Goal: Task Accomplishment & Management: Manage account settings

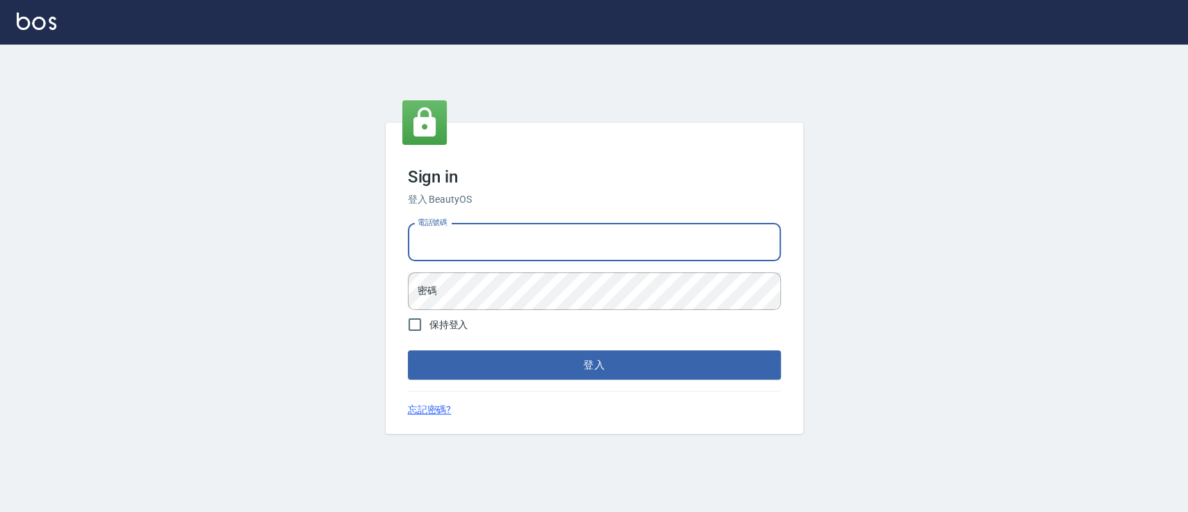
click at [464, 237] on input "電話號碼" at bounding box center [594, 242] width 373 height 38
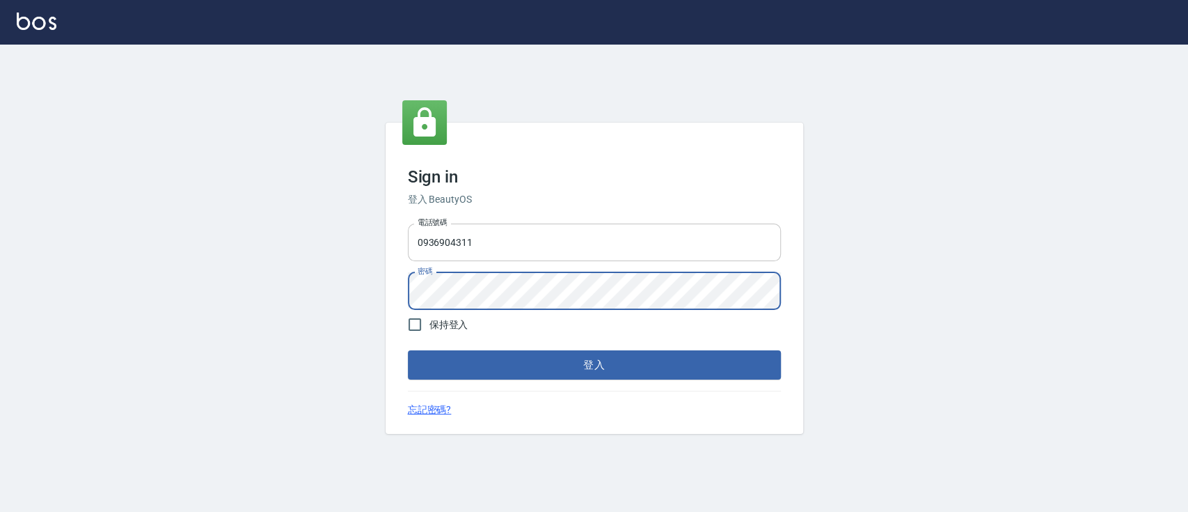
click at [542, 237] on input "0936904311" at bounding box center [594, 242] width 373 height 38
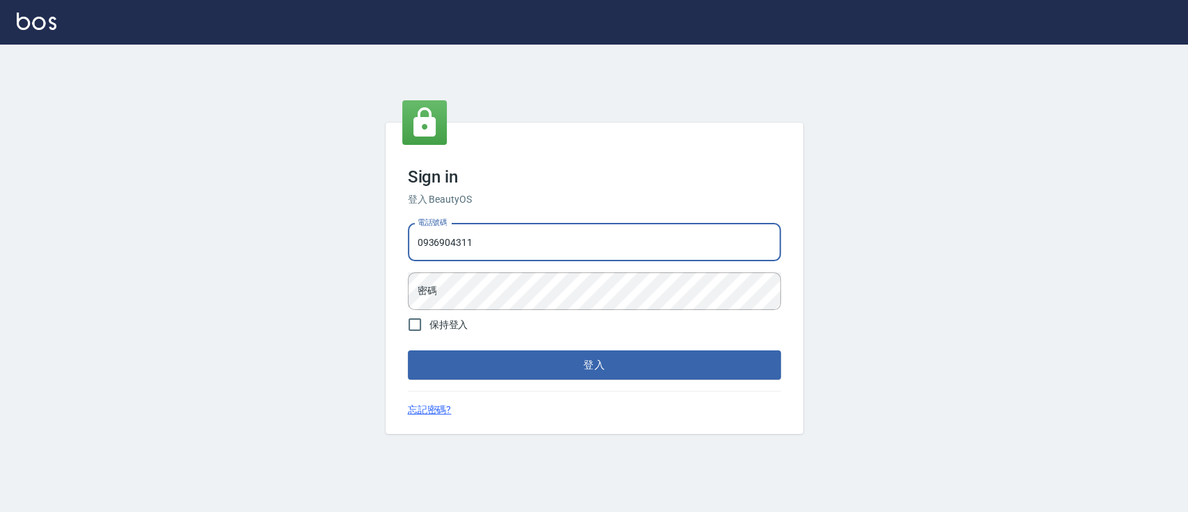
click at [542, 237] on input "0936904311" at bounding box center [594, 242] width 373 height 38
type input "0223817575"
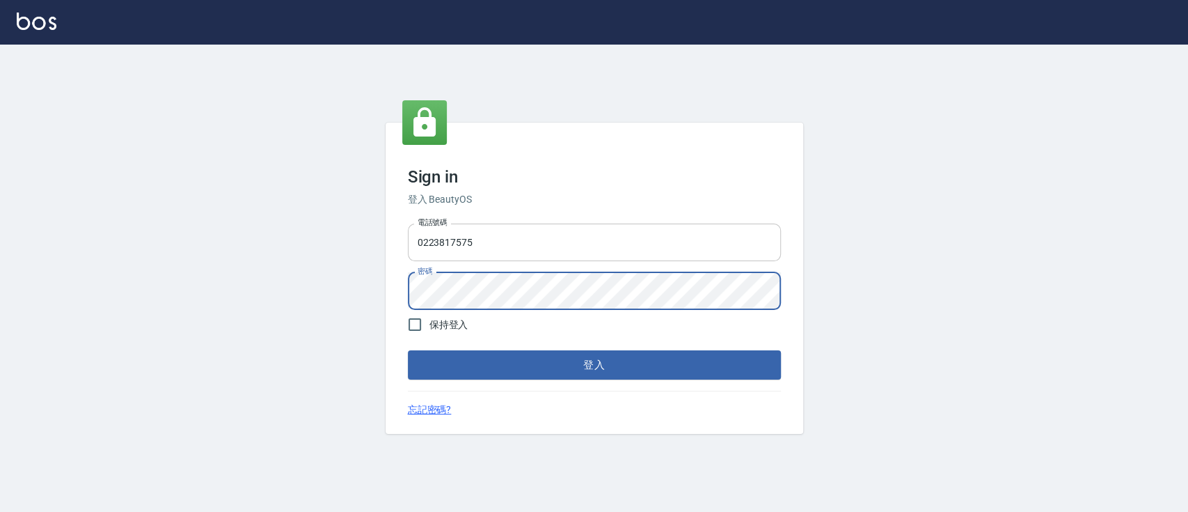
click at [408, 350] on button "登入" at bounding box center [594, 364] width 373 height 29
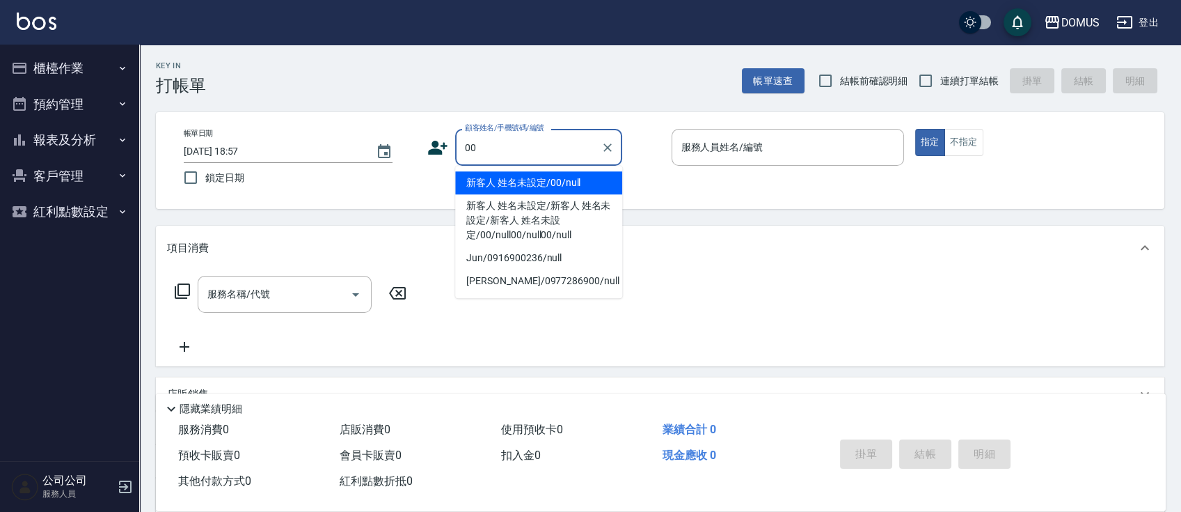
type input "新客人 姓名未設定/00/null"
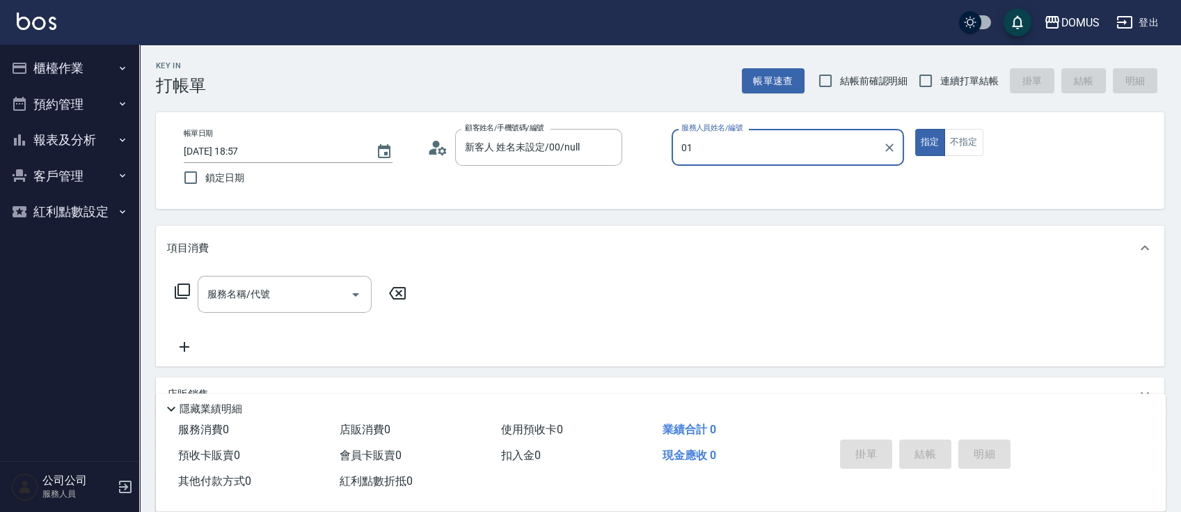
type input "Mark-01"
type button "true"
click at [938, 84] on input "連續打單結帳" at bounding box center [925, 80] width 29 height 29
checkbox input "true"
click at [807, 122] on div "帳單日期 [DATE] 18:57 鎖定日期 顧客姓名/手機號碼/編號 新客人 姓名未設定/00/null 顧客姓名/手機號碼/編號 服務人員姓名/編號 Ma…" at bounding box center [660, 160] width 1009 height 97
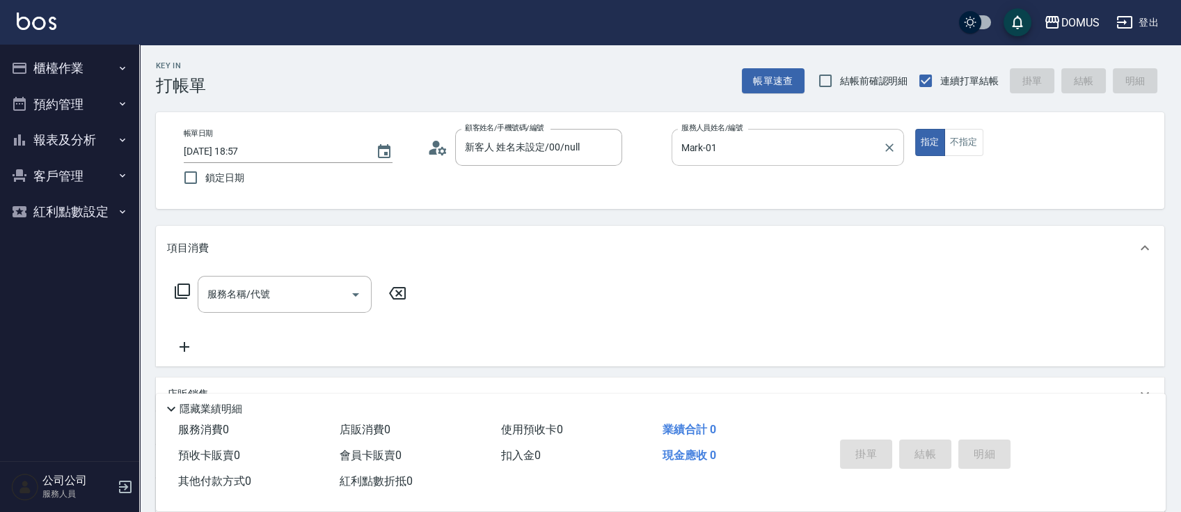
click at [813, 150] on input "Mark-01" at bounding box center [777, 147] width 199 height 24
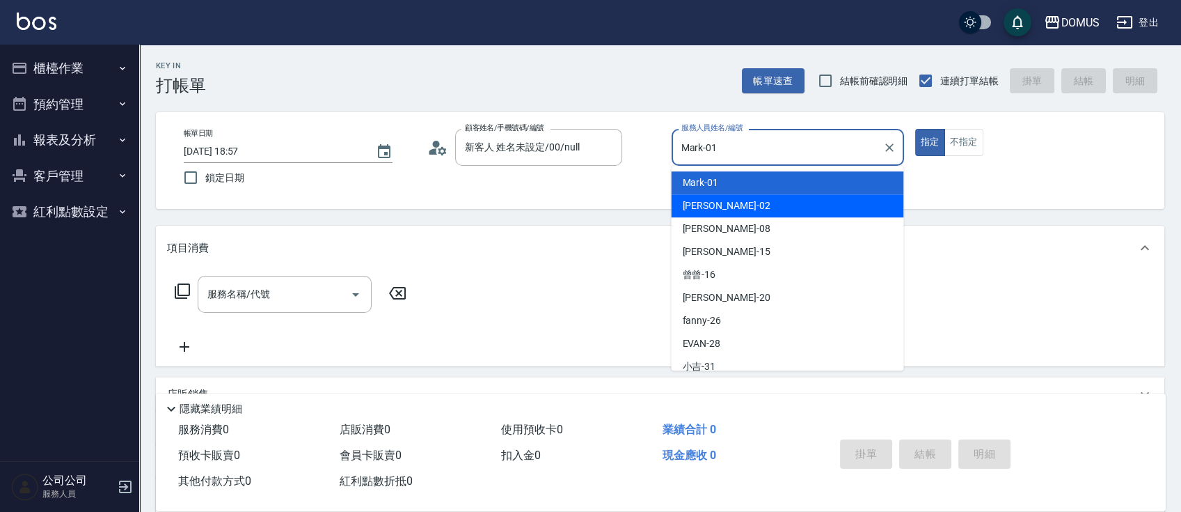
type input "GIGI-02"
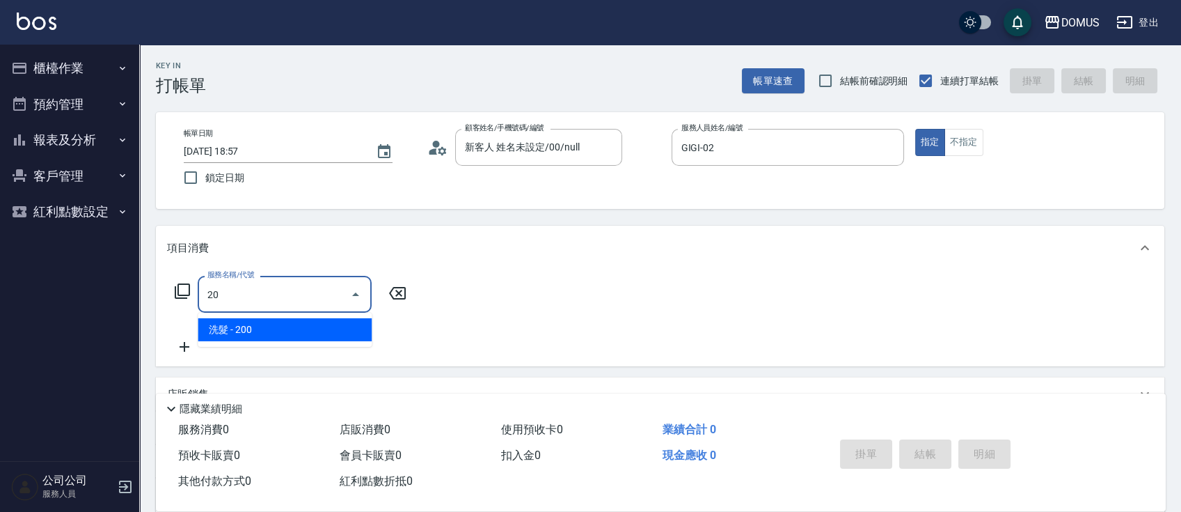
type input "201"
type input "20"
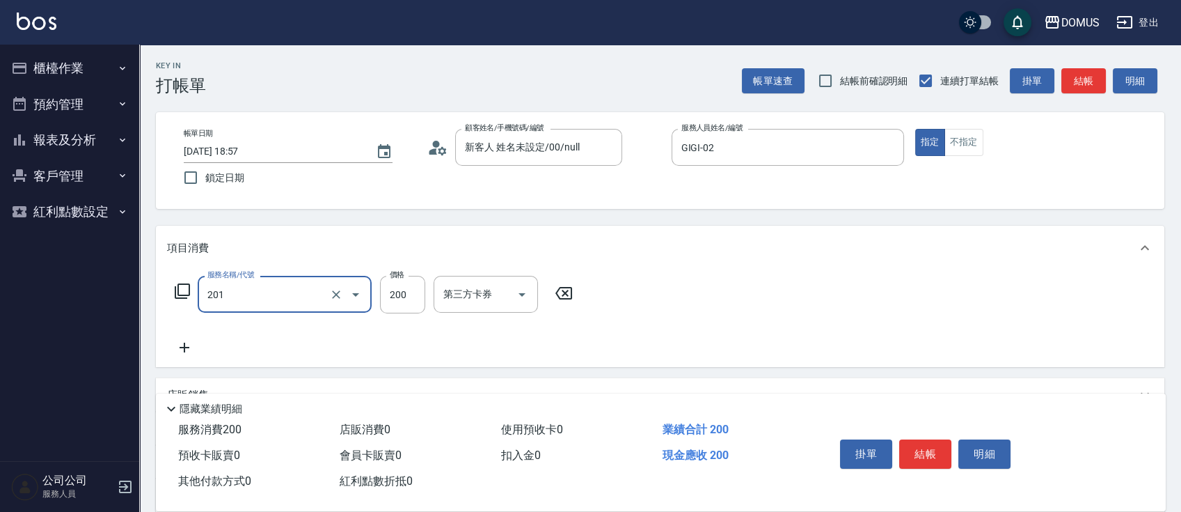
type input "洗髮(201)"
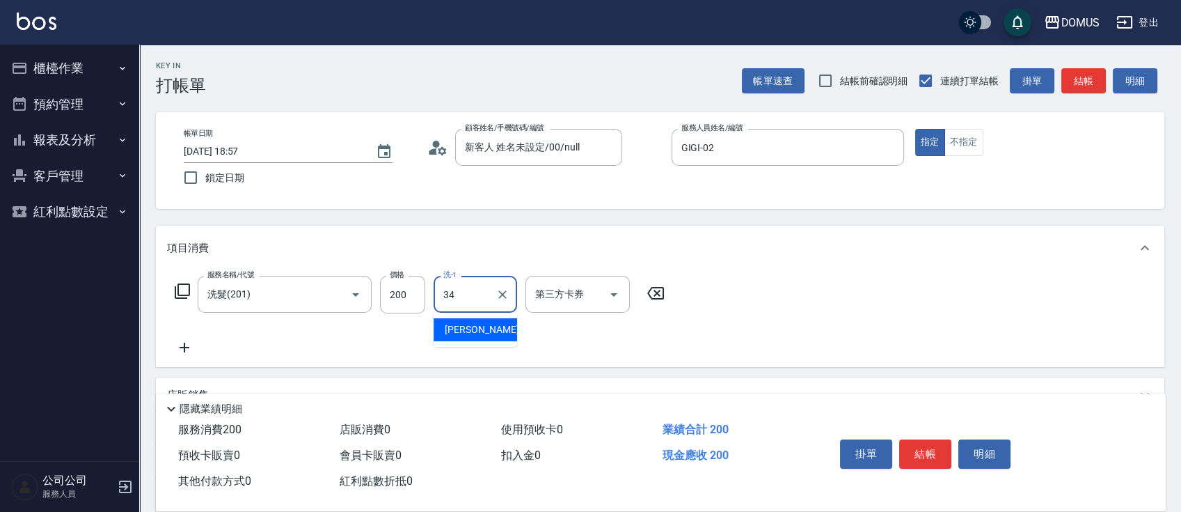
type input "[PERSON_NAME]-34"
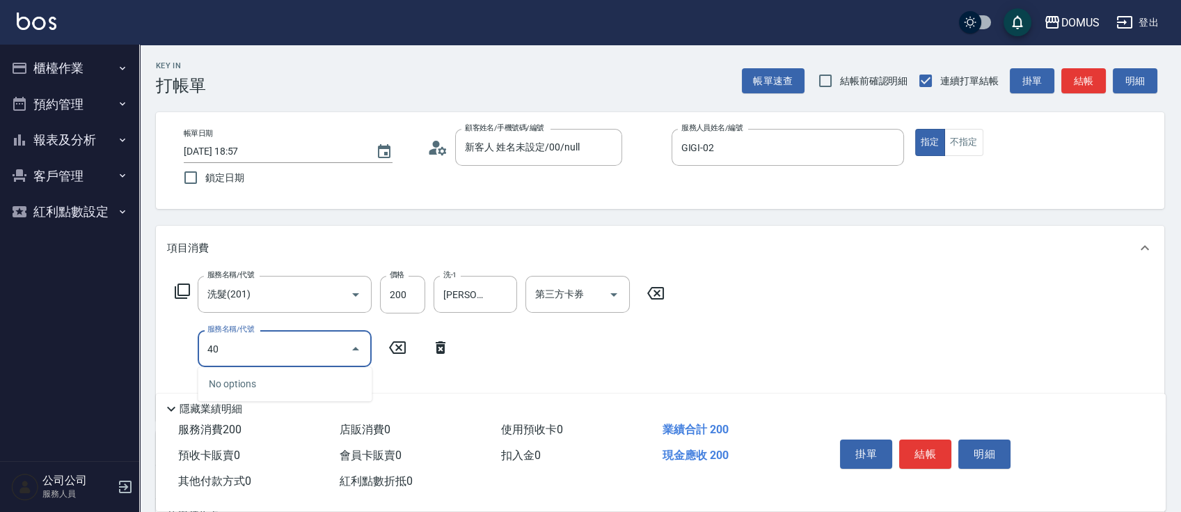
type input "401"
type input "40"
type input "剪髮(401)"
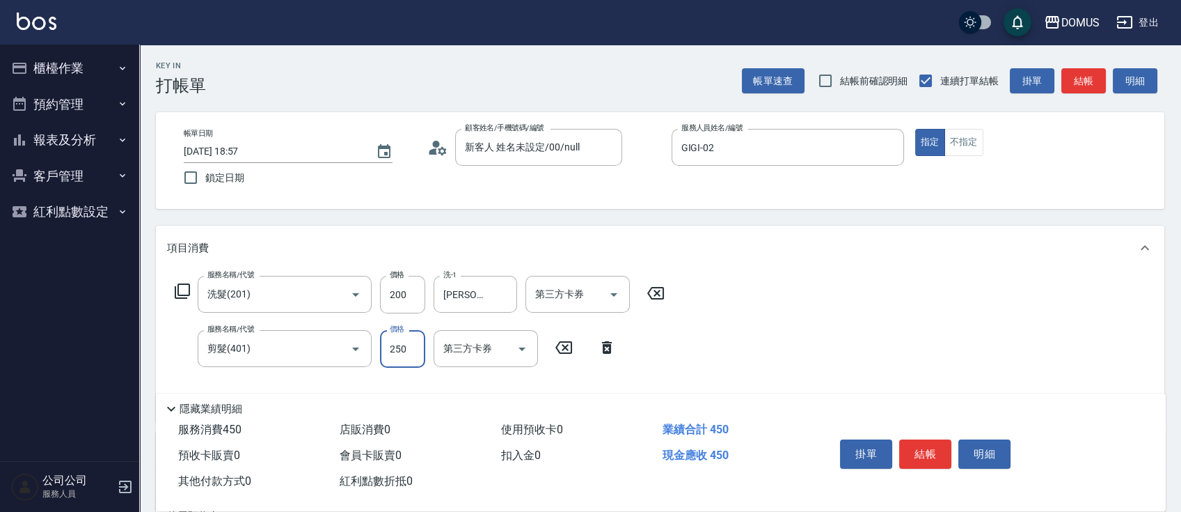
type input "20"
type input "40"
type input "60"
type input "400"
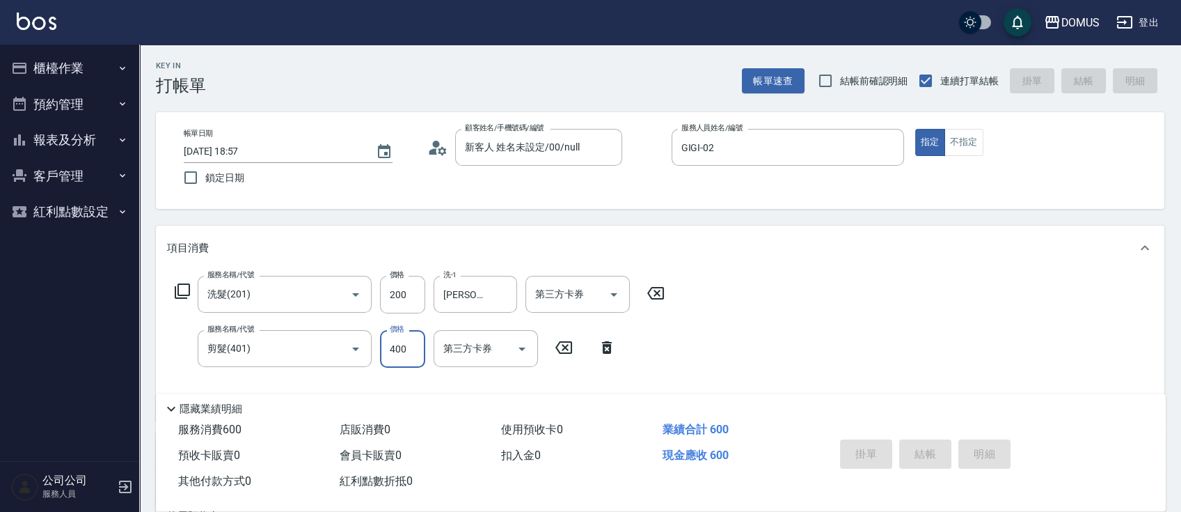
type input "[DATE] 19:23"
type input "0"
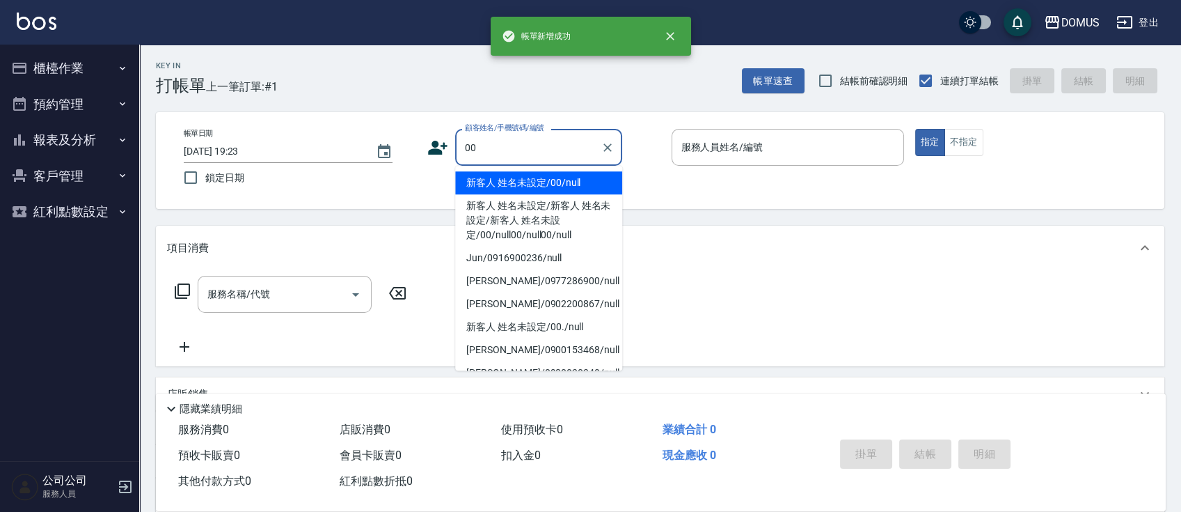
type input "新客人 姓名未設定/00/null"
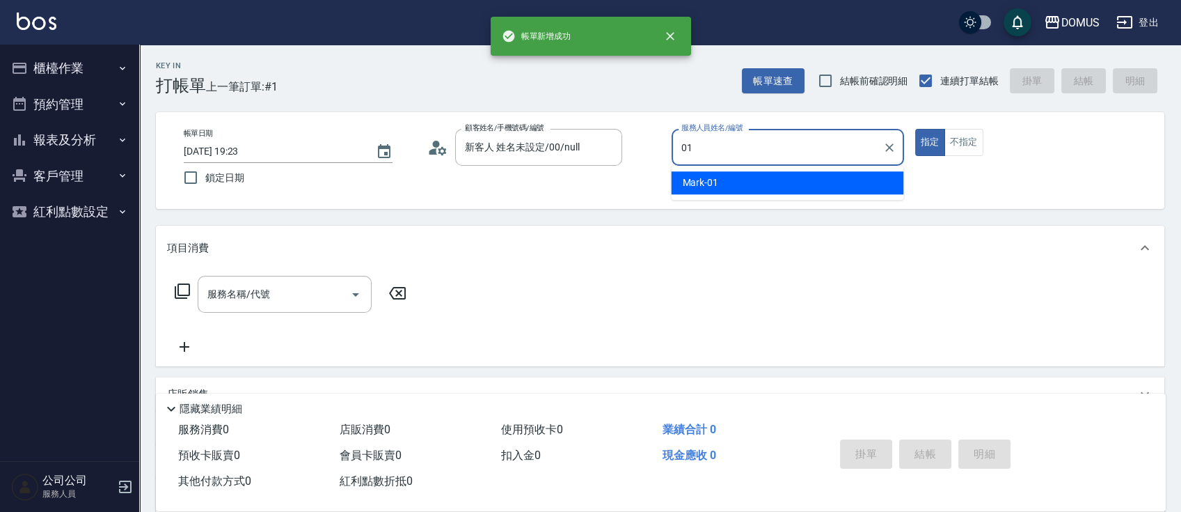
type input "Mark-01"
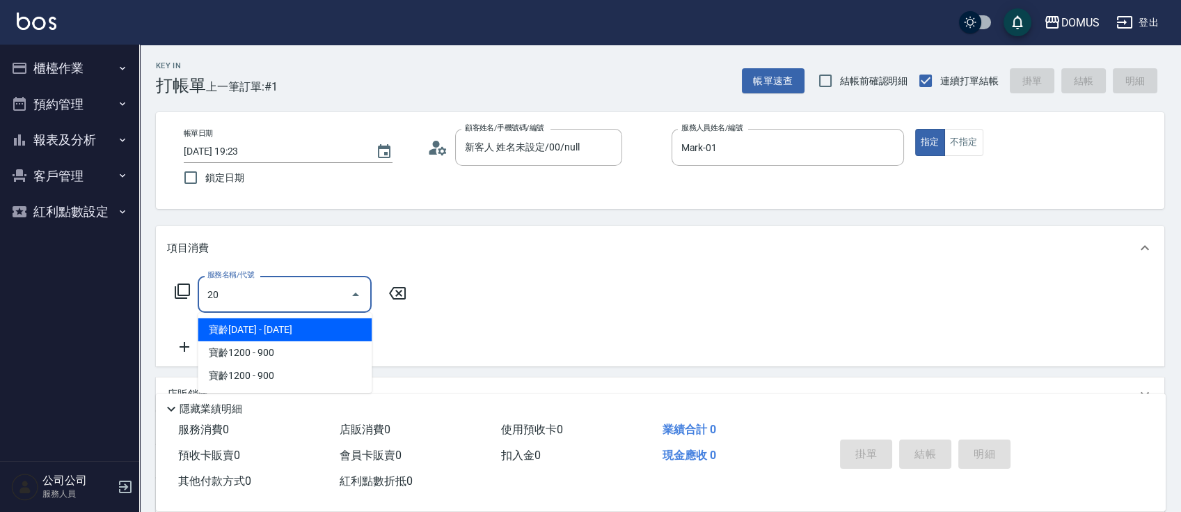
type input "201"
type input "20"
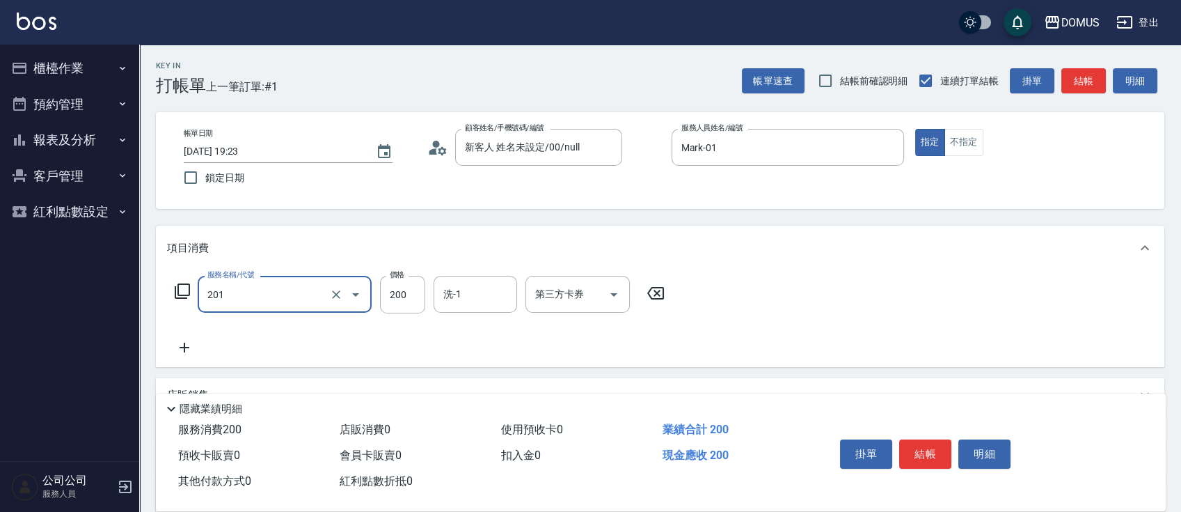
type input "洗髮(201)"
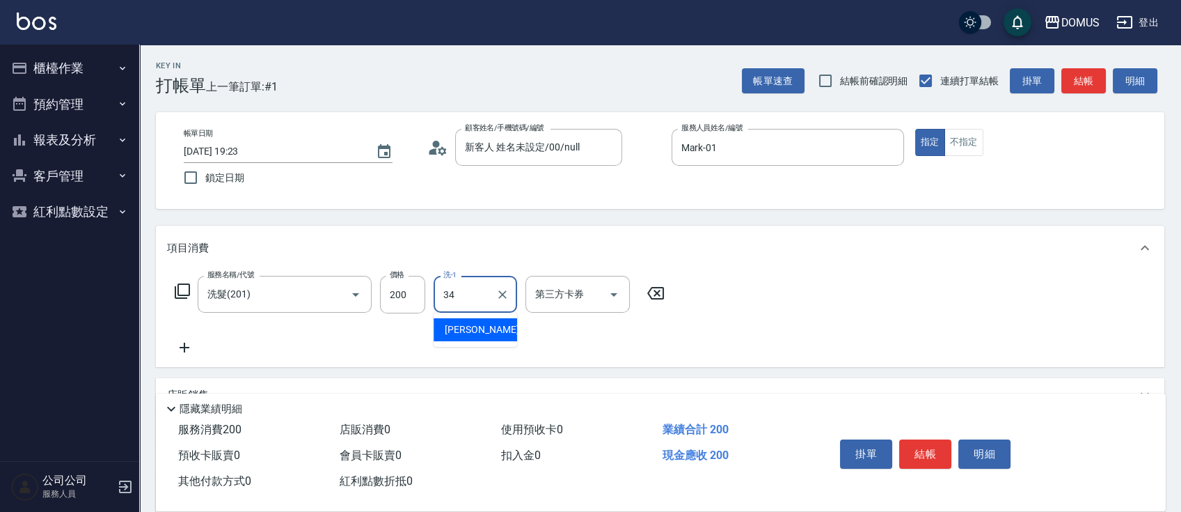
type input "[PERSON_NAME]-34"
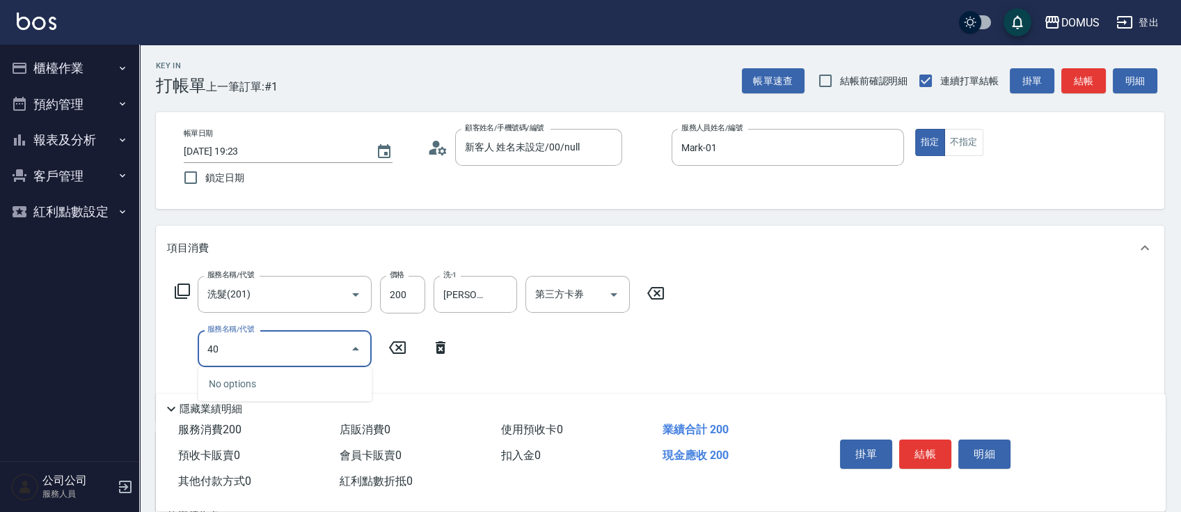
type input "401"
type input "40"
type input "剪髮(401)"
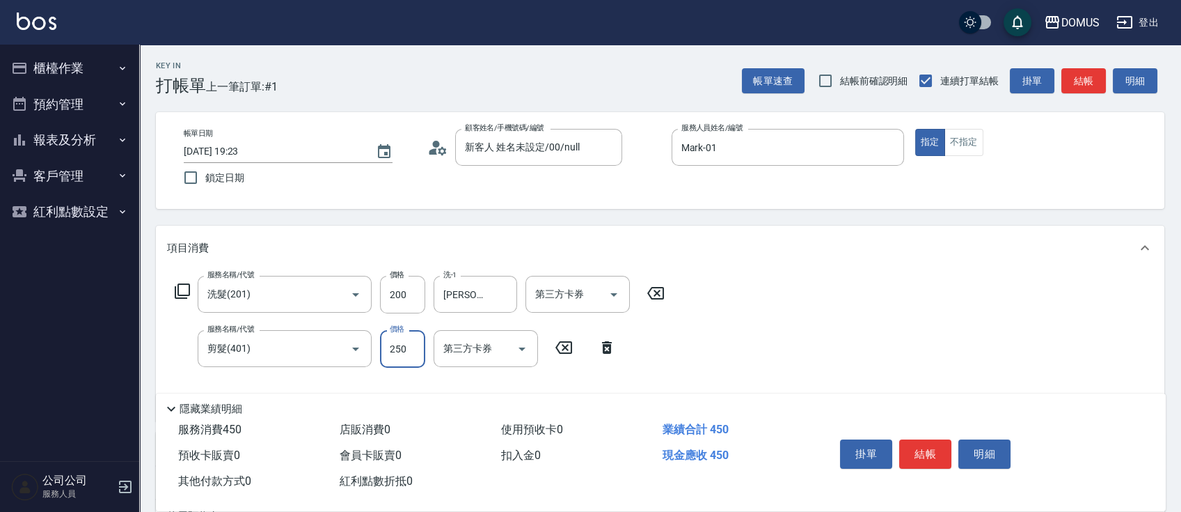
type input "20"
type input "60"
type input "80"
type input "600"
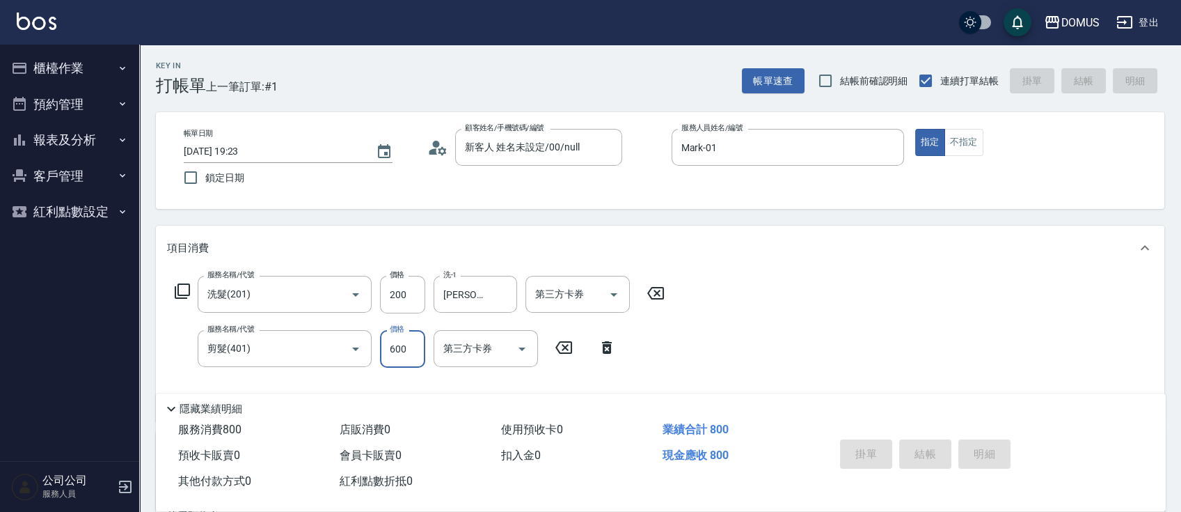
type input "0"
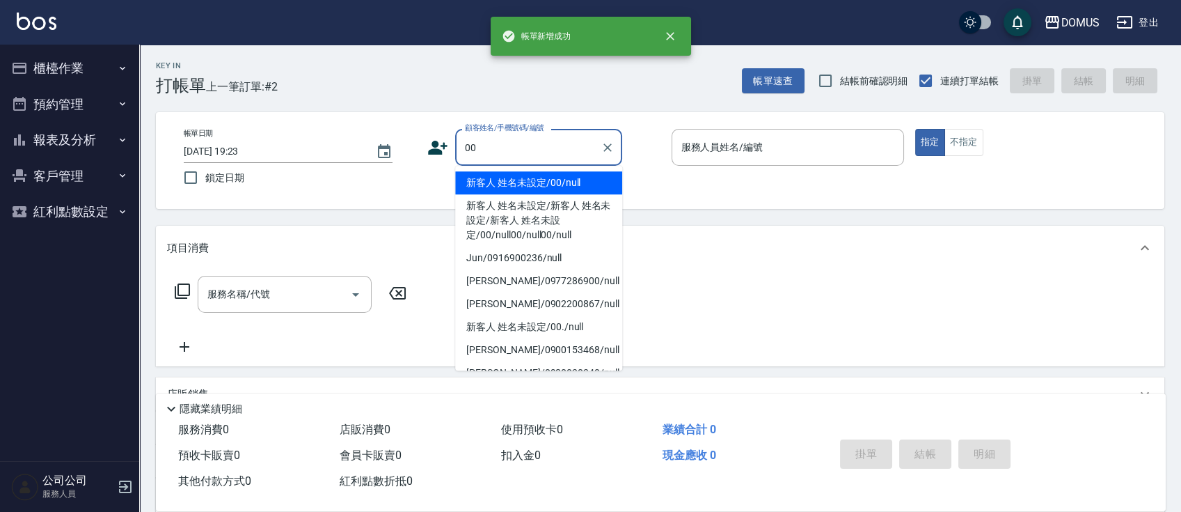
type input "新客人 姓名未設定/00/null"
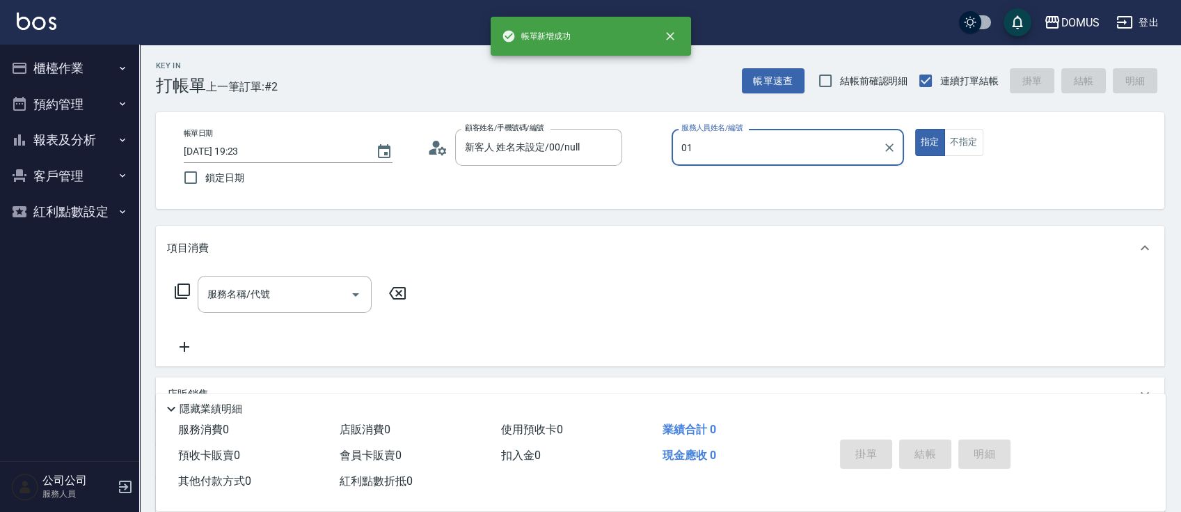
type input "Mark-01"
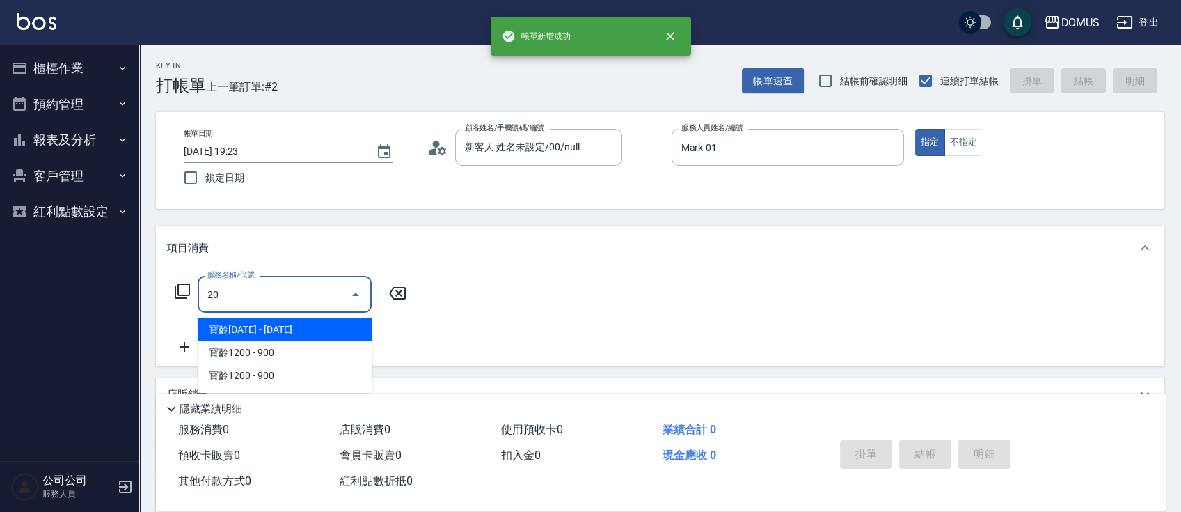
type input "201"
type input "20"
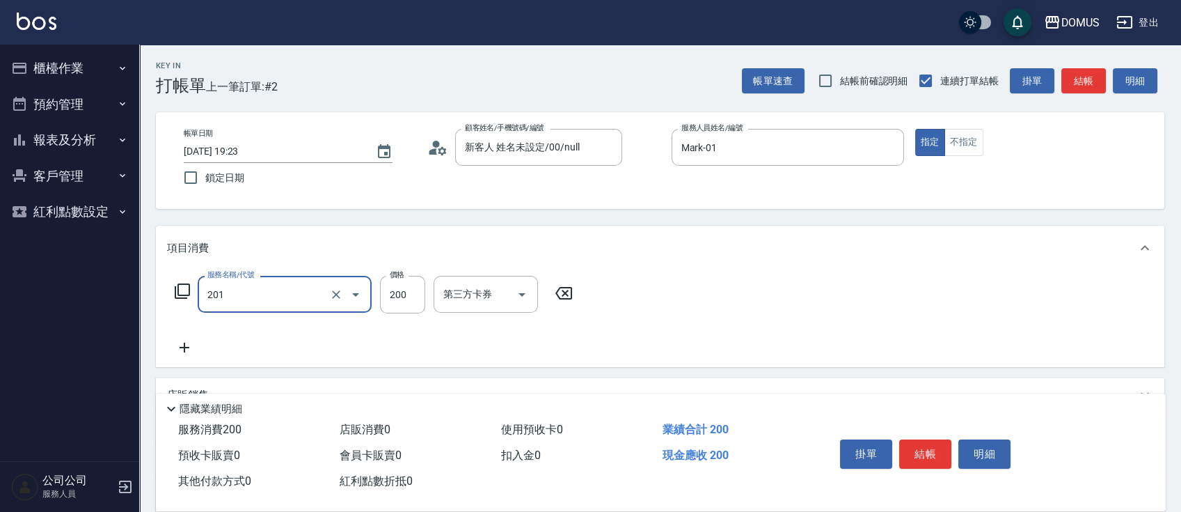
type input "洗髮(201)"
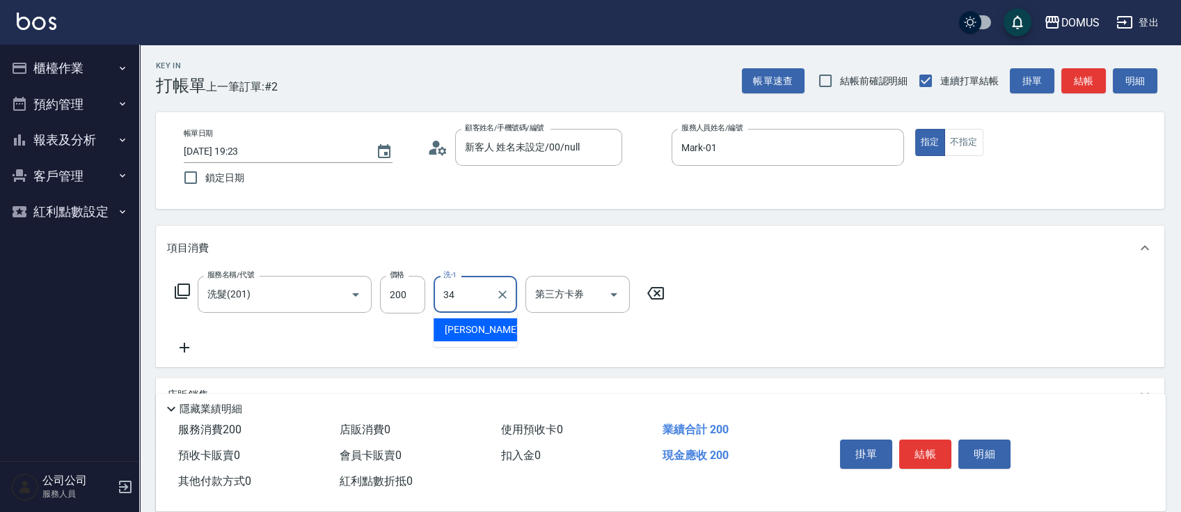
type input "[PERSON_NAME]-34"
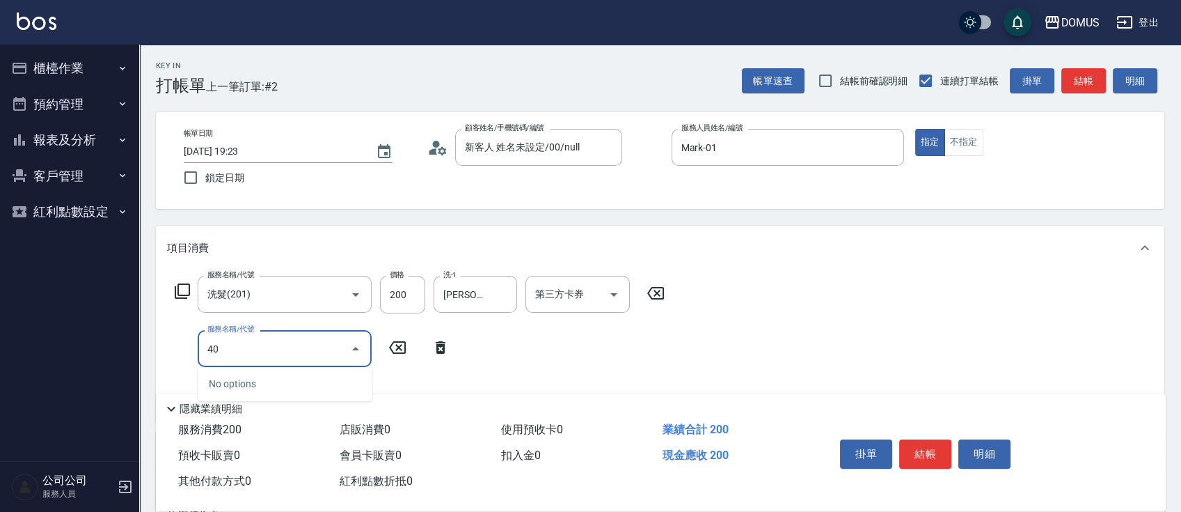
type input "401"
type input "40"
type input "剪髮(401)"
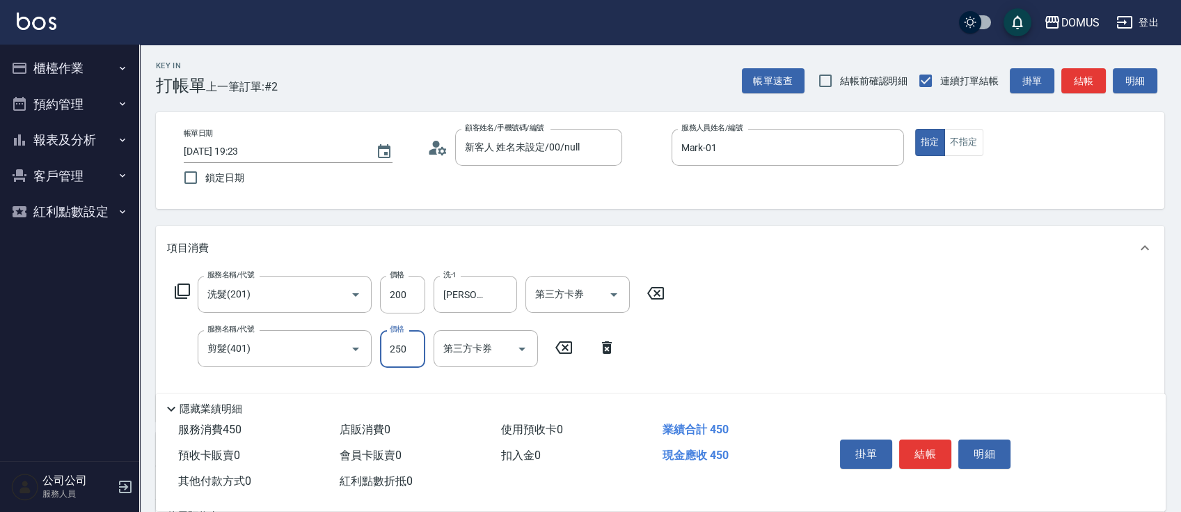
type input "20"
type input "60"
type input "80"
type input "600"
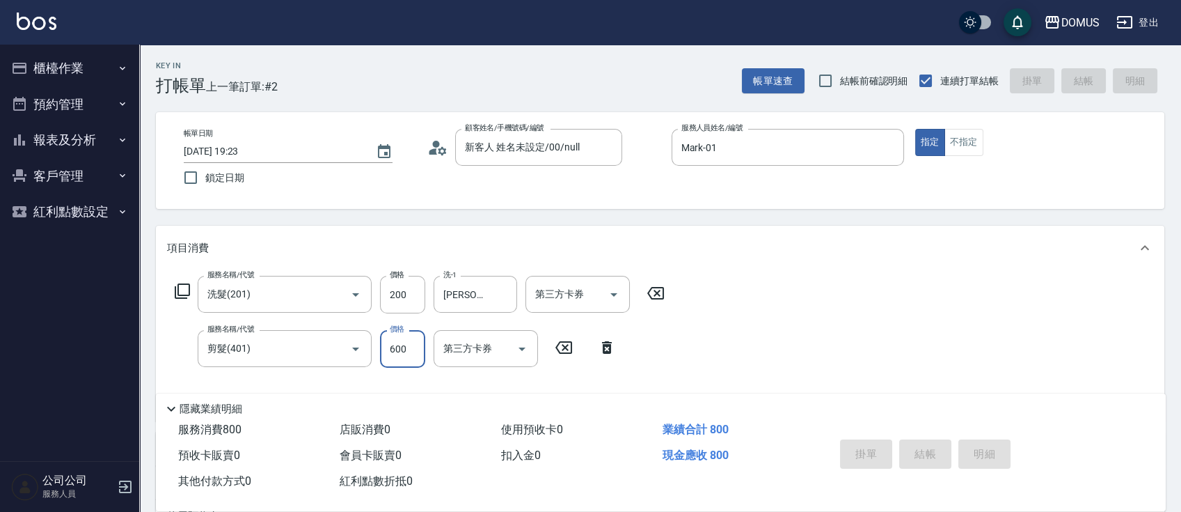
type input "0"
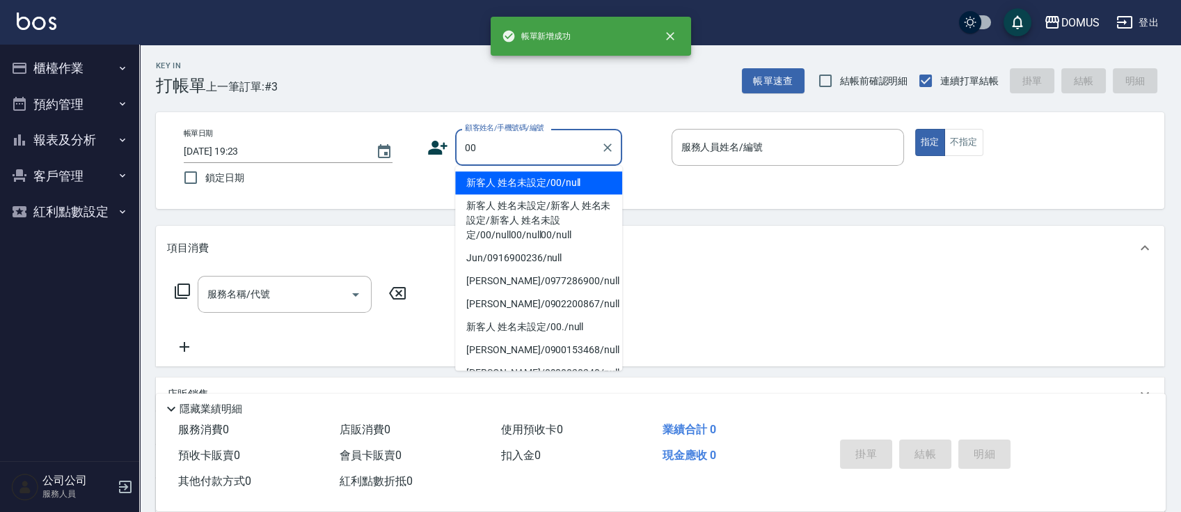
type input "新客人 姓名未設定/00/null"
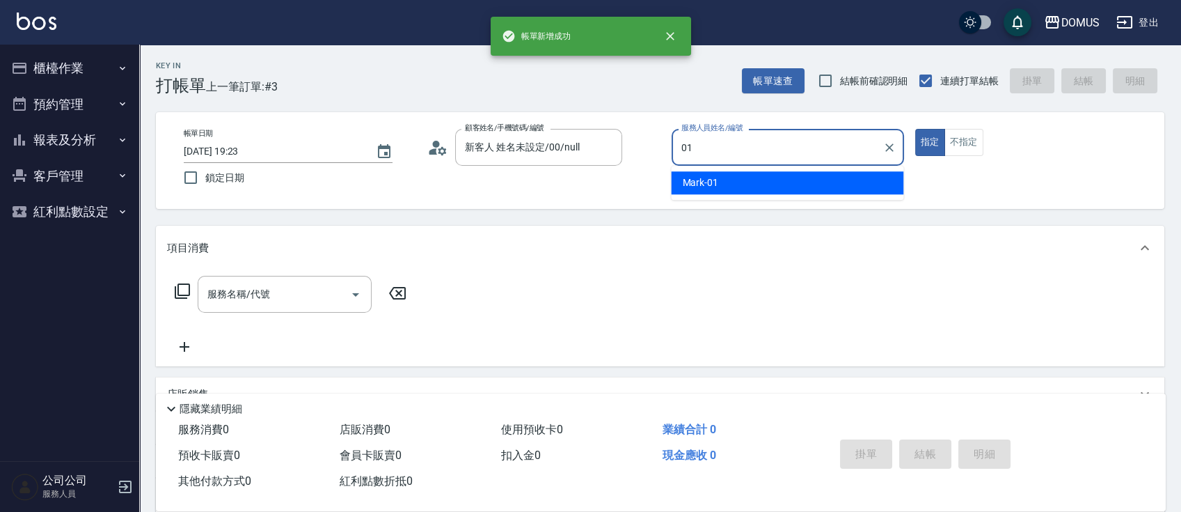
type input "Mark-01"
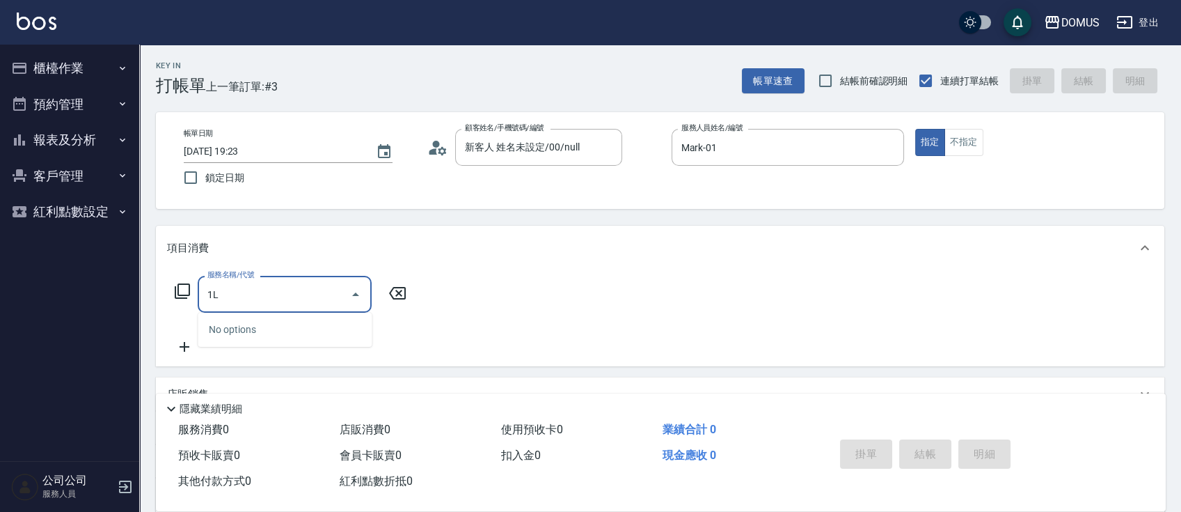
type input "1"
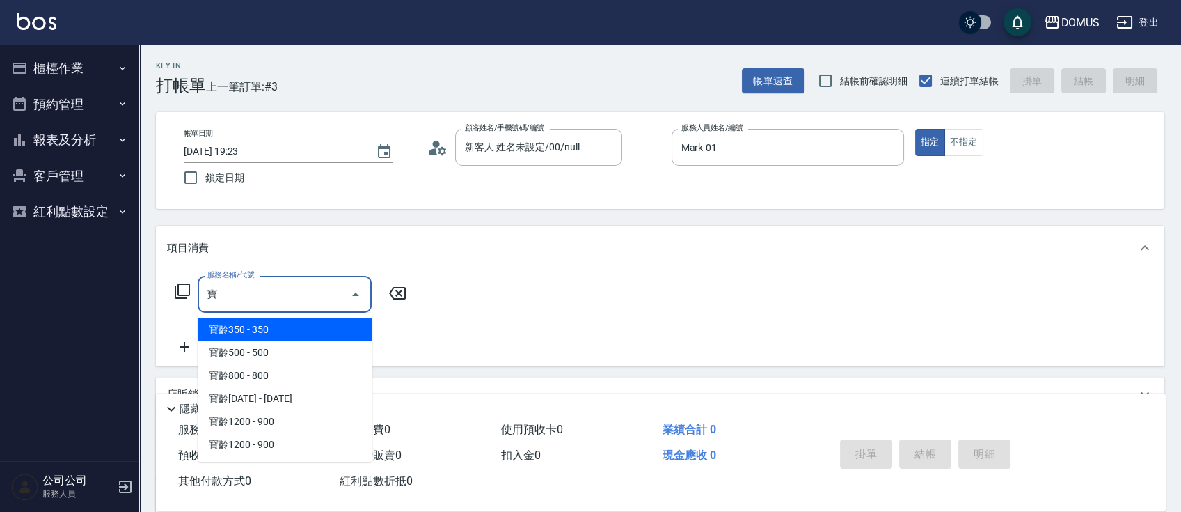
type input "寶齡350(1000)"
type input "30"
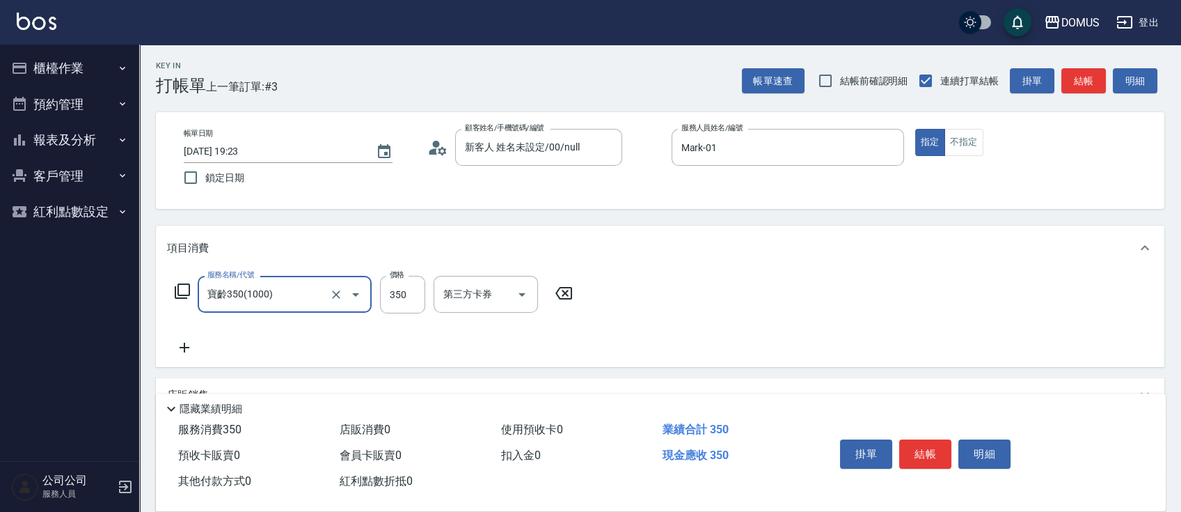
type input "寶齡350(1000)"
click at [976, 153] on button "不指定" at bounding box center [964, 142] width 39 height 27
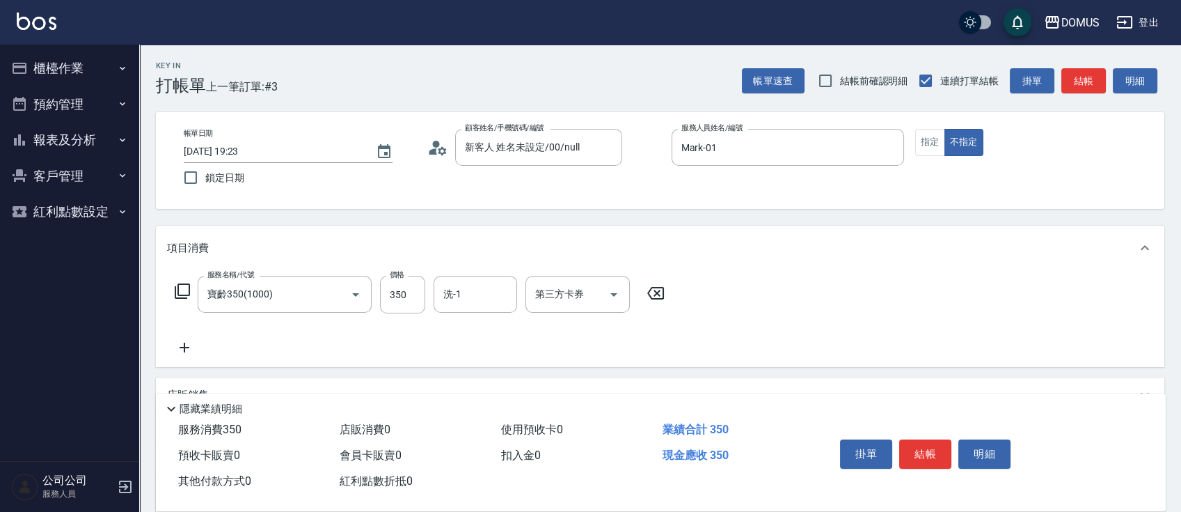
type button "false"
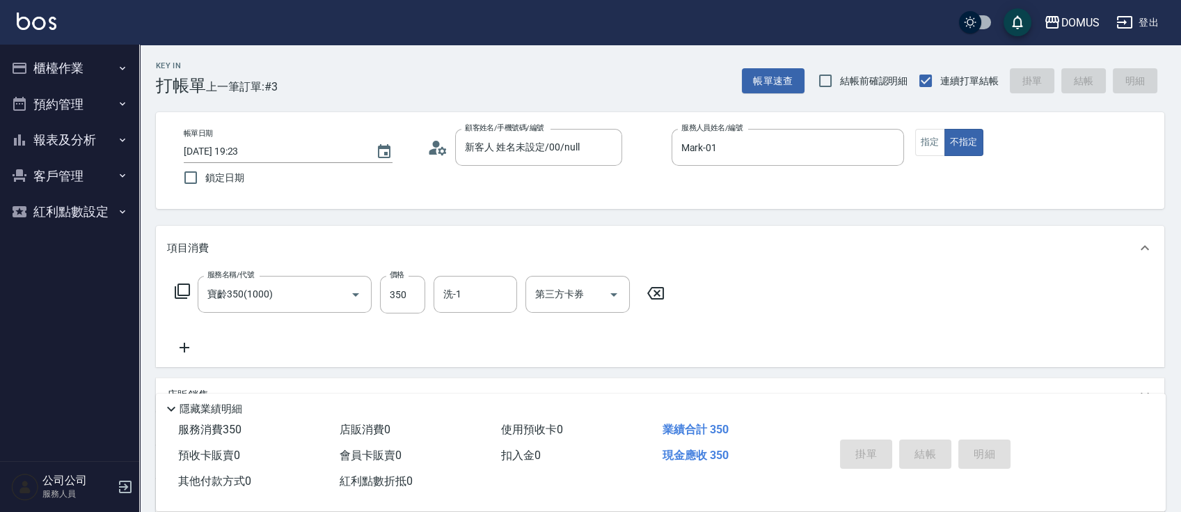
type input "0"
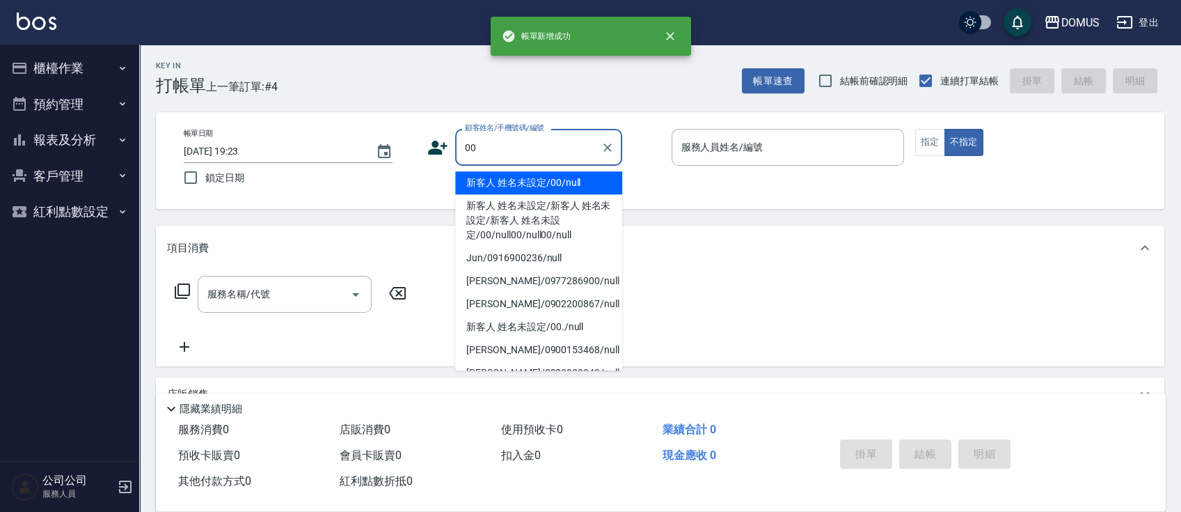
type input "新客人 姓名未設定/00/null"
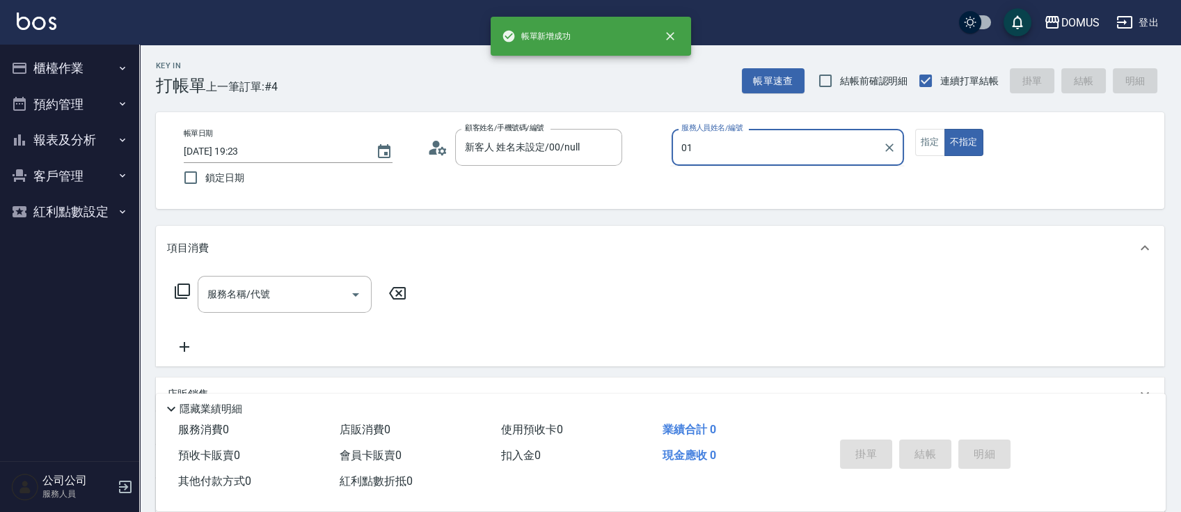
type input "Mark-01"
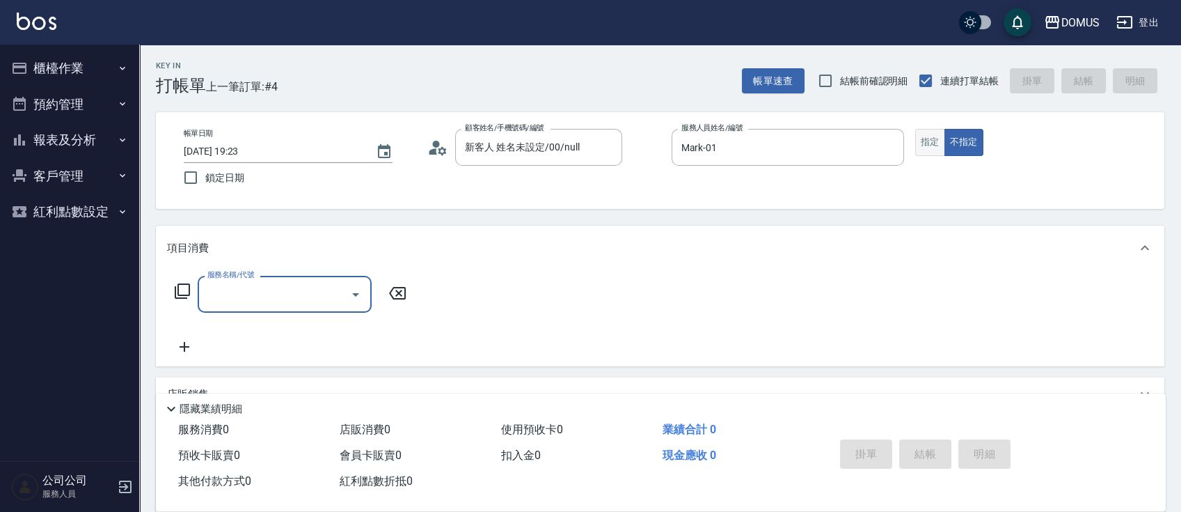
click at [935, 146] on button "指定" at bounding box center [931, 142] width 30 height 27
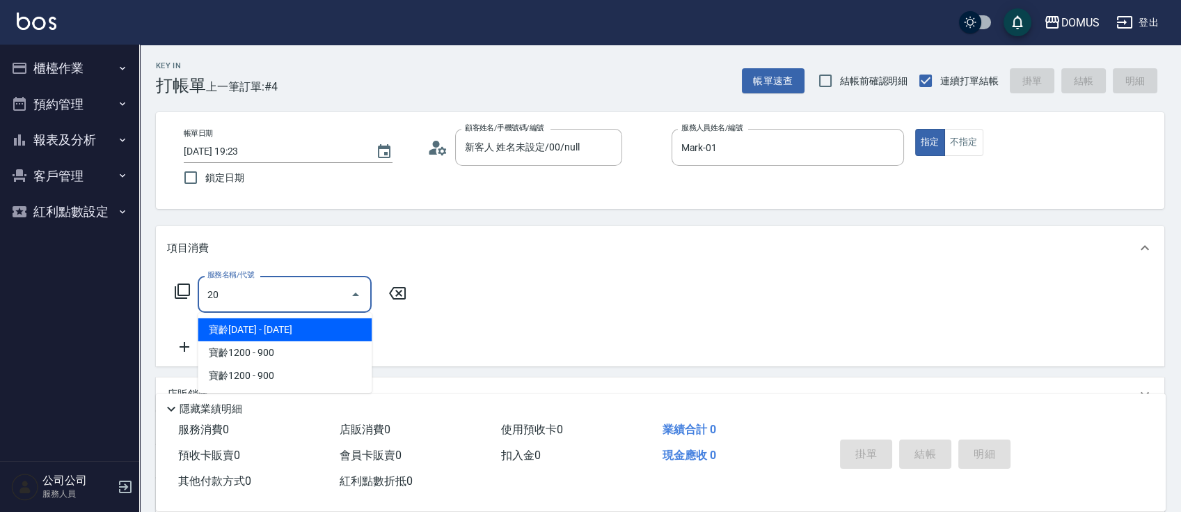
type input "201"
type input "20"
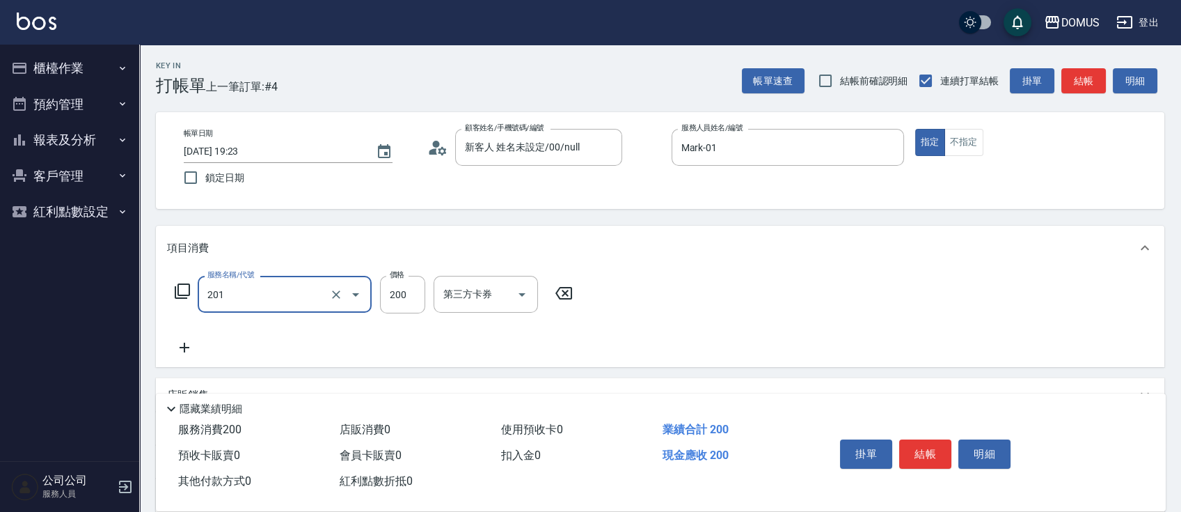
type input "洗髮(201)"
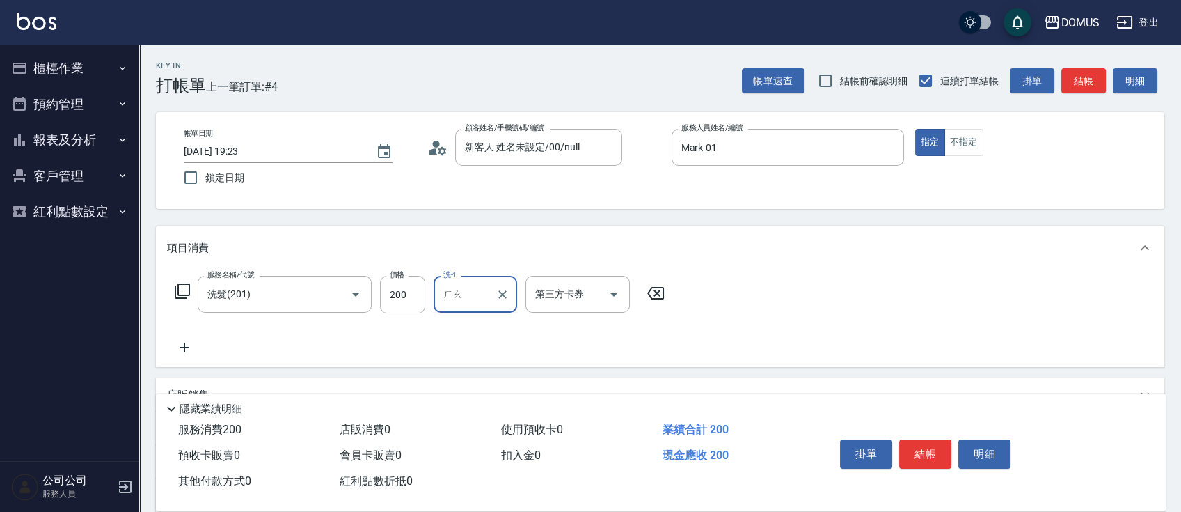
type input "豪"
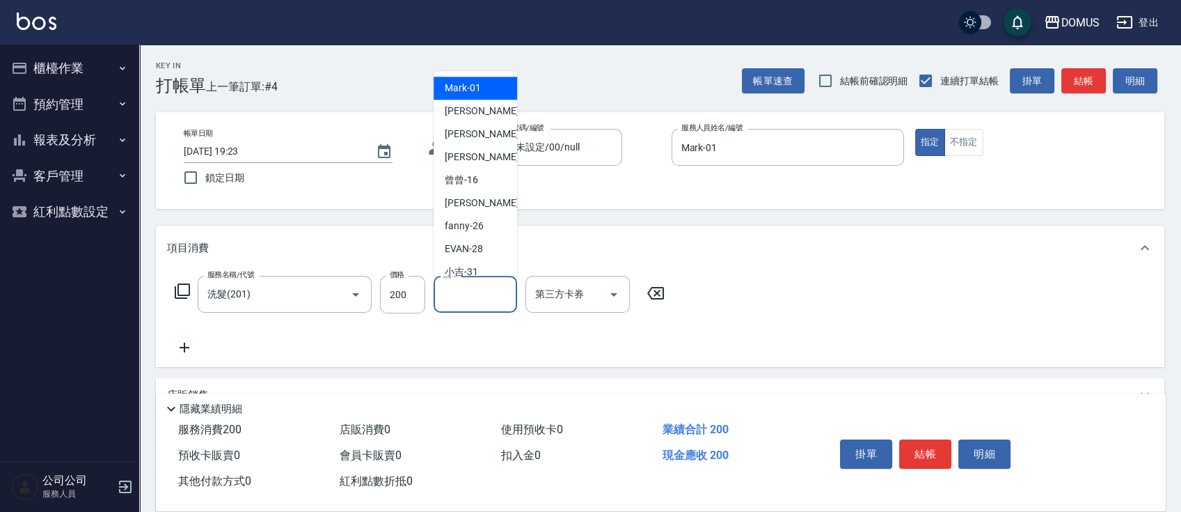
scroll to position [145, 0]
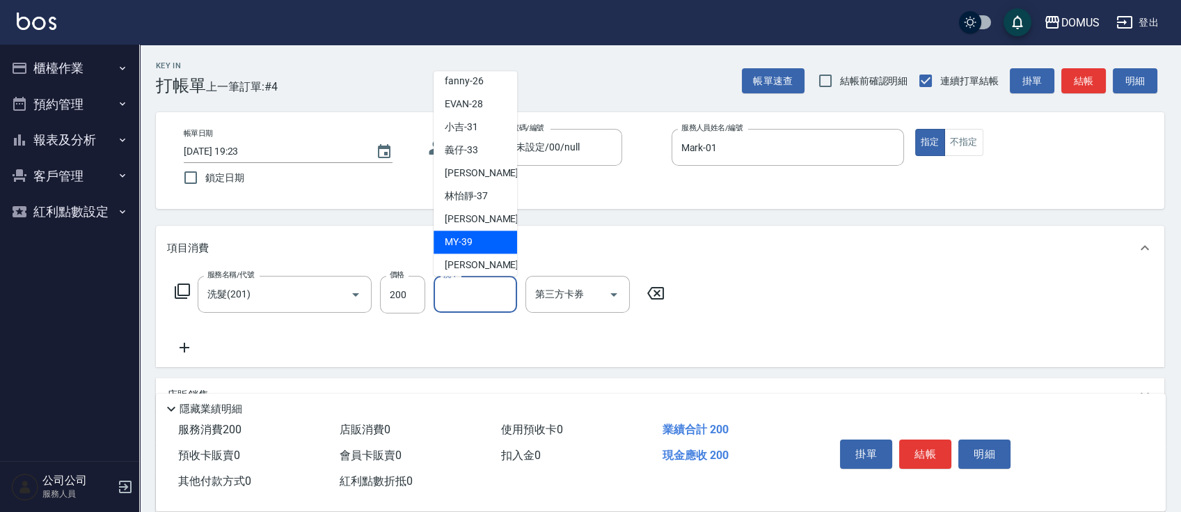
type input "[PERSON_NAME]-40"
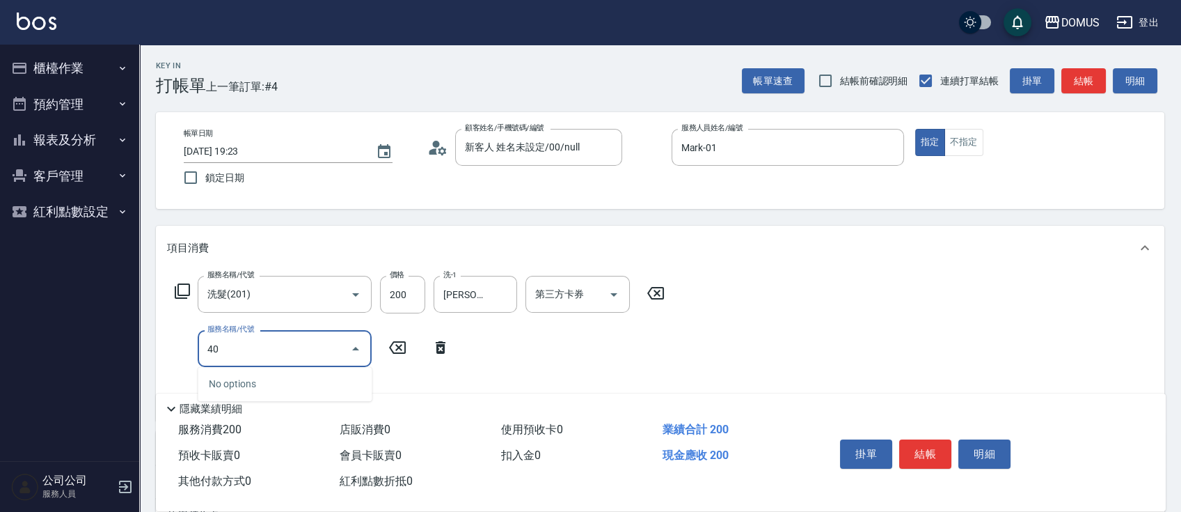
type input "401"
type input "40"
type input "剪髮(401)"
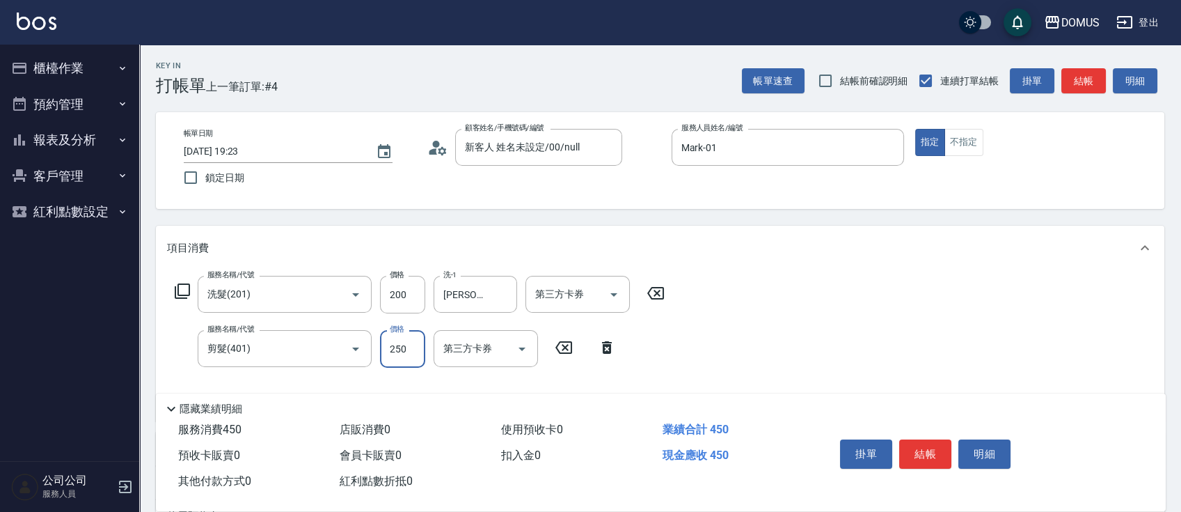
type input "20"
type input "60"
type input "80"
type input "600"
type input "[DATE] 19:24"
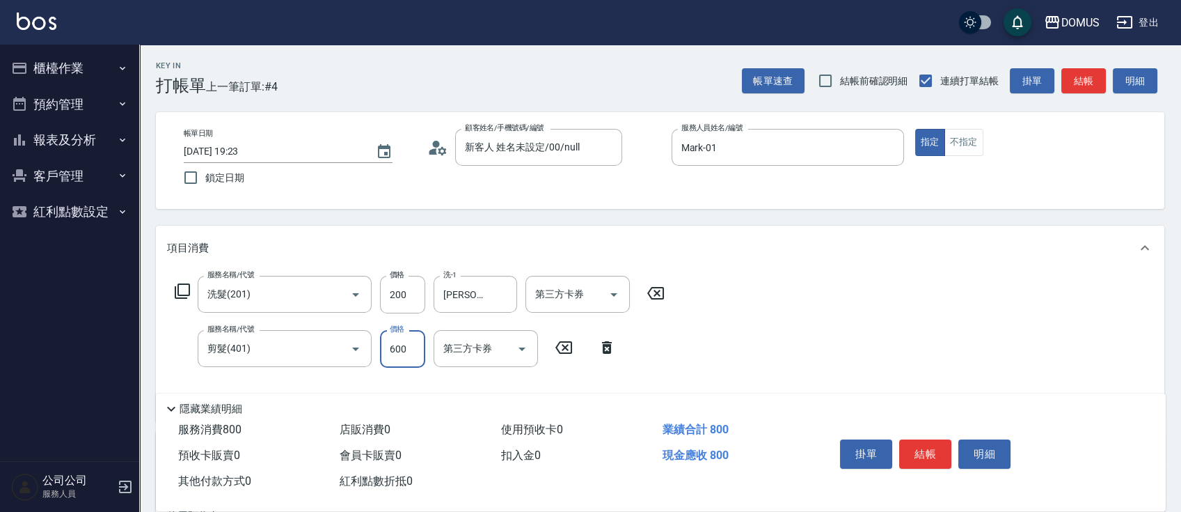
type input "0"
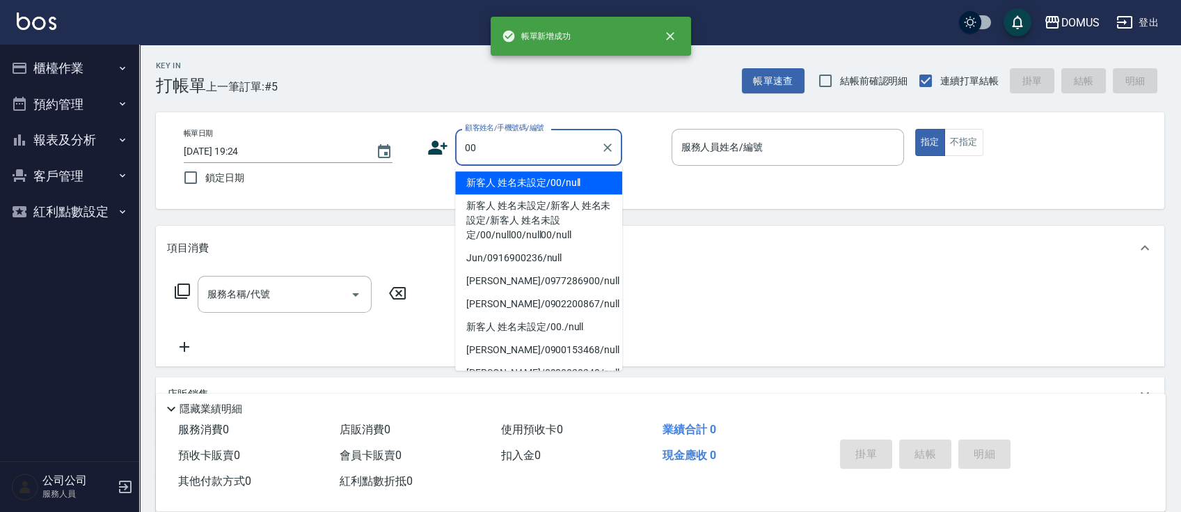
type input "新客人 姓名未設定/00/null"
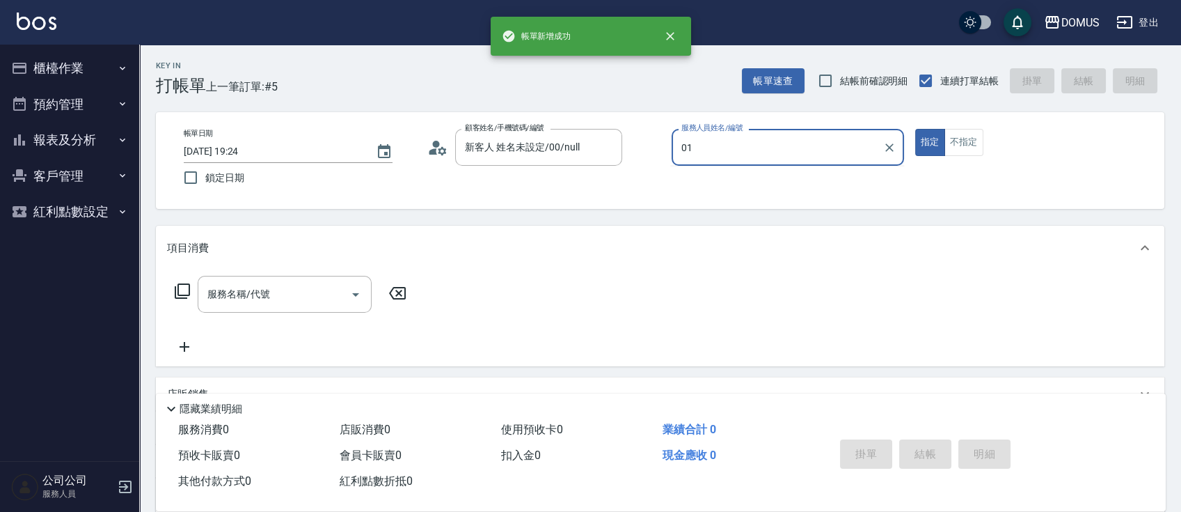
type input "Mark-01"
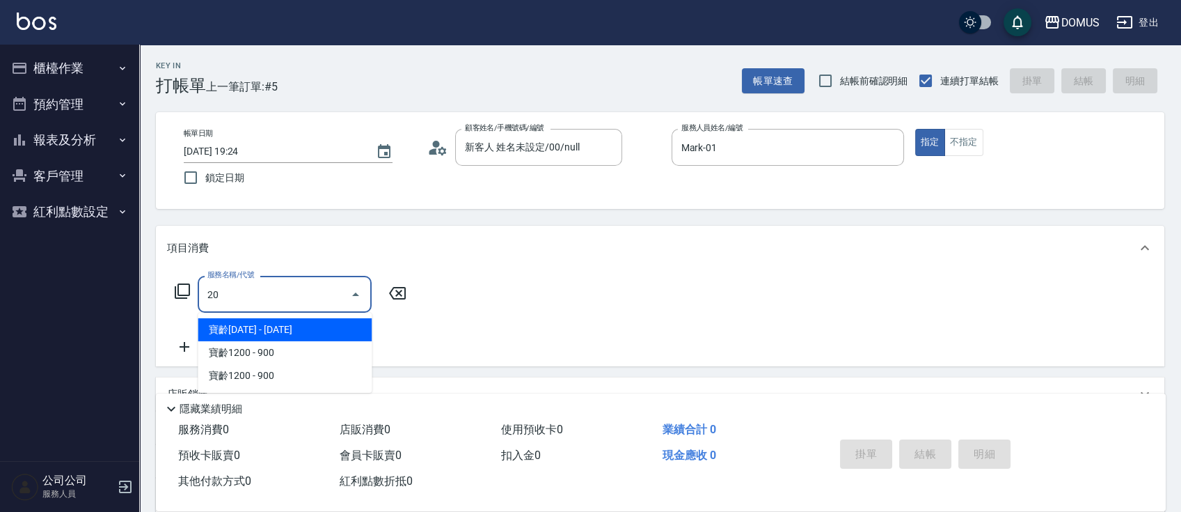
type input "2"
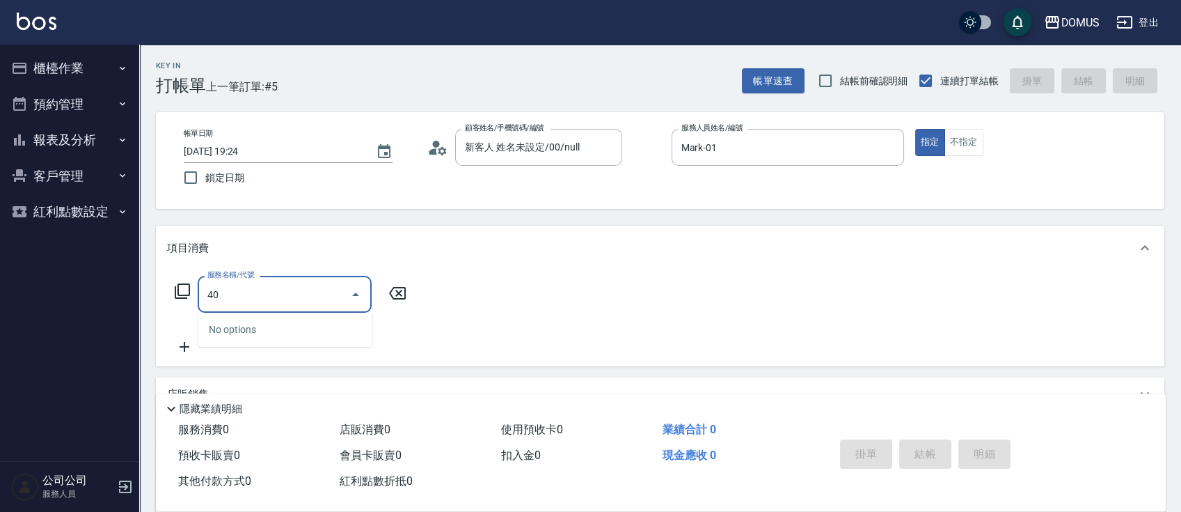
type input "401"
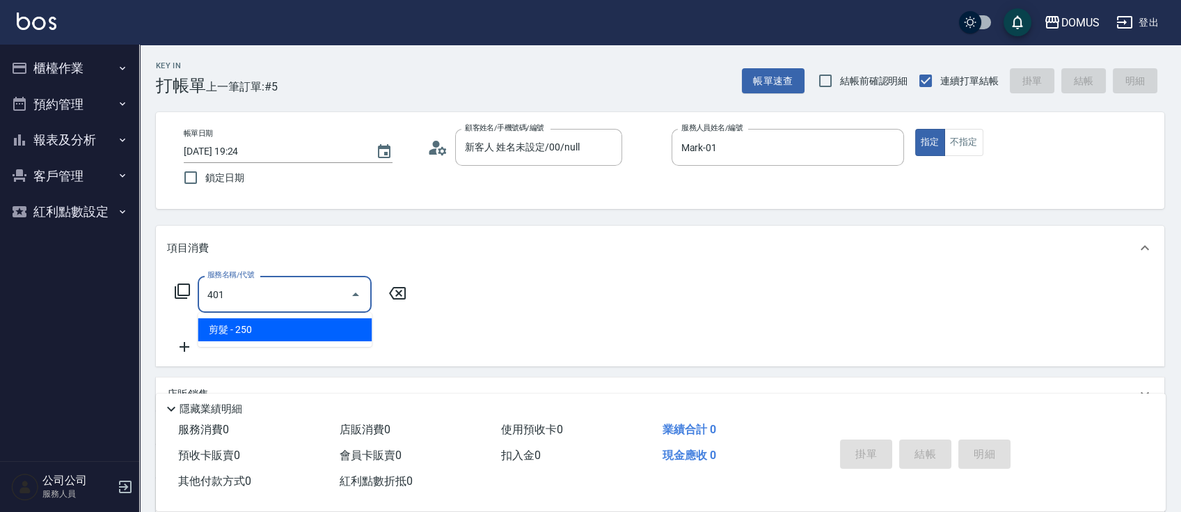
type input "20"
type input "剪髮(401)"
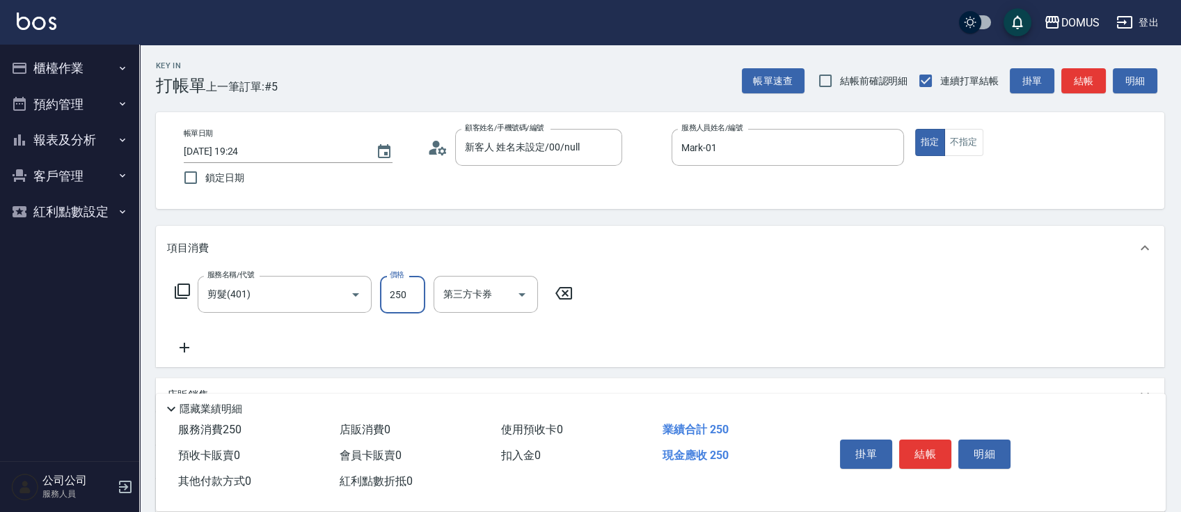
type input "0"
type input "30"
type input "300"
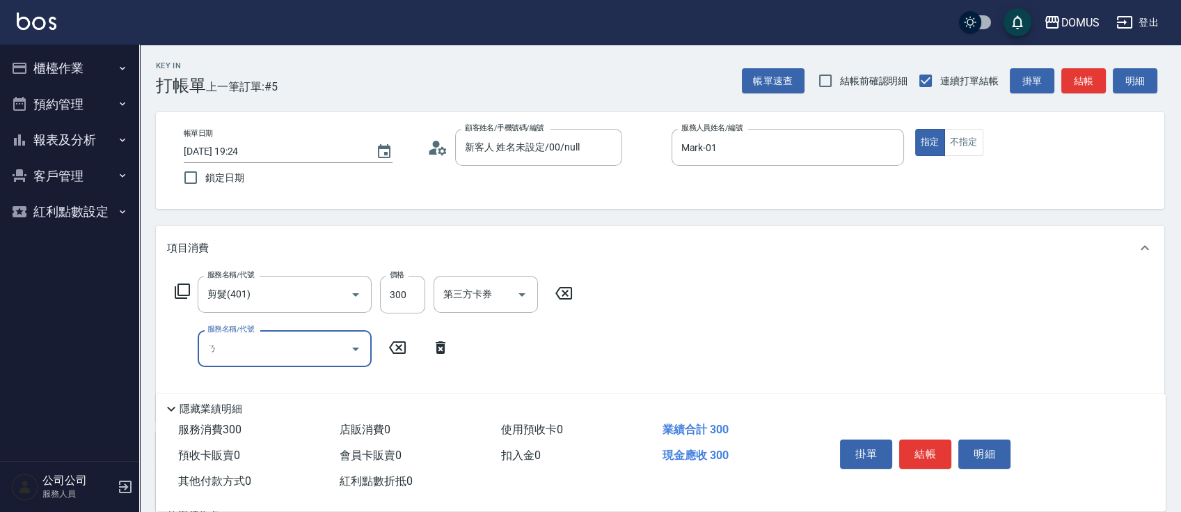
type input "ㄖ"
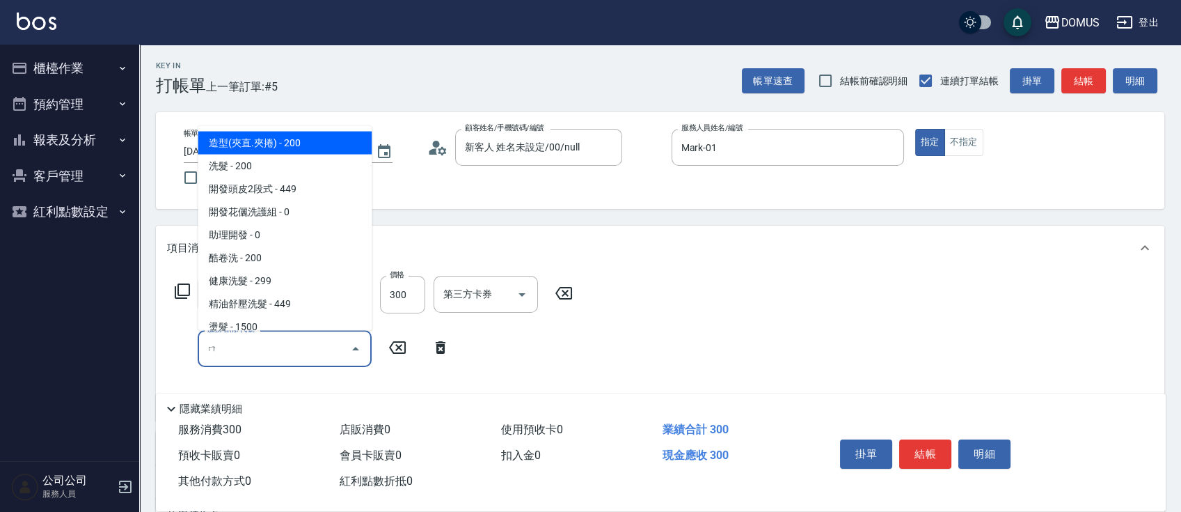
type input "ㄖ"
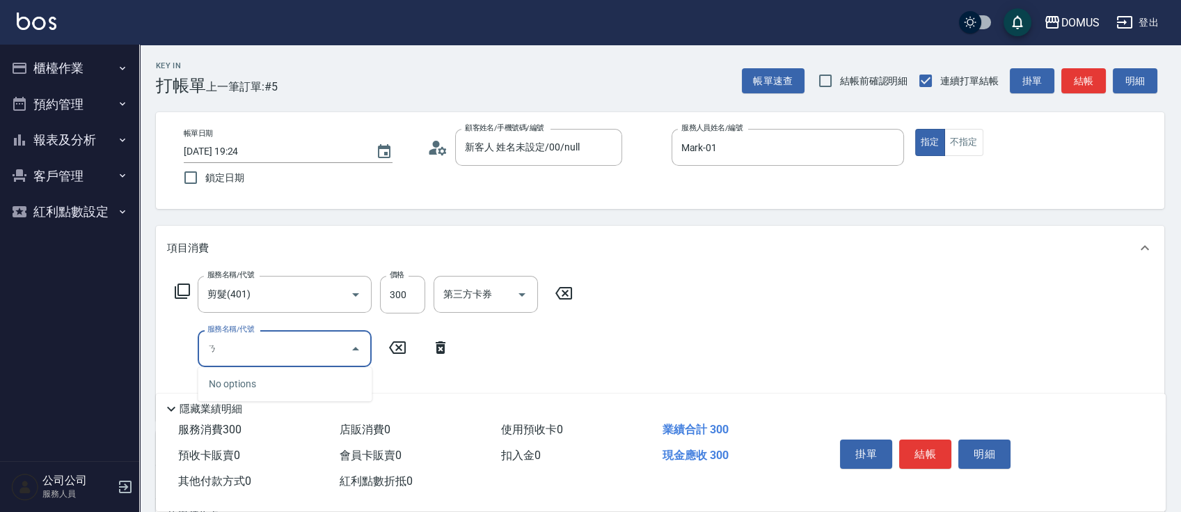
type input "ㄙ"
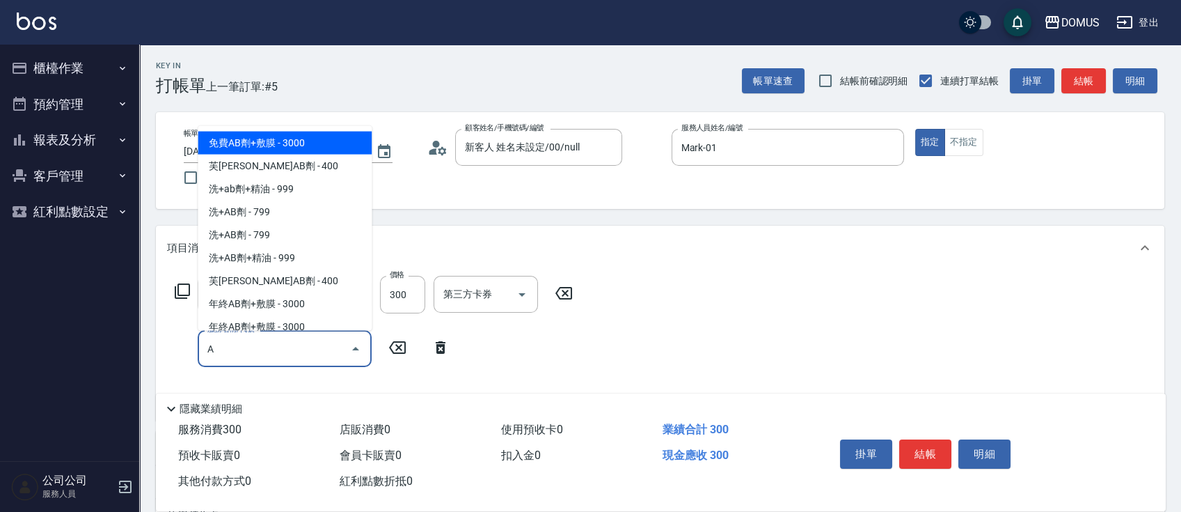
type input "AB"
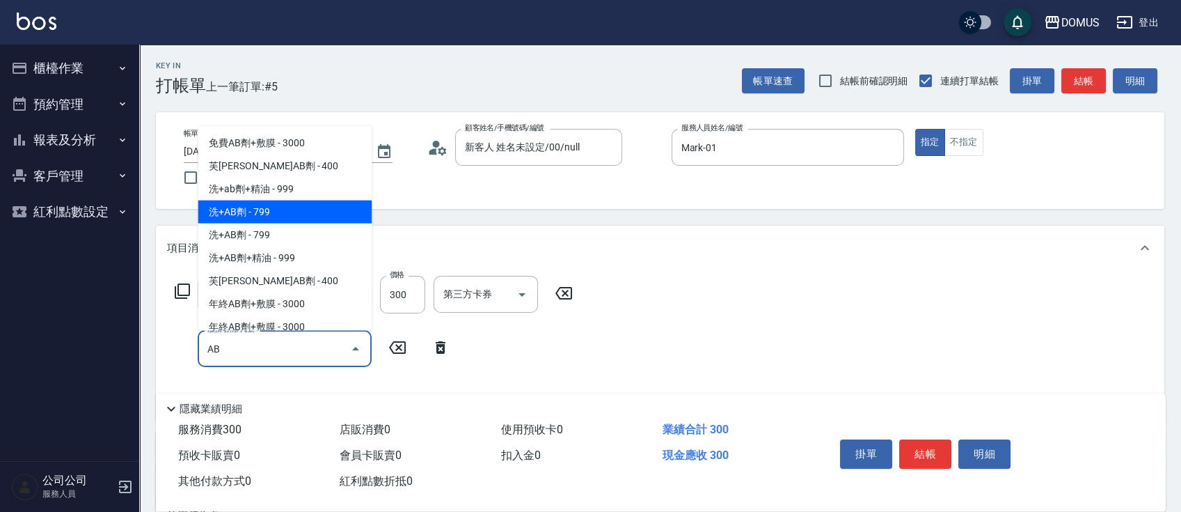
type input "100"
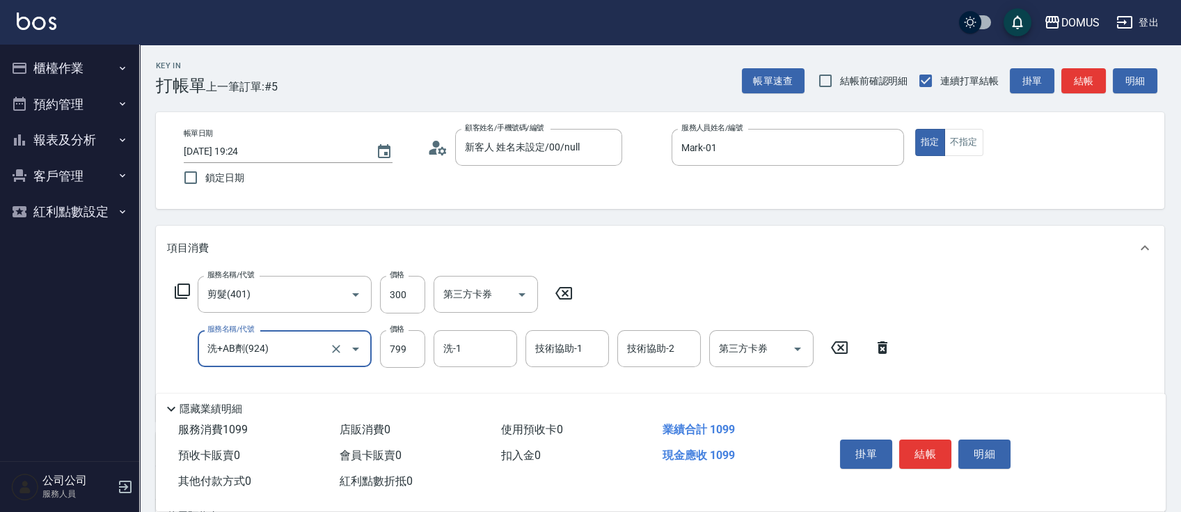
type input "洗+AB劑(924)"
type input "30"
type input "80"
type input "110"
type input "800"
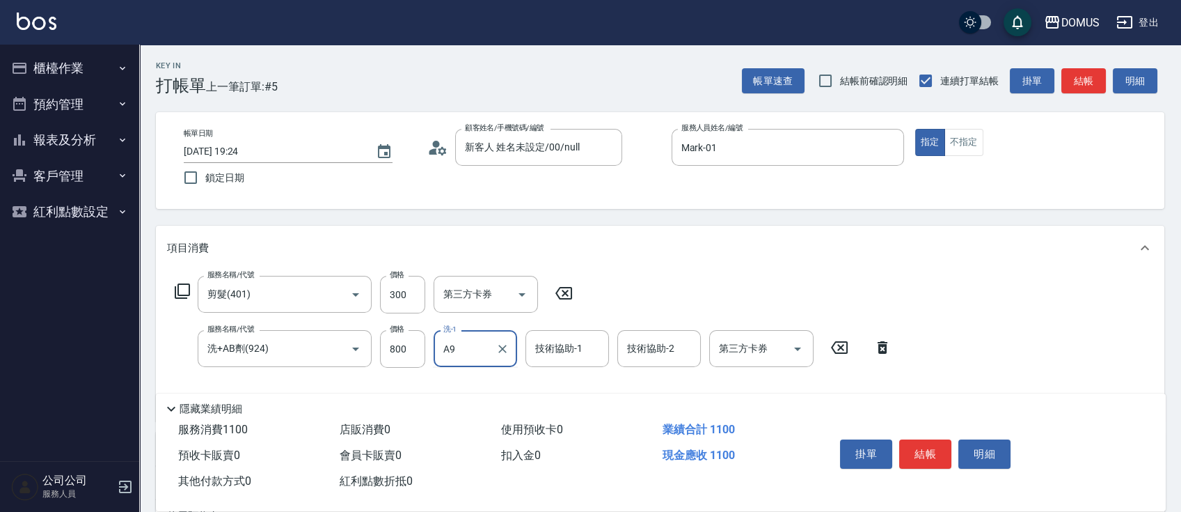
type input "A"
type input "a"
type input "賣"
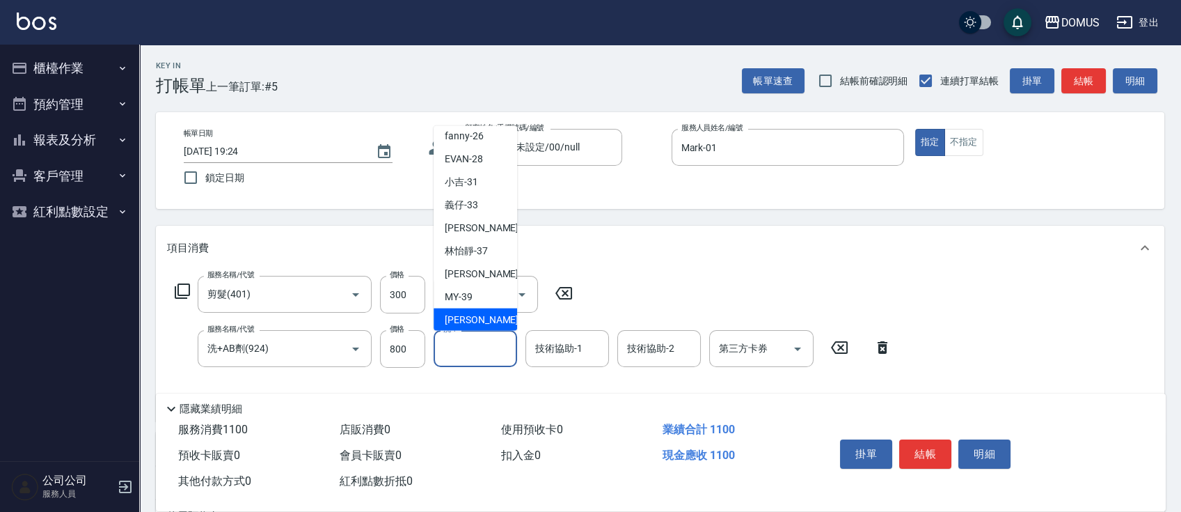
click at [703, 210] on div "Key In 打帳單 上一筆訂單:#5 帳單速查 結帳前確認明細 連續打單結帳 掛單 結帳 明細 帳單日期 [DATE] 19:24 鎖定日期 顧客姓名/手機…" at bounding box center [660, 405] width 1042 height 720
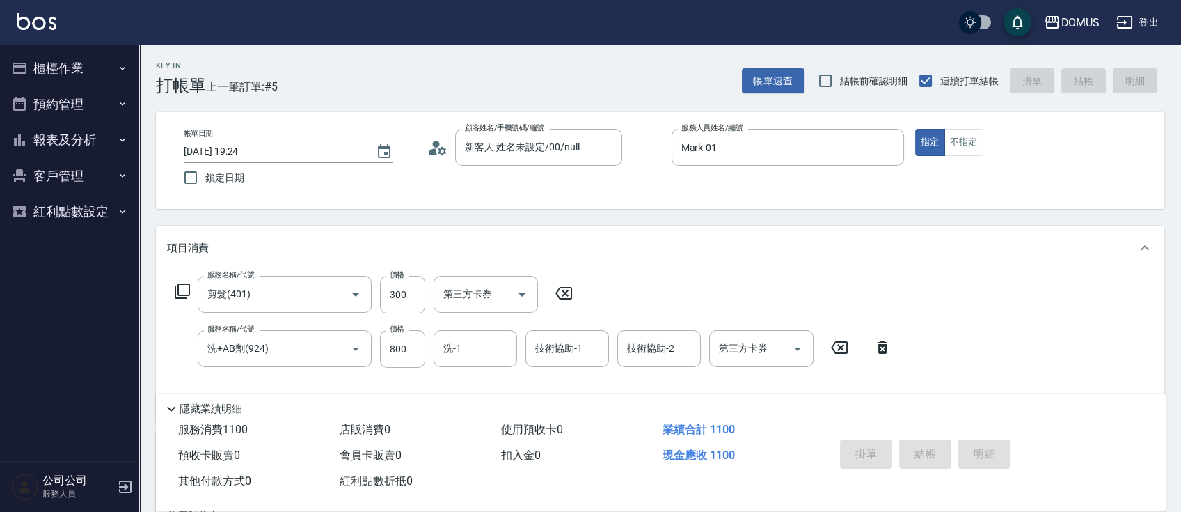
type input "[DATE] 19:25"
type input "0"
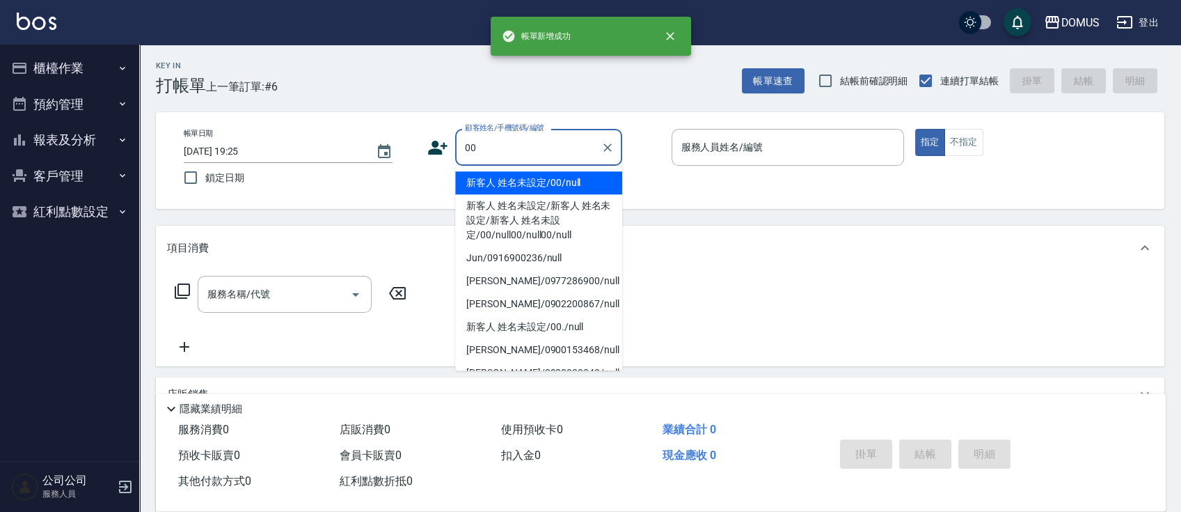
type input "新客人 姓名未設定/00/null"
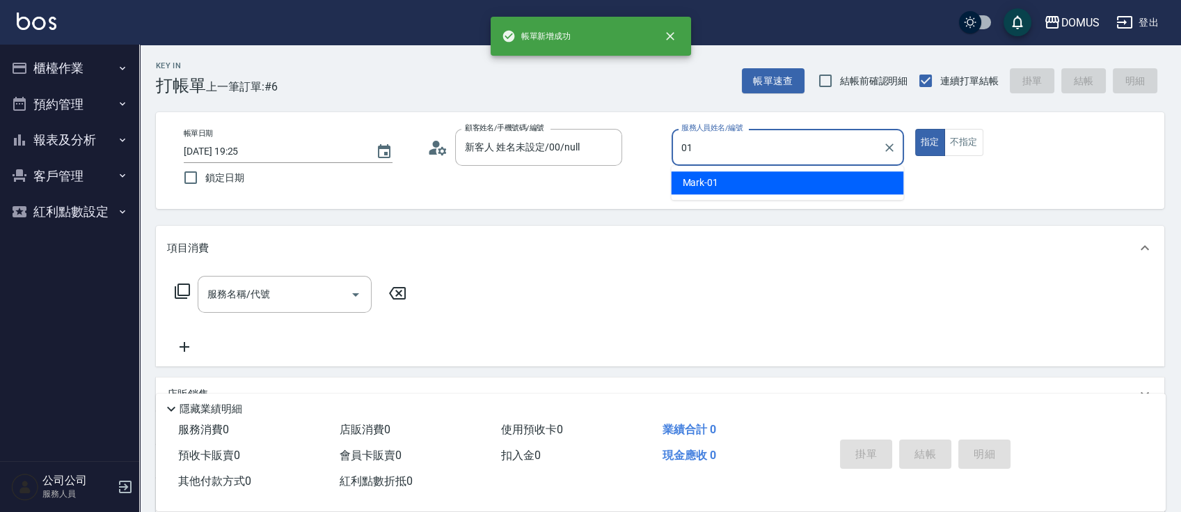
type input "Mark-01"
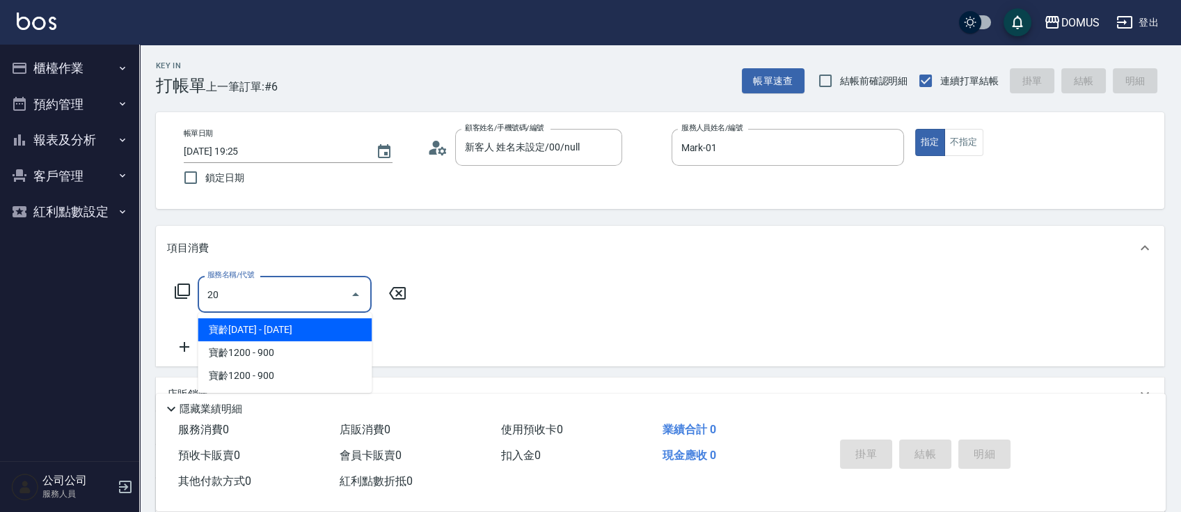
type input "201"
type input "20"
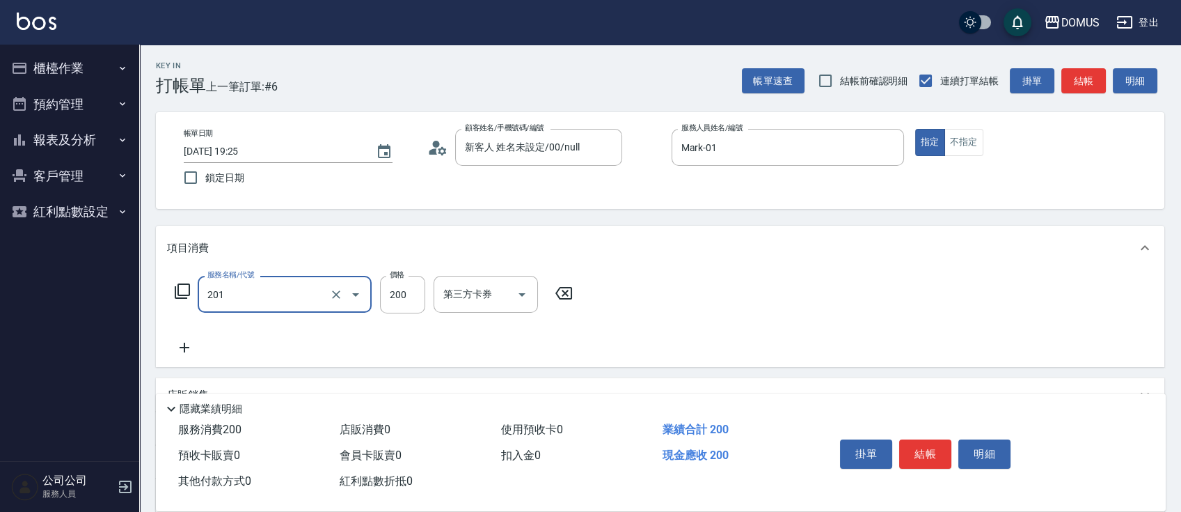
type input "洗髮(201)"
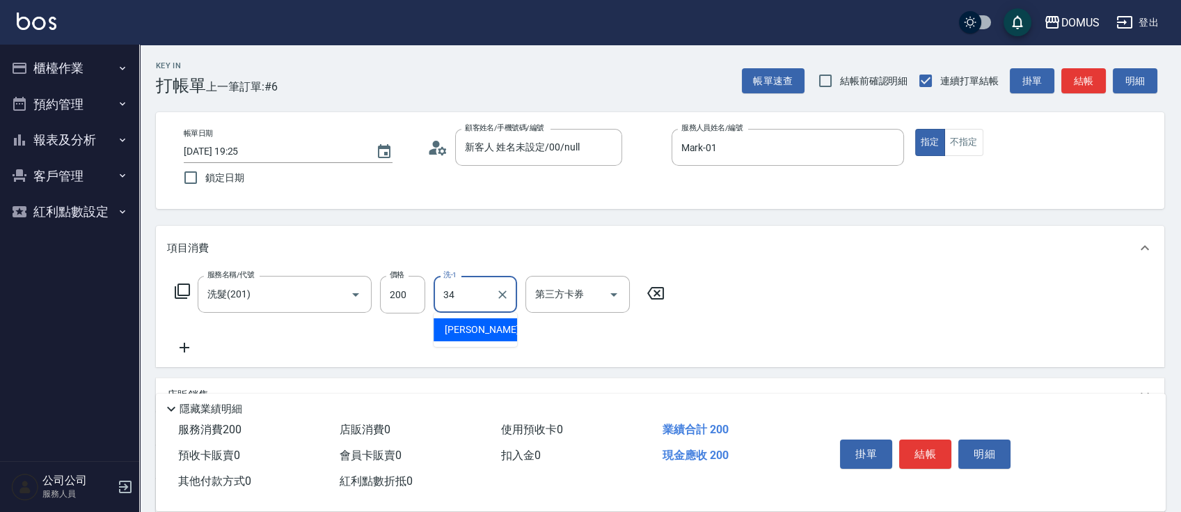
type input "[PERSON_NAME]-34"
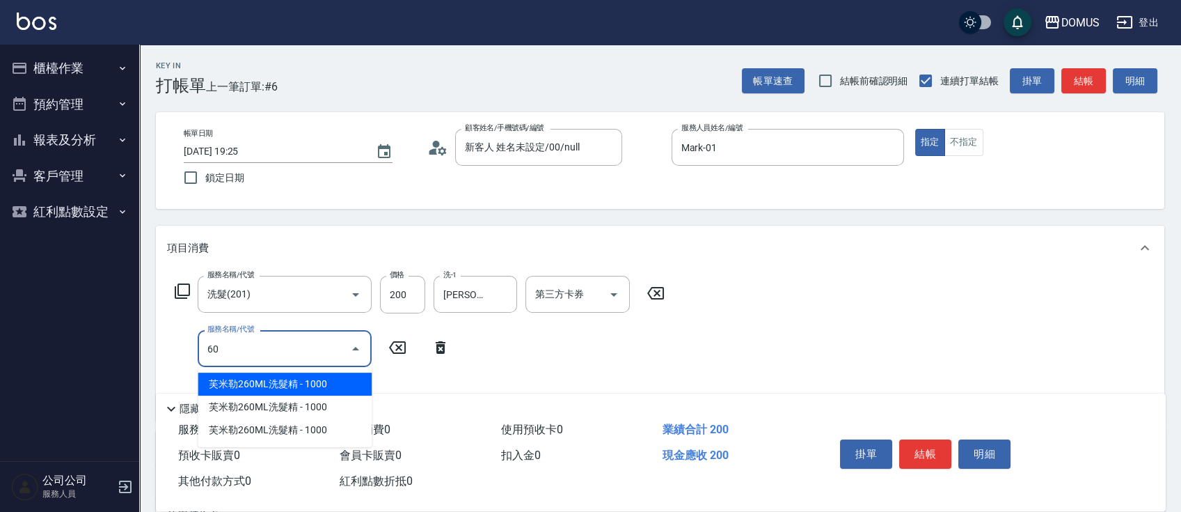
type input "6"
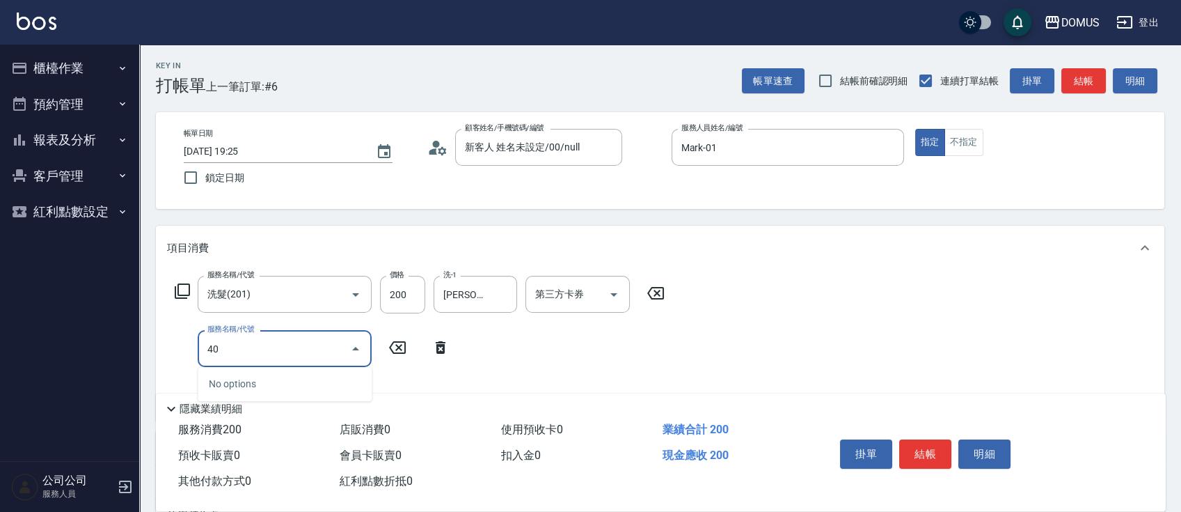
type input "401"
type input "40"
type input "剪髮(401)"
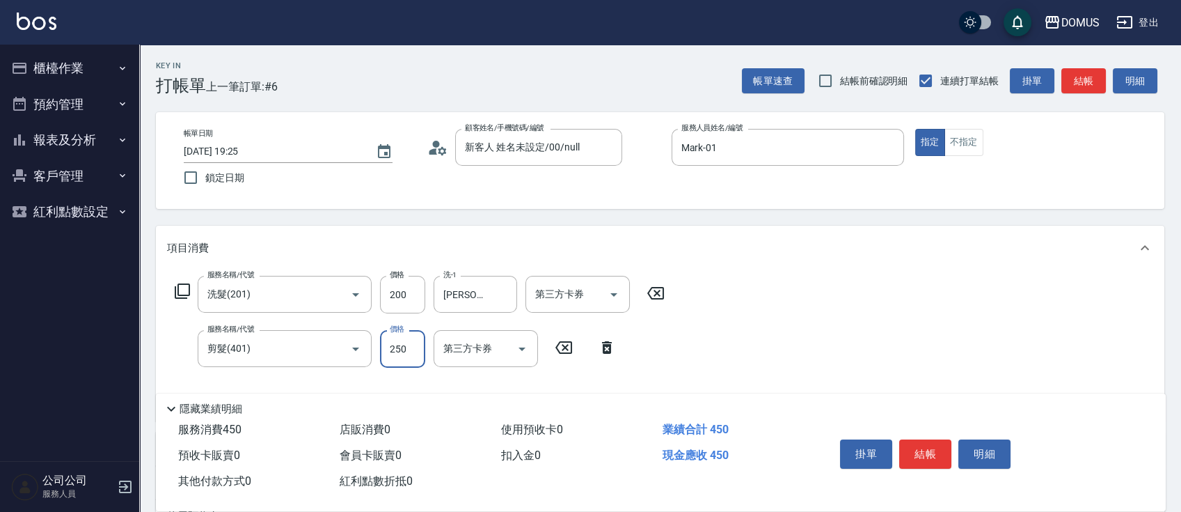
type input "20"
type input "60"
type input "80"
type input "600"
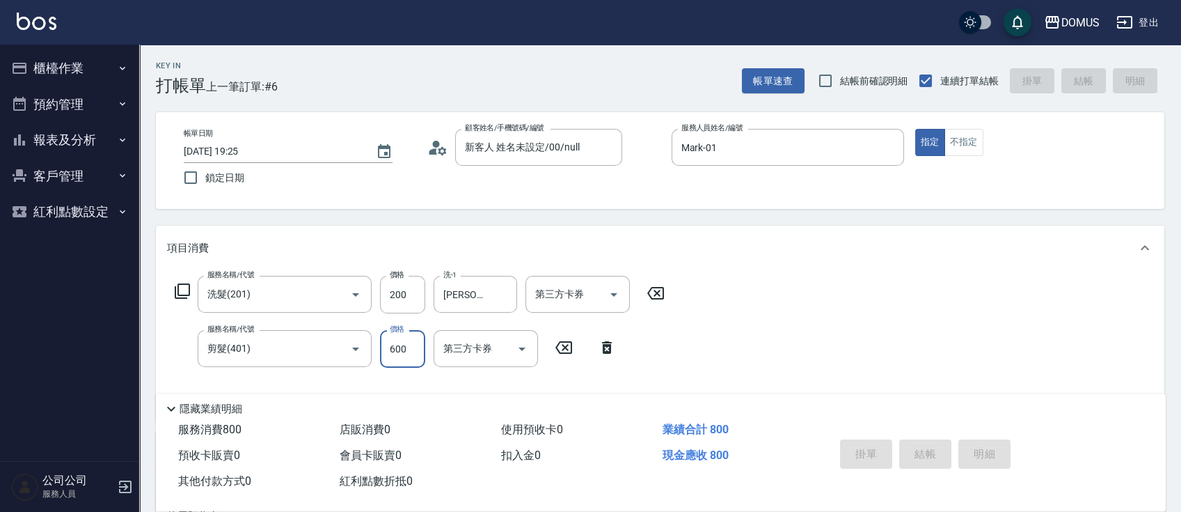
type input "[DATE] 19:29"
type input "0"
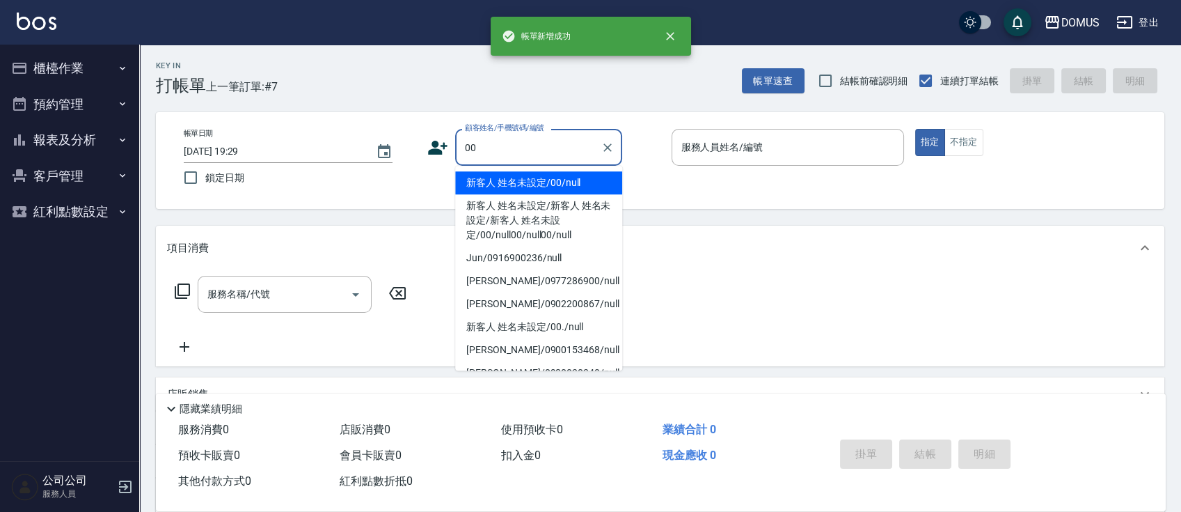
type input "新客人 姓名未設定/00/null"
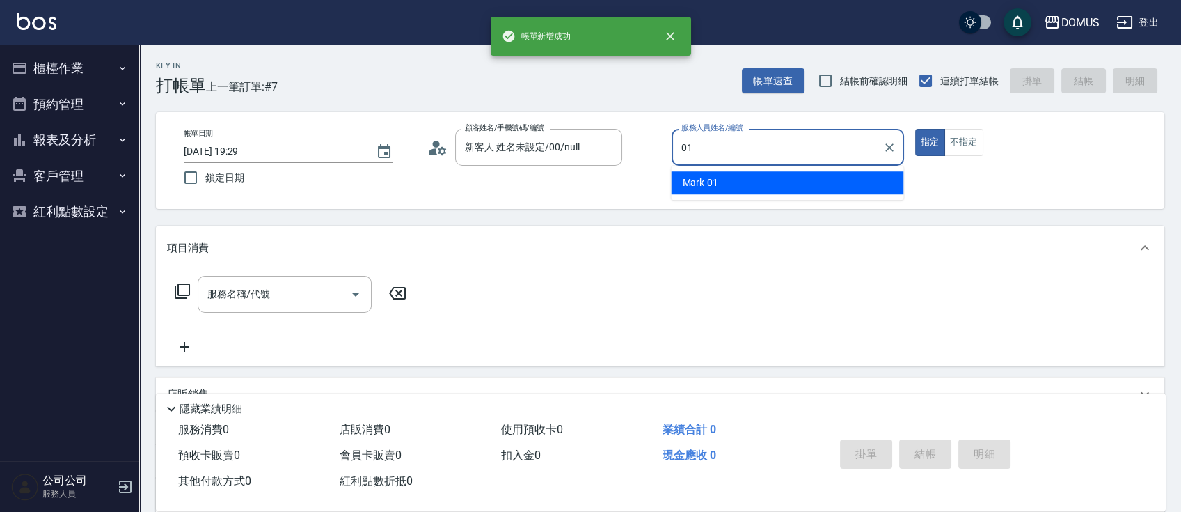
type input "Mark-01"
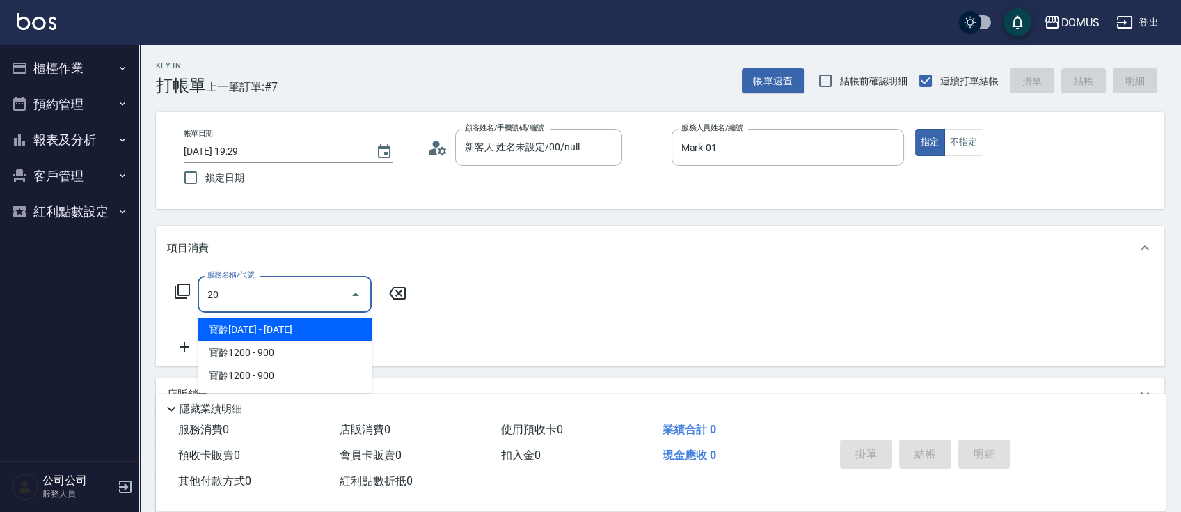
type input "201"
type input "20"
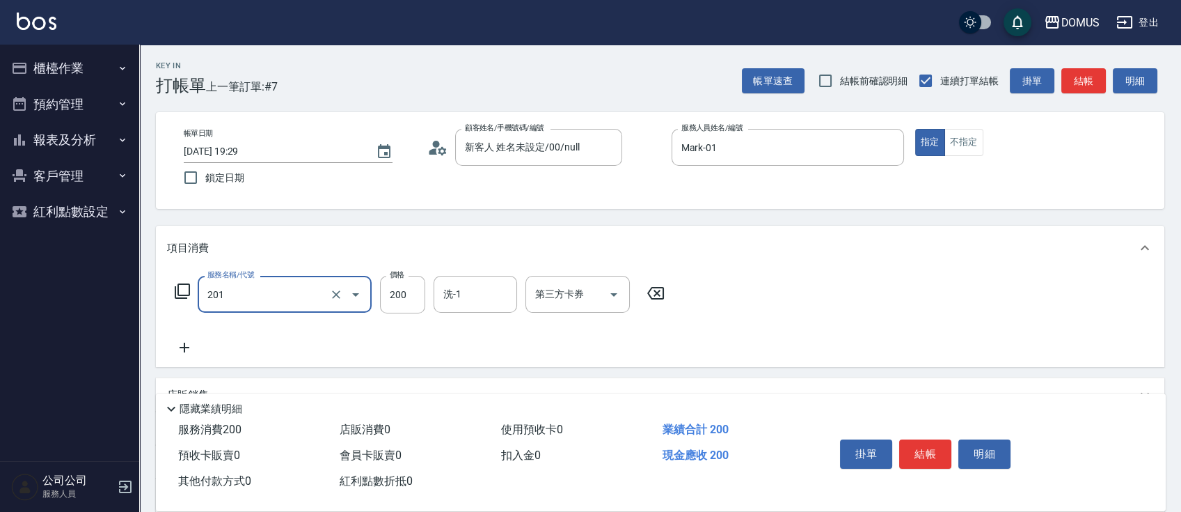
type input "洗髮(201)"
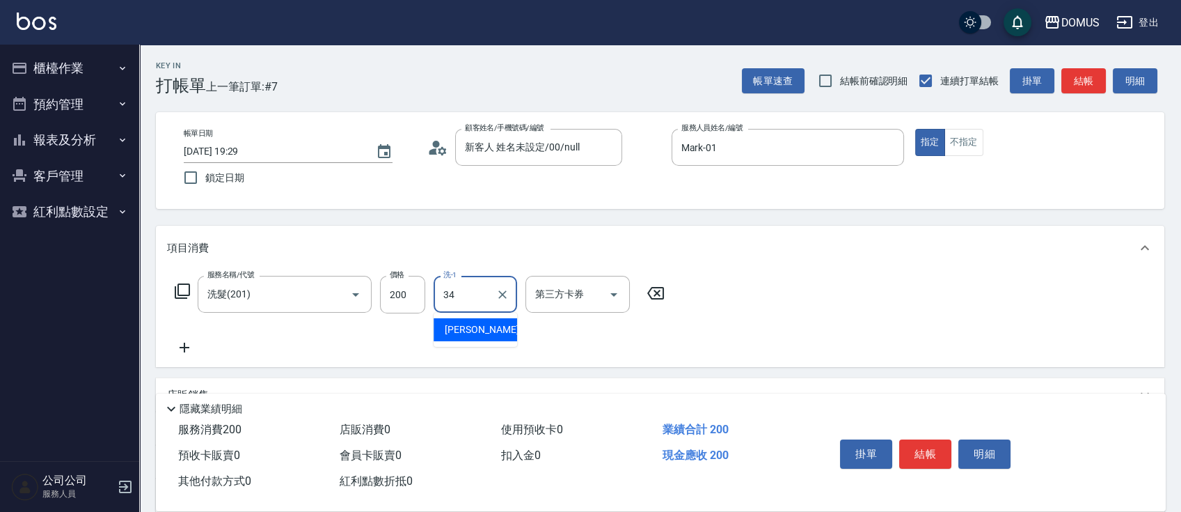
type input "[PERSON_NAME]-34"
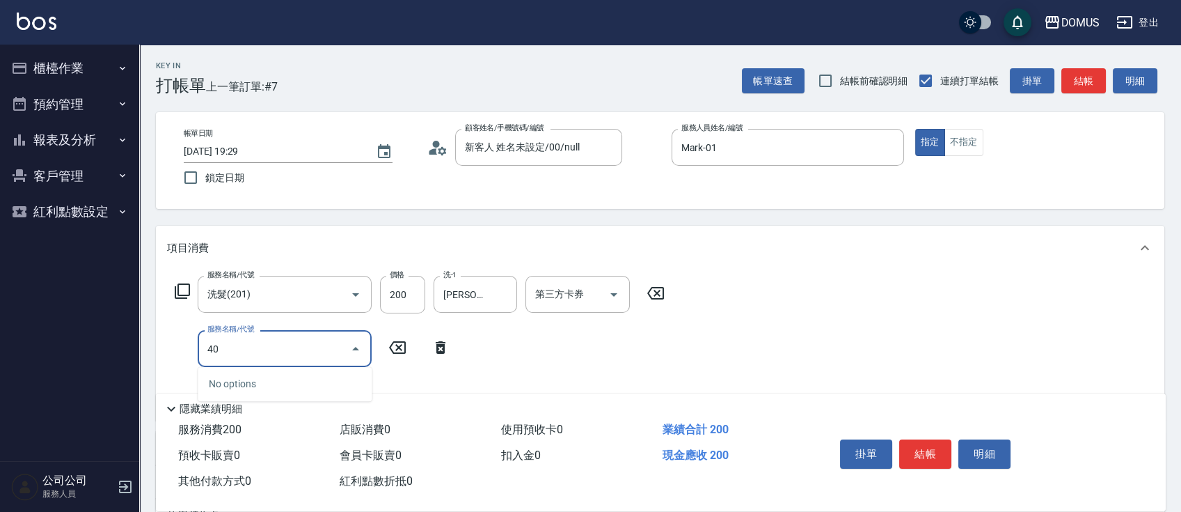
type input "401"
type input "40"
type input "剪髮(401)"
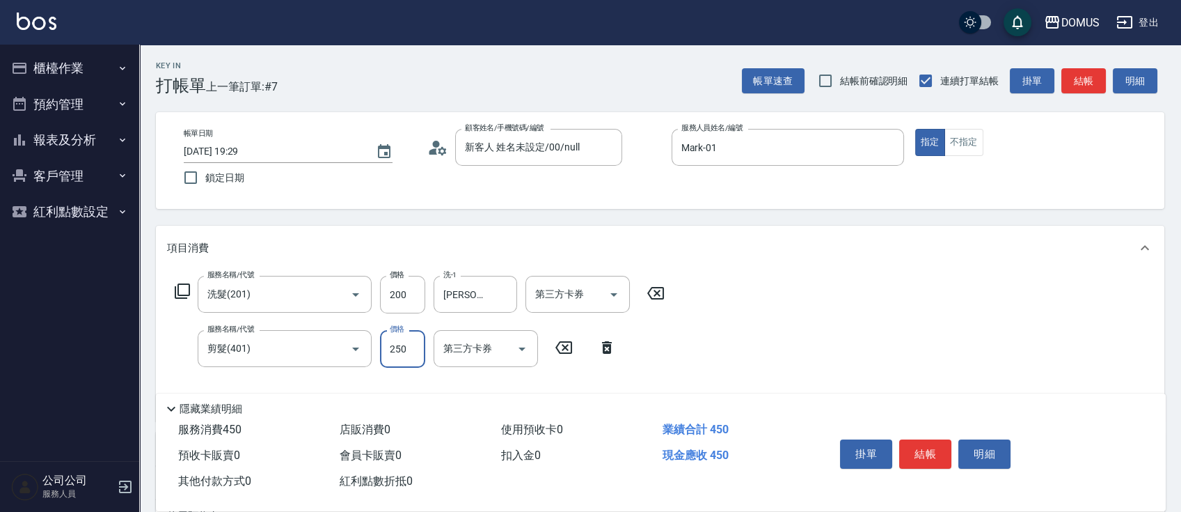
type input "20"
type input "60"
type input "80"
type input "600"
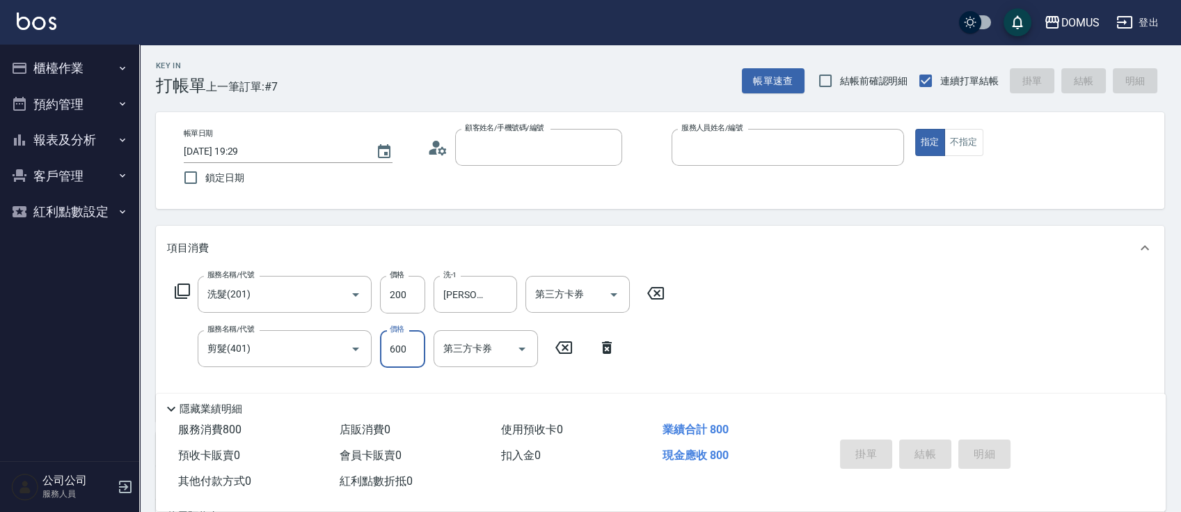
type input "0"
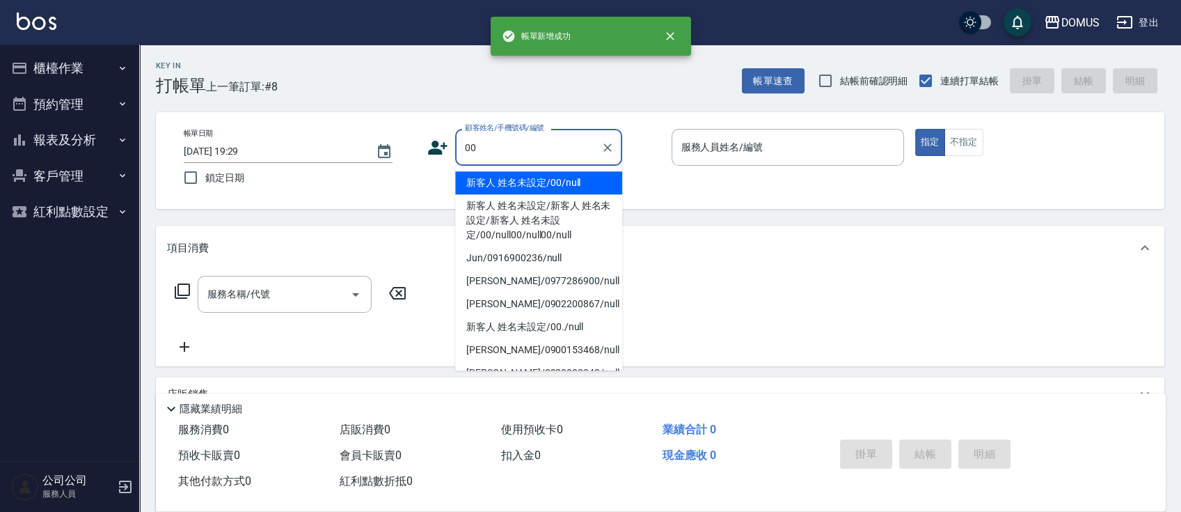
type input "新客人 姓名未設定/00/null"
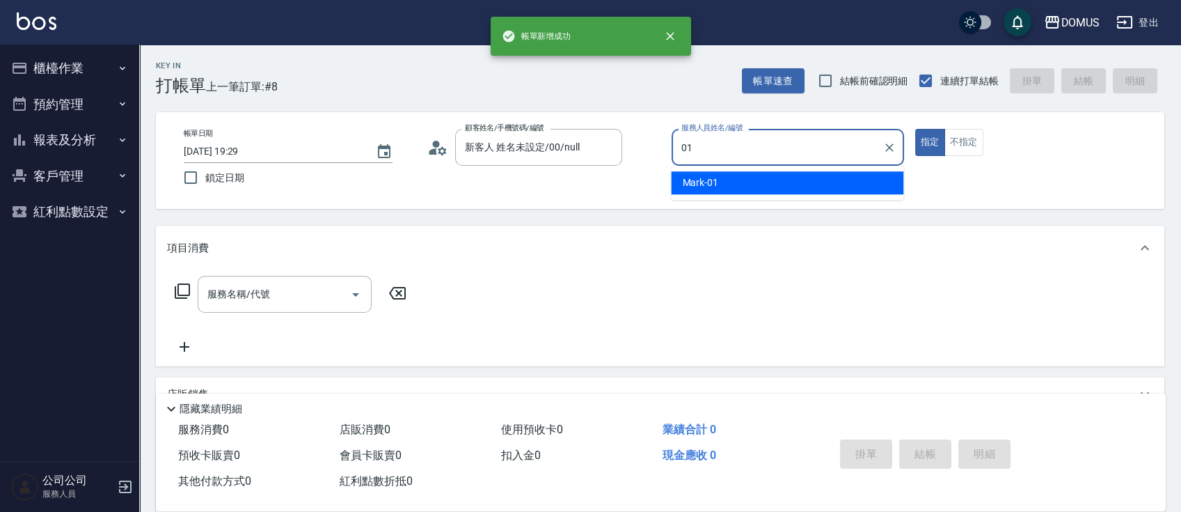
type input "Mark-01"
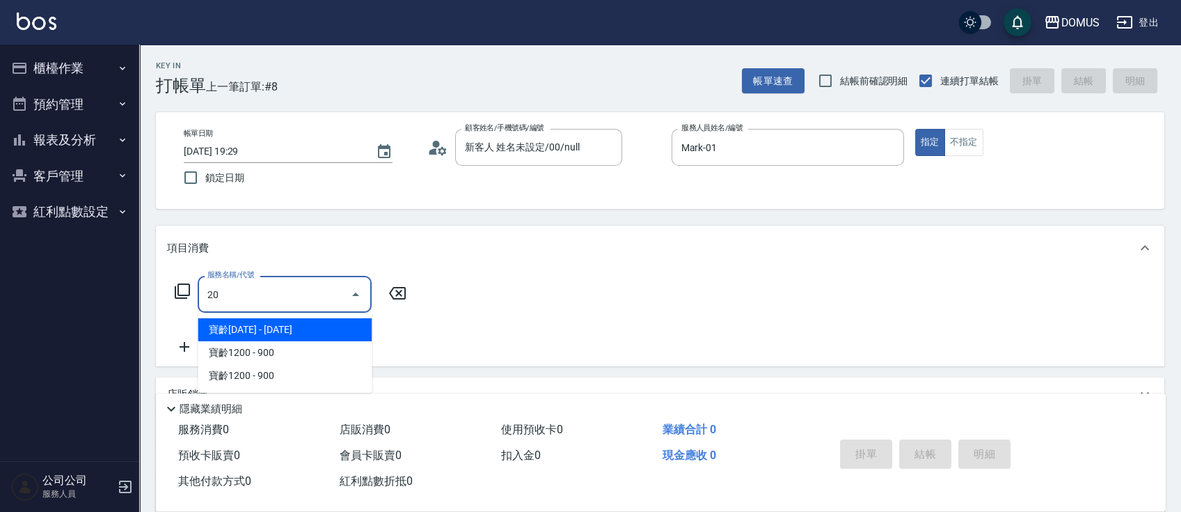
type input "201"
type input "20"
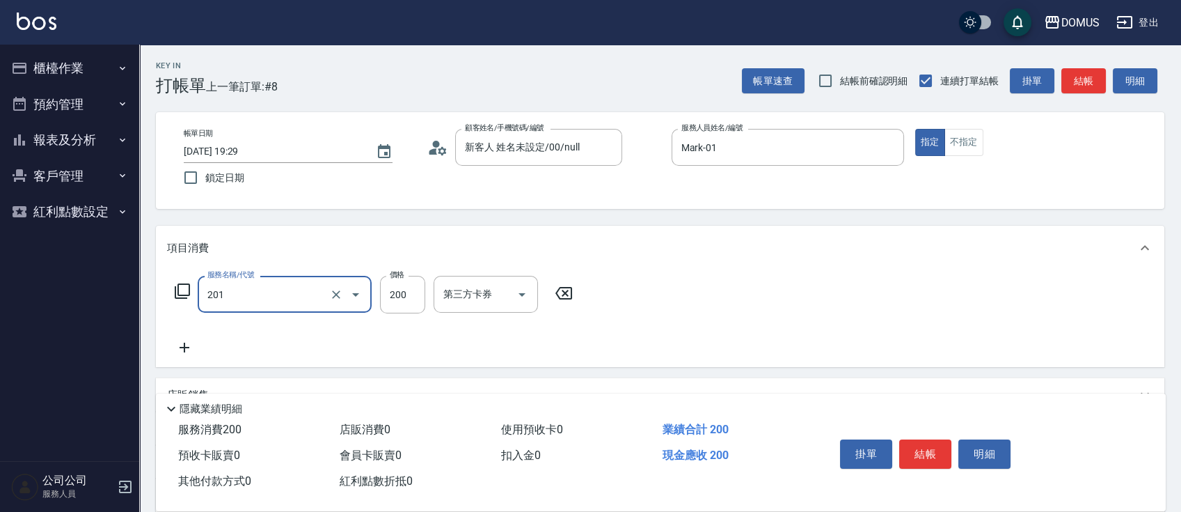
type input "洗髮(201)"
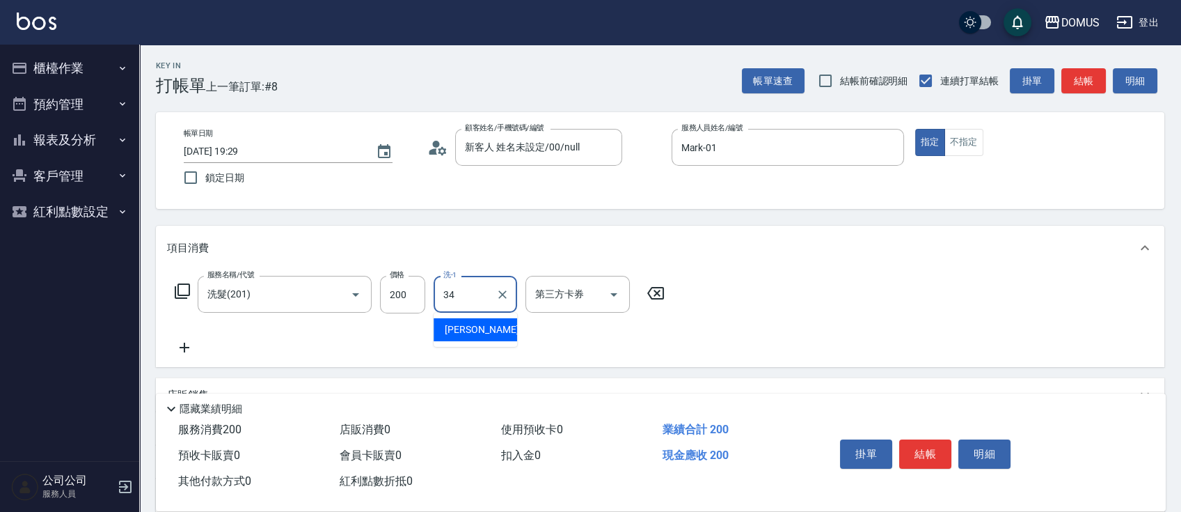
type input "[PERSON_NAME]-34"
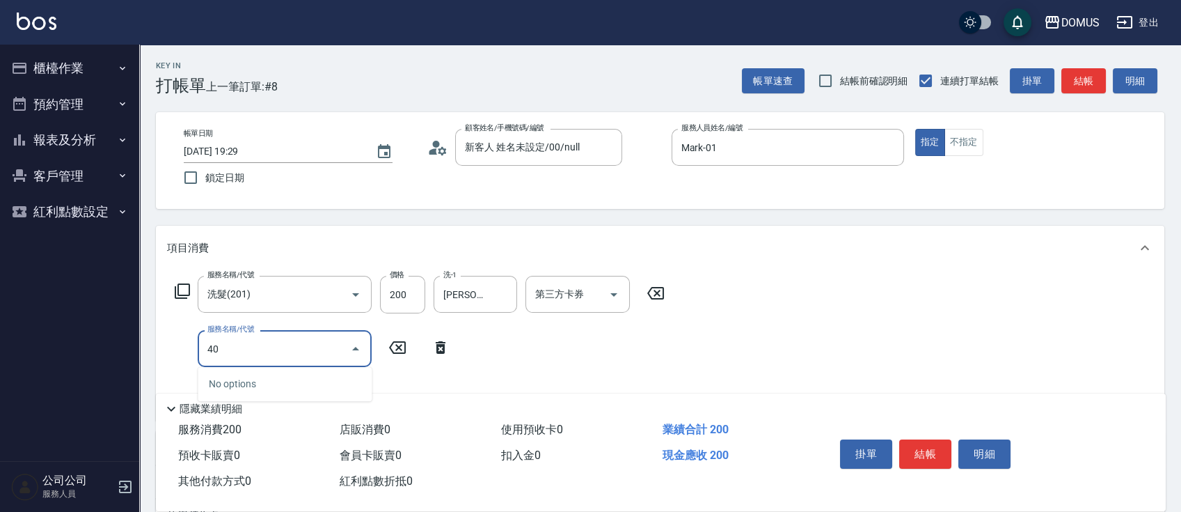
type input "401"
type input "40"
type input "剪髮(401)"
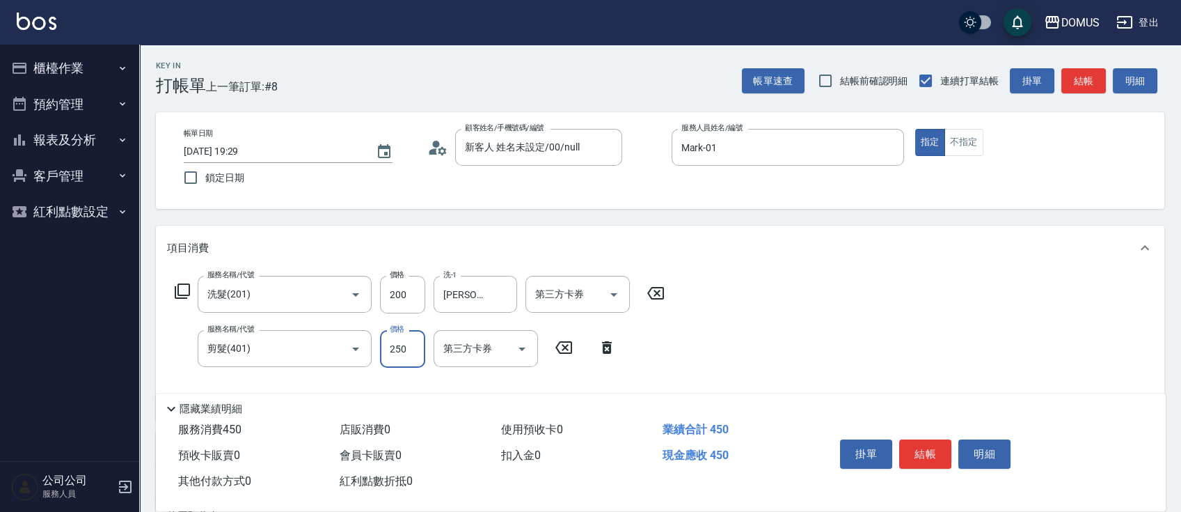
type input "20"
type input "60"
type input "80"
type input "600"
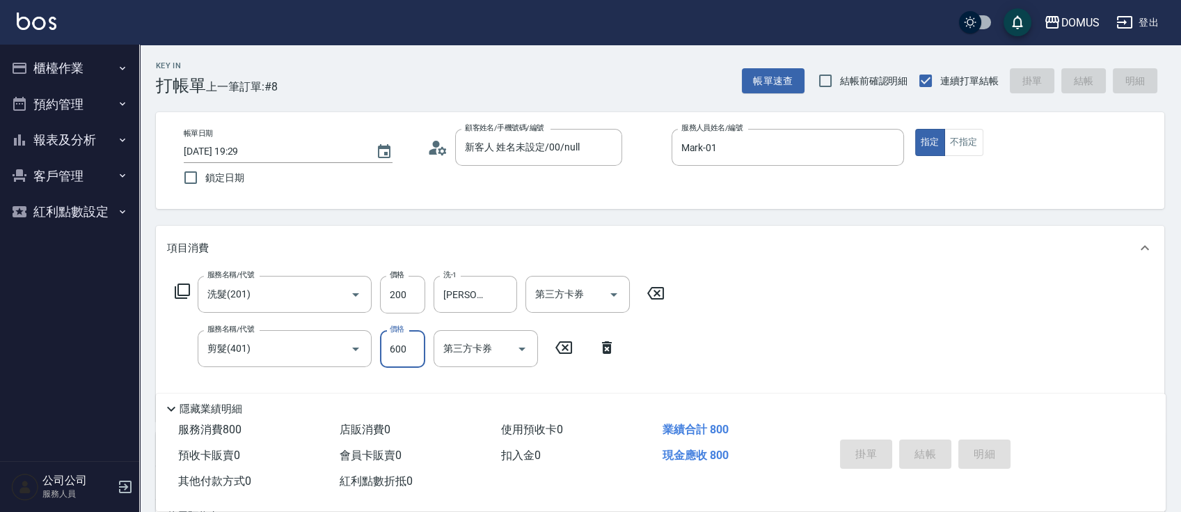
type input "0"
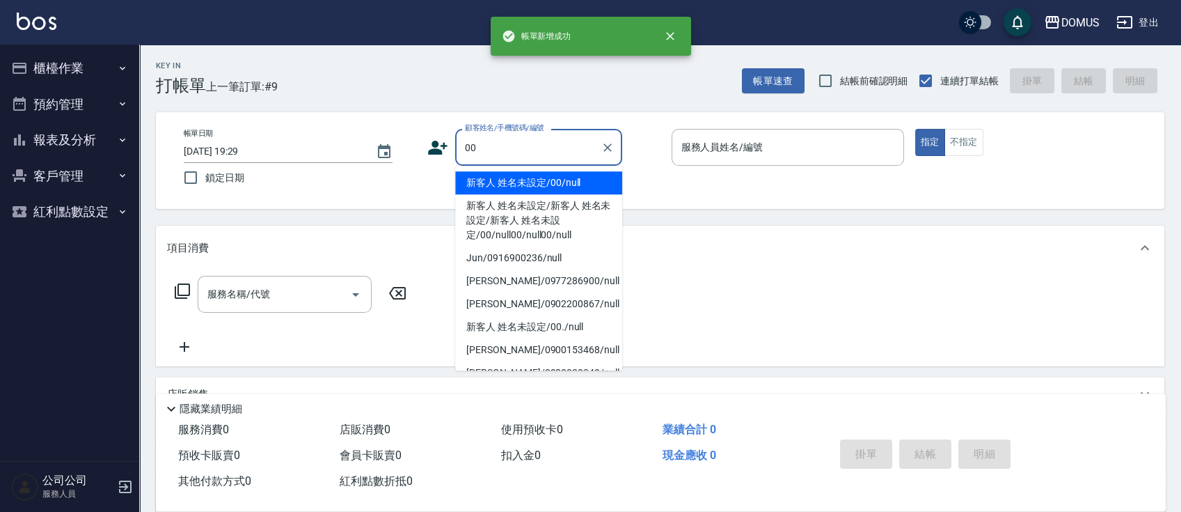
type input "新客人 姓名未設定/00/null"
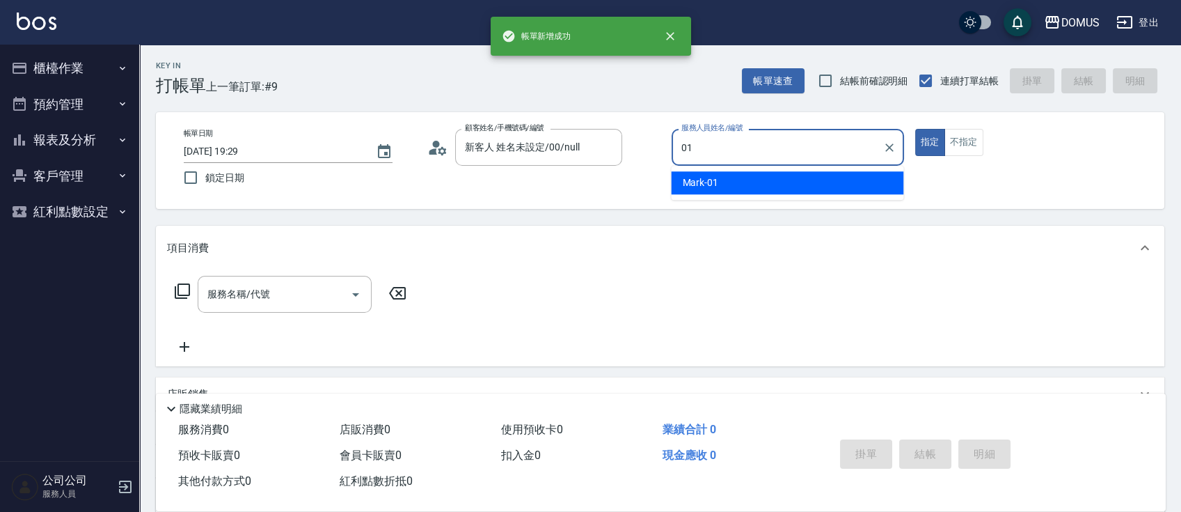
type input "Mark-01"
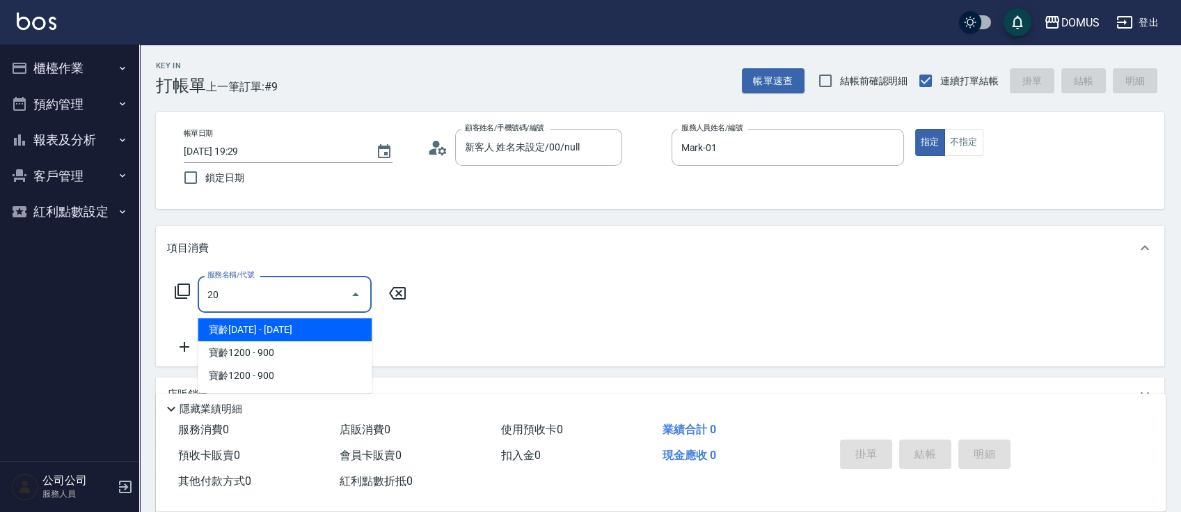
type input "201"
type input "20"
type input "洗髮(201)"
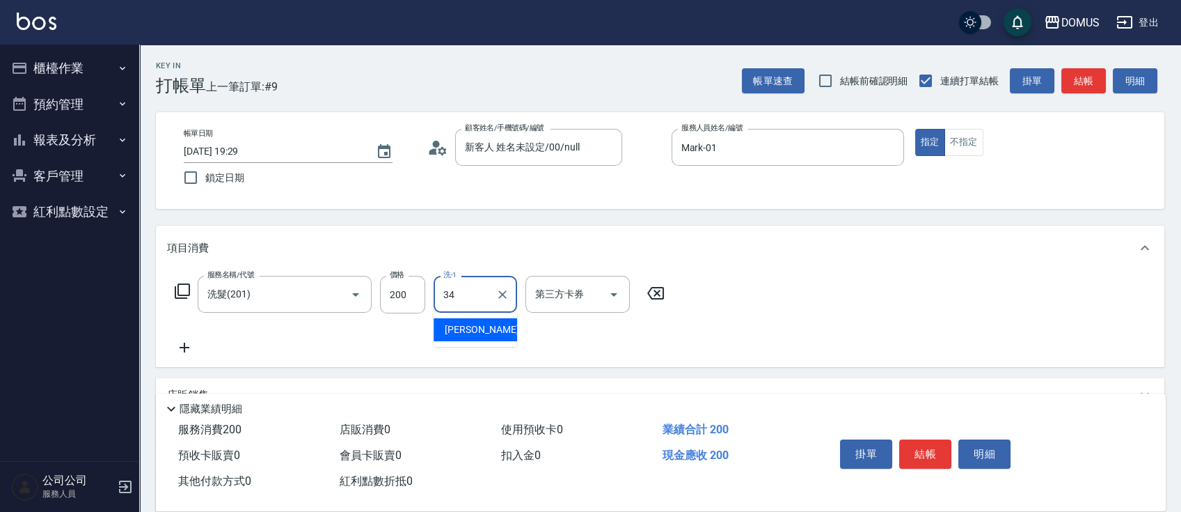
type input "[PERSON_NAME]-34"
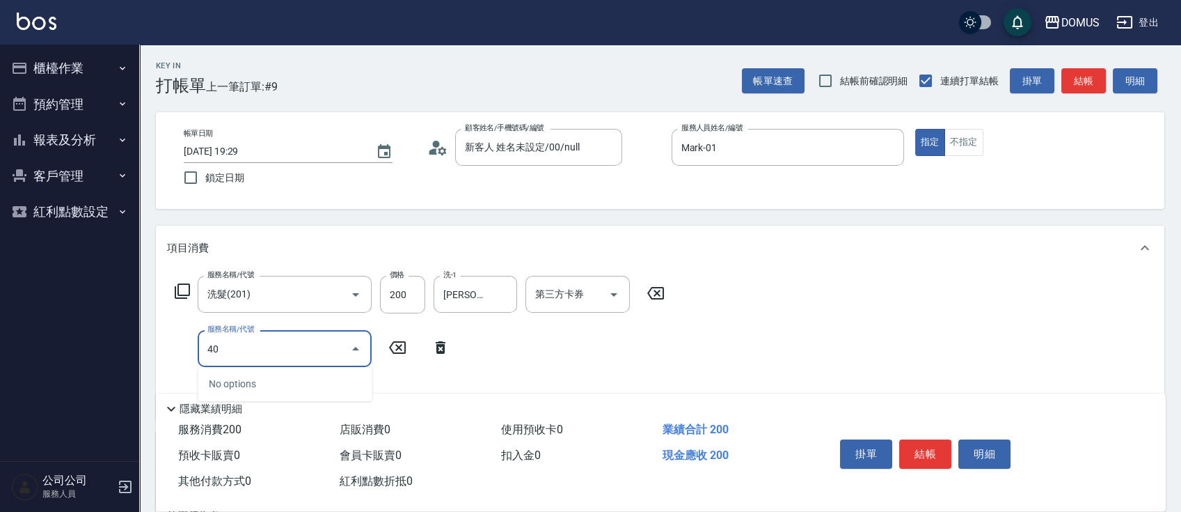
type input "401"
type input "40"
type input "剪髮(401)"
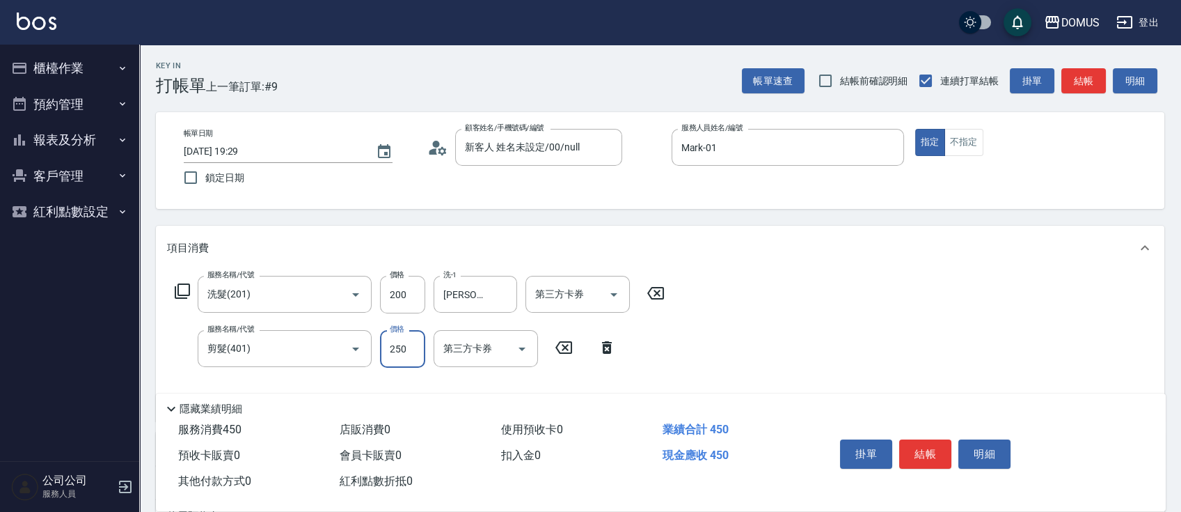
type input "20"
type input "50"
type input "70"
type input "500"
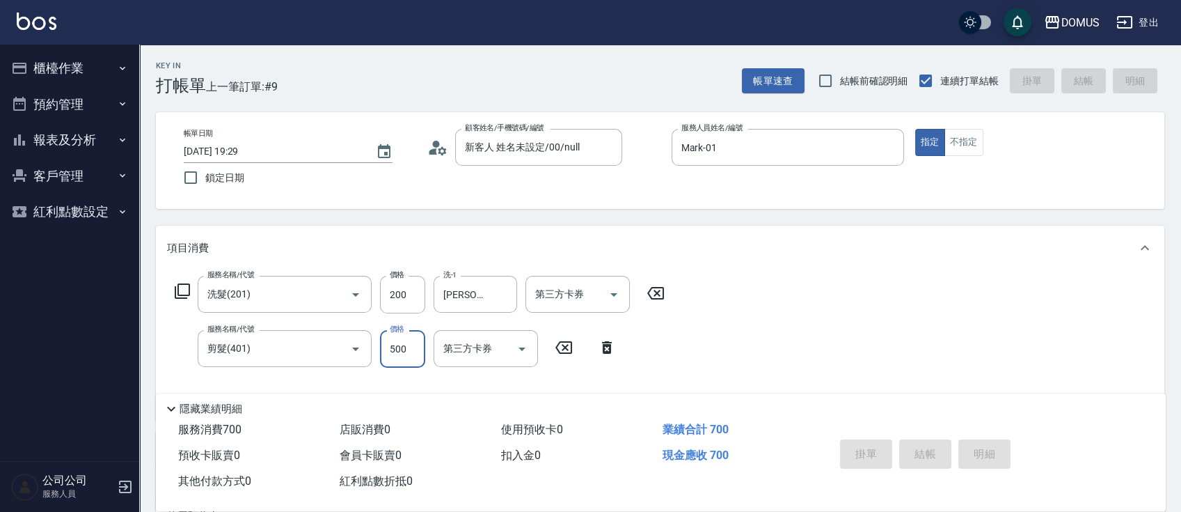
type input "0"
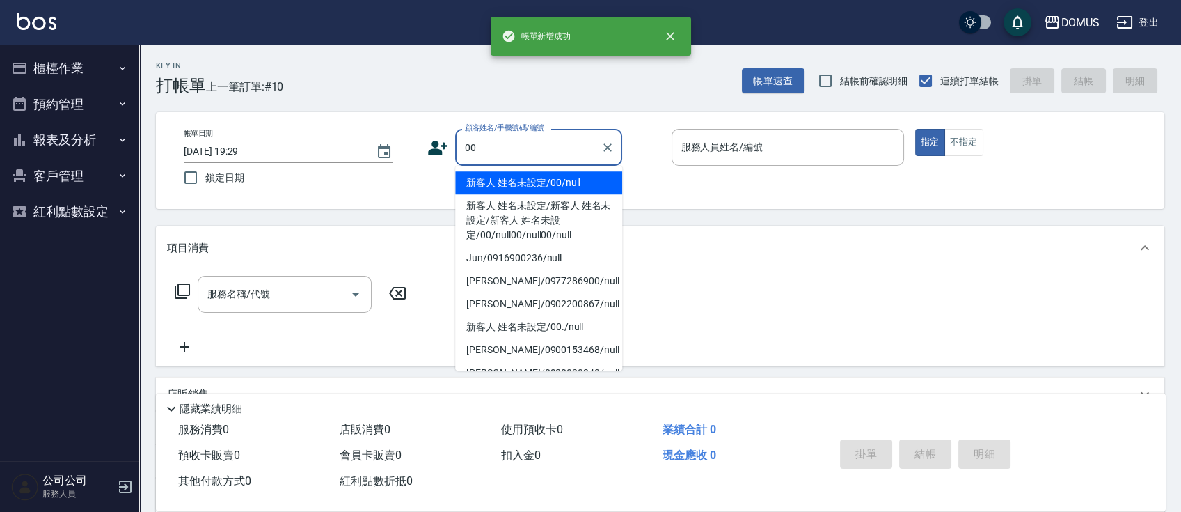
type input "新客人 姓名未設定/00/null"
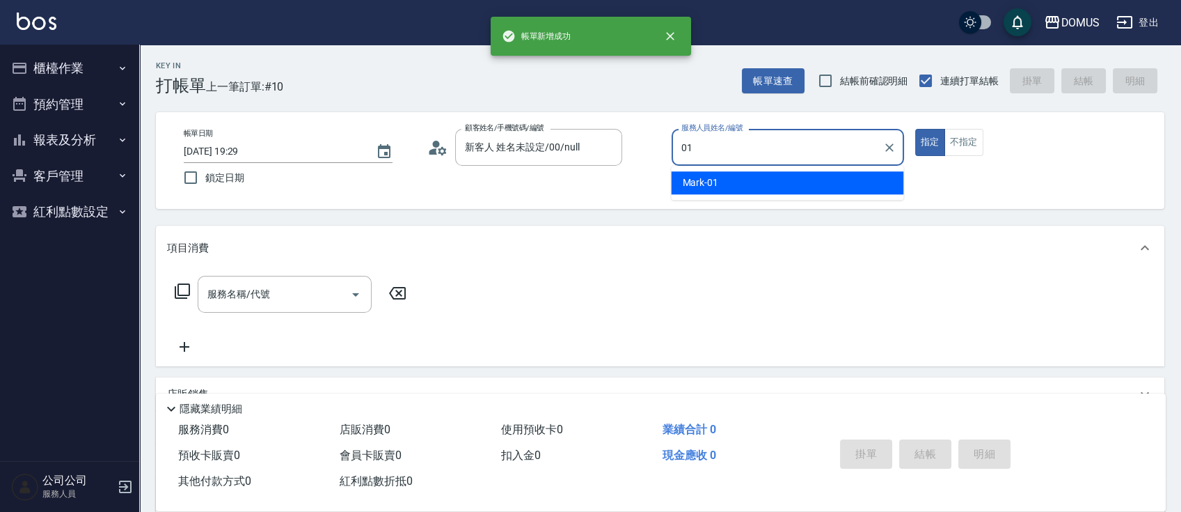
type input "Mark-01"
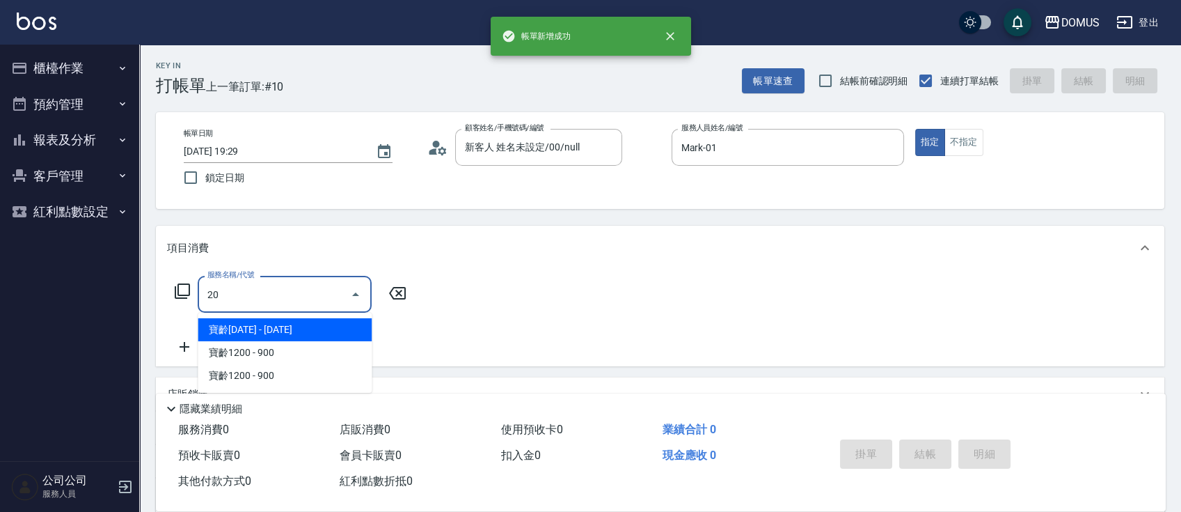
type input "201"
type input "20"
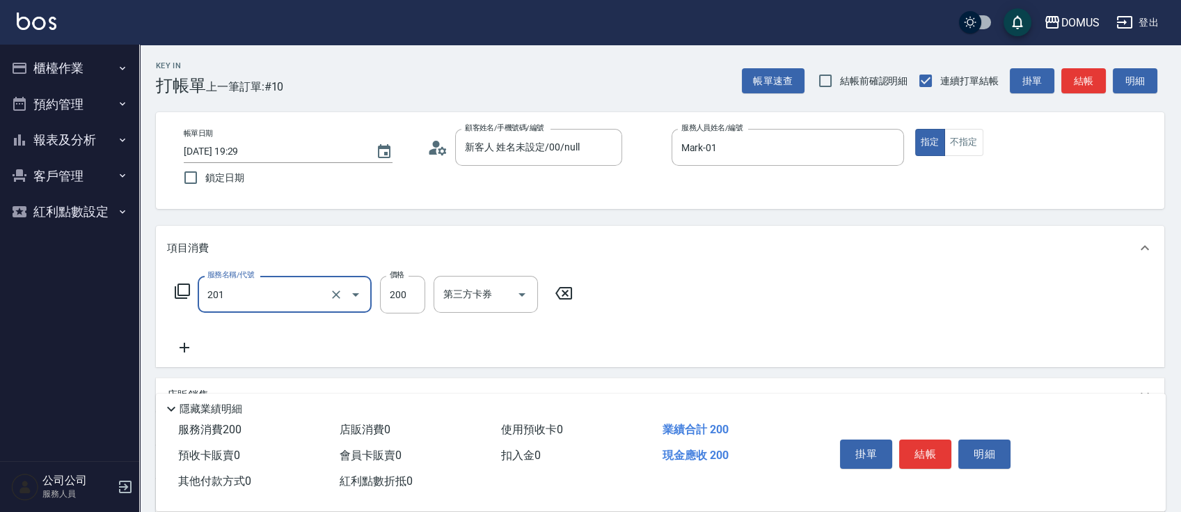
type input "洗髮(201)"
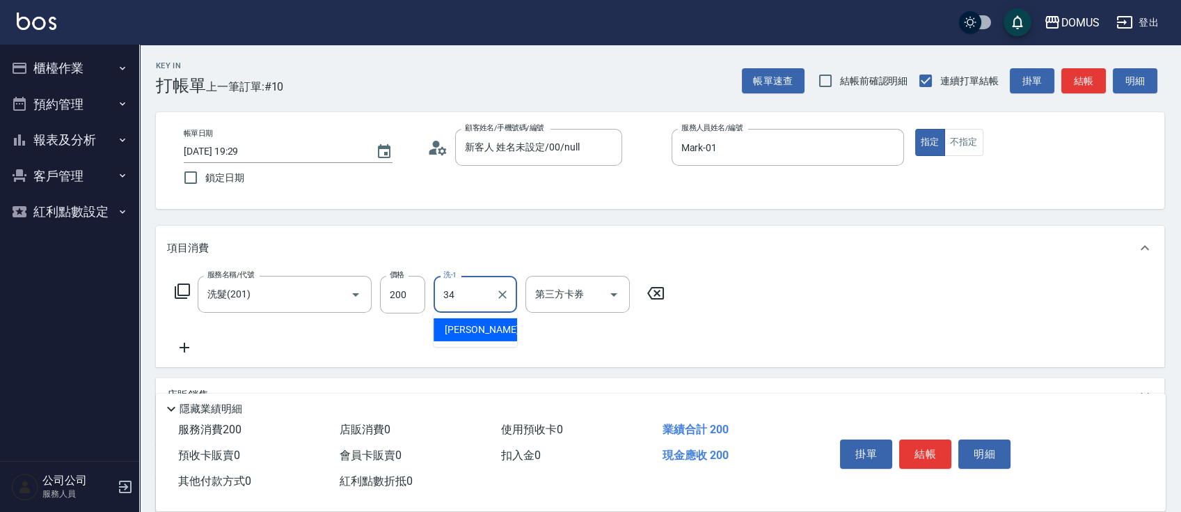
type input "[PERSON_NAME]-34"
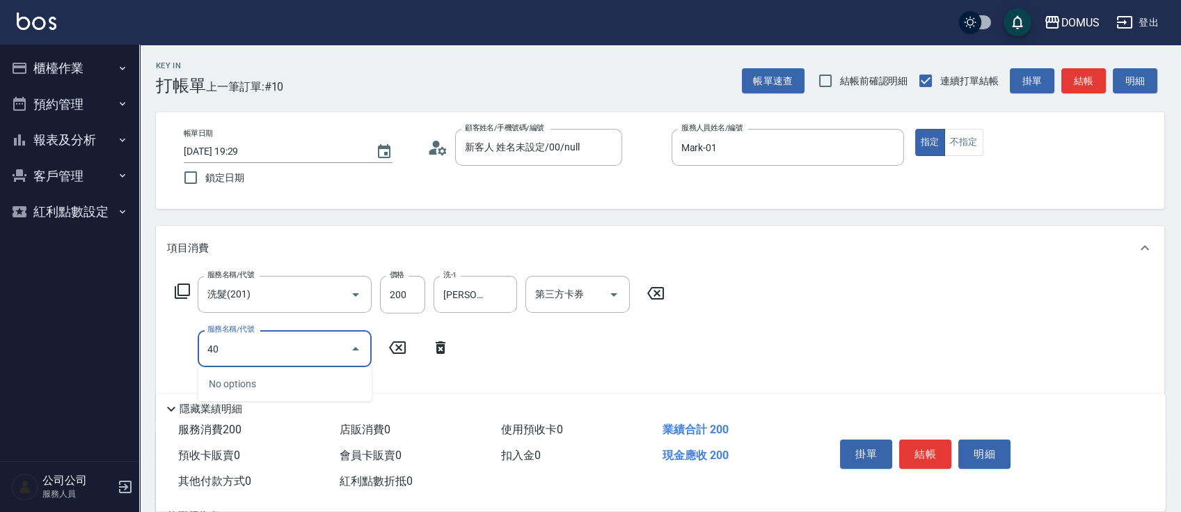
type input "401"
type input "40"
type input "剪髮(401)"
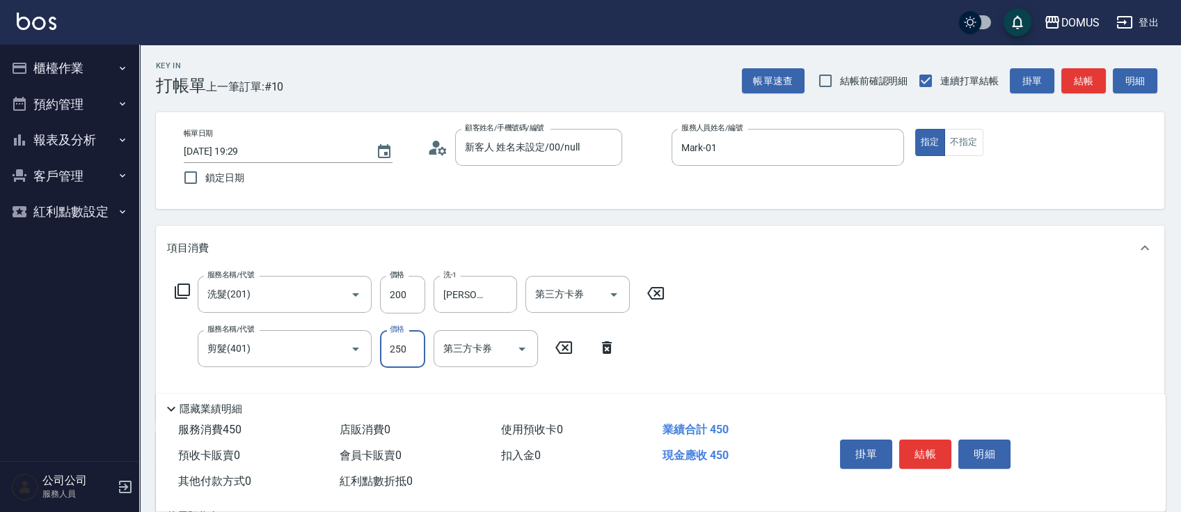
type input "20"
type input "60"
type input "80"
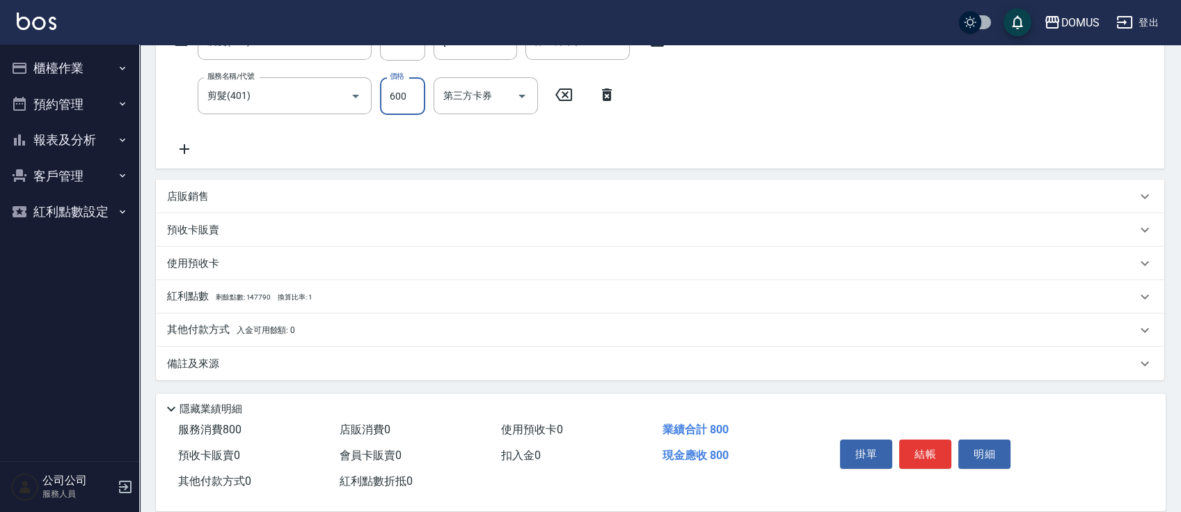
type input "600"
click at [363, 207] on div "店販銷售" at bounding box center [660, 196] width 1009 height 33
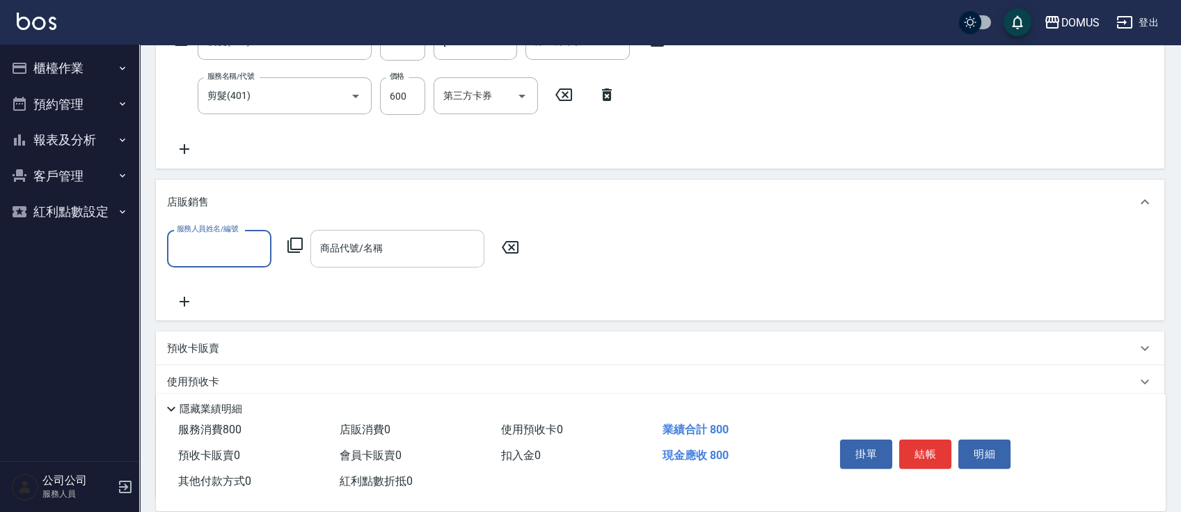
scroll to position [0, 0]
click at [171, 255] on div "服務人員姓名/編號" at bounding box center [219, 248] width 104 height 37
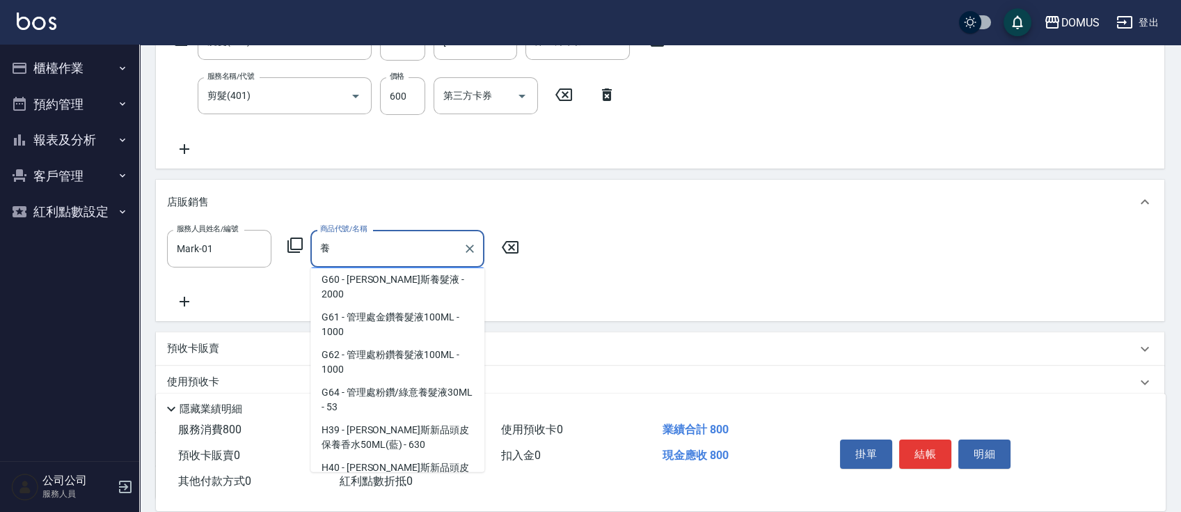
scroll to position [89, 0]
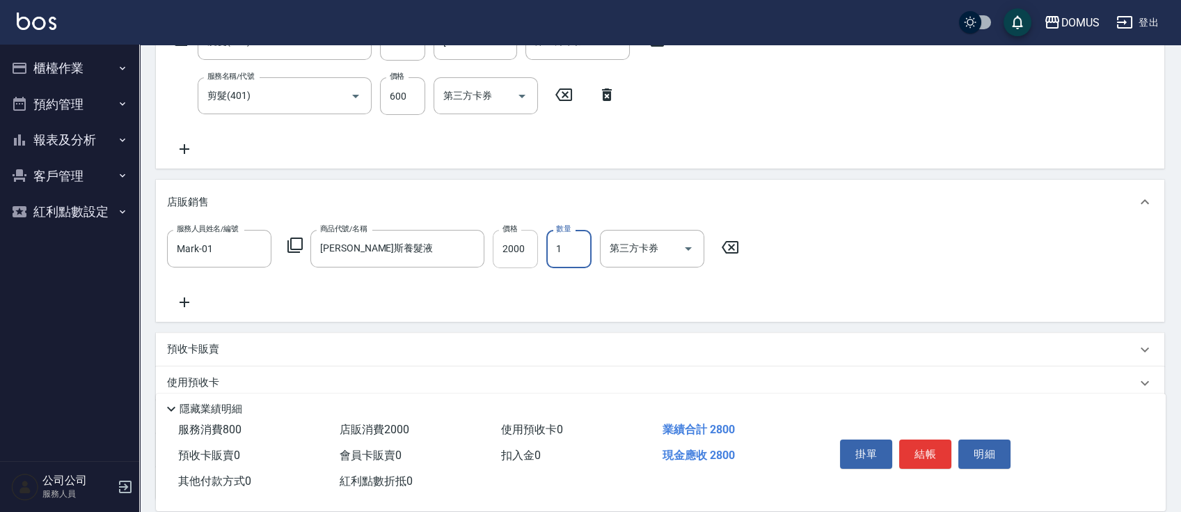
click at [506, 255] on input "2000" at bounding box center [515, 249] width 45 height 38
click at [514, 258] on input "2000" at bounding box center [515, 249] width 45 height 38
click at [532, 242] on input "2000" at bounding box center [515, 249] width 45 height 38
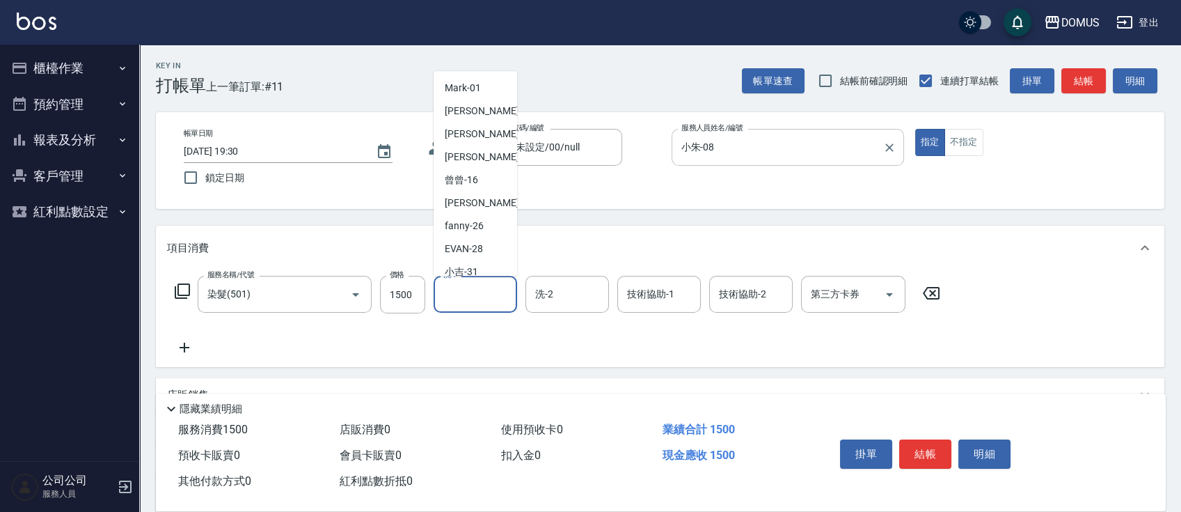
scroll to position [145, 0]
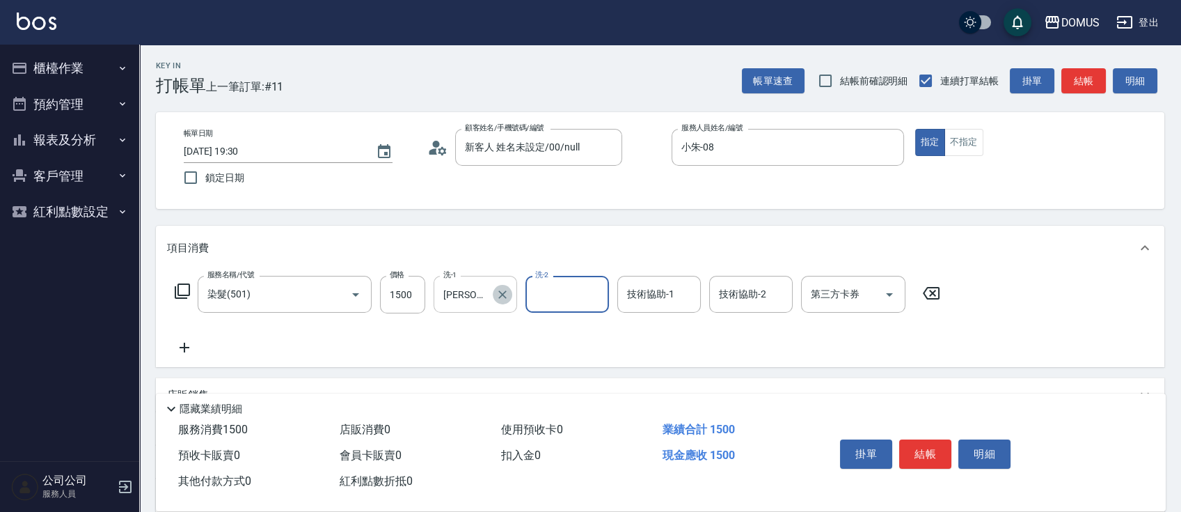
click at [498, 294] on icon "Clear" at bounding box center [503, 295] width 14 height 14
click at [670, 298] on input "技術協助-1" at bounding box center [659, 294] width 71 height 24
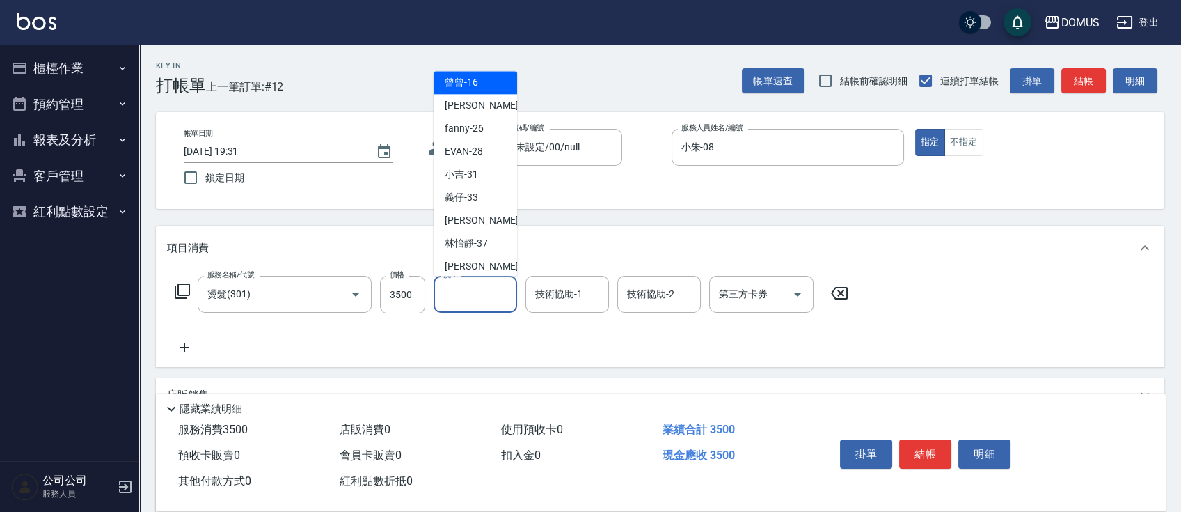
scroll to position [74, 0]
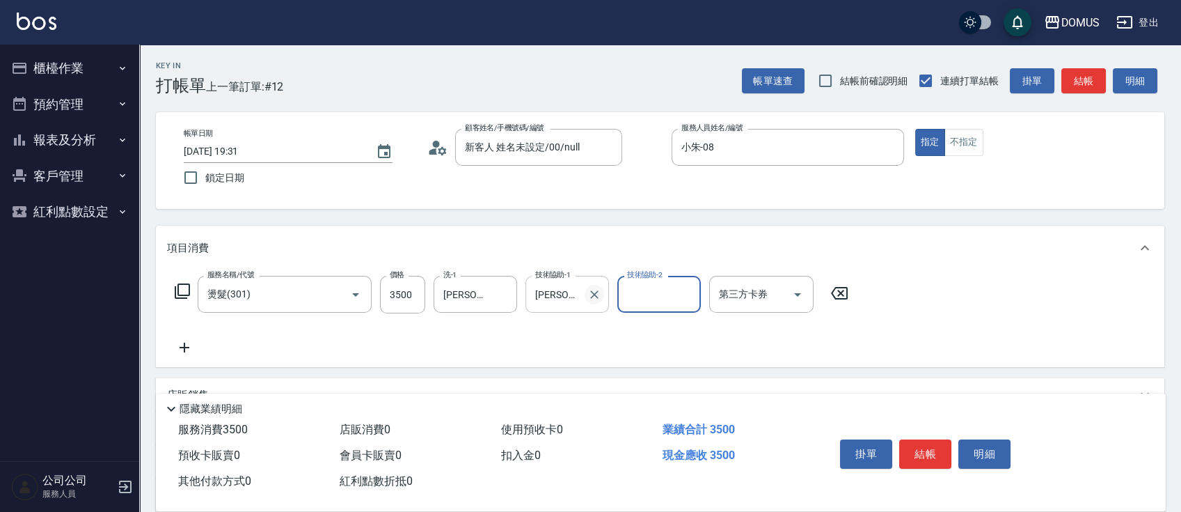
click at [597, 292] on icon "Clear" at bounding box center [595, 295] width 14 height 14
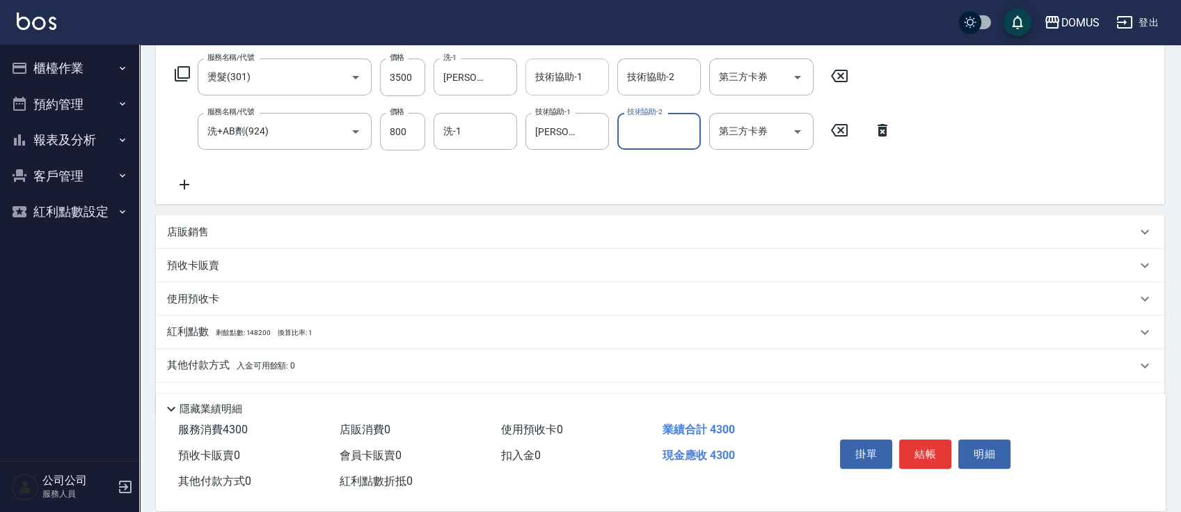
scroll to position [232, 0]
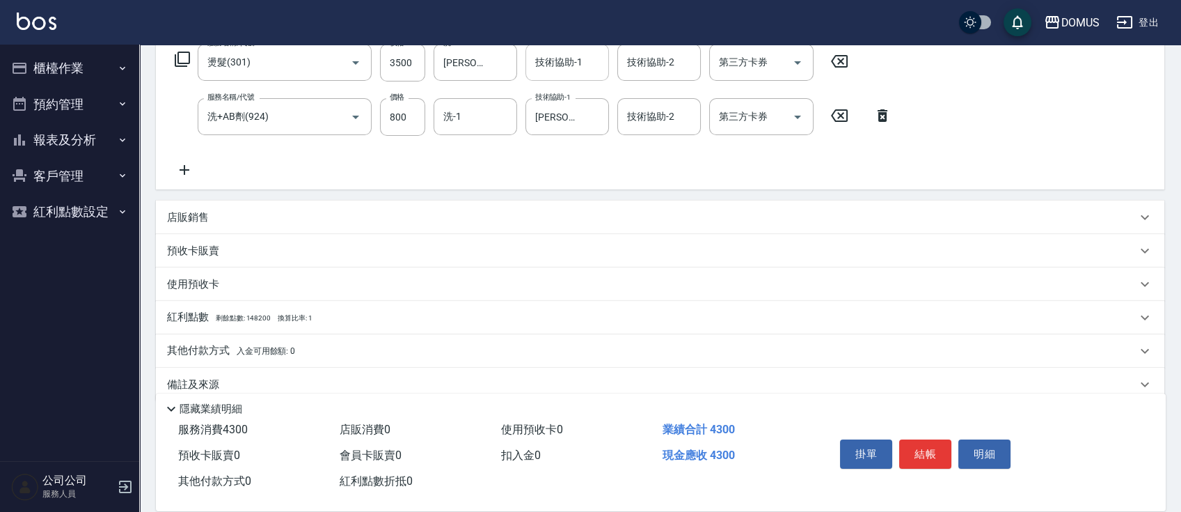
click at [222, 234] on div "預收卡販賣" at bounding box center [660, 250] width 1009 height 33
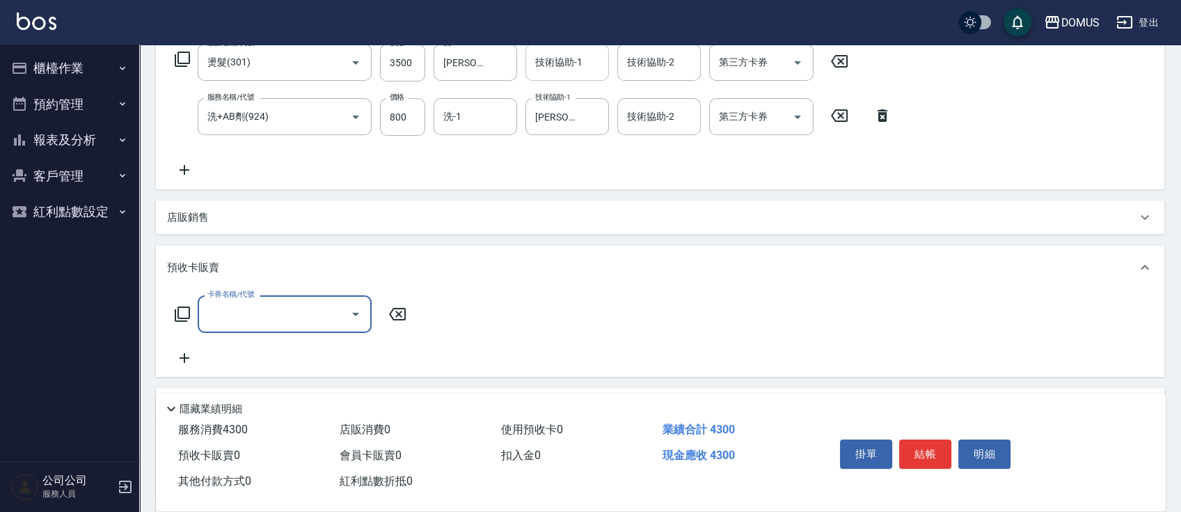
scroll to position [0, 0]
click at [414, 219] on div "店販銷售" at bounding box center [652, 217] width 970 height 15
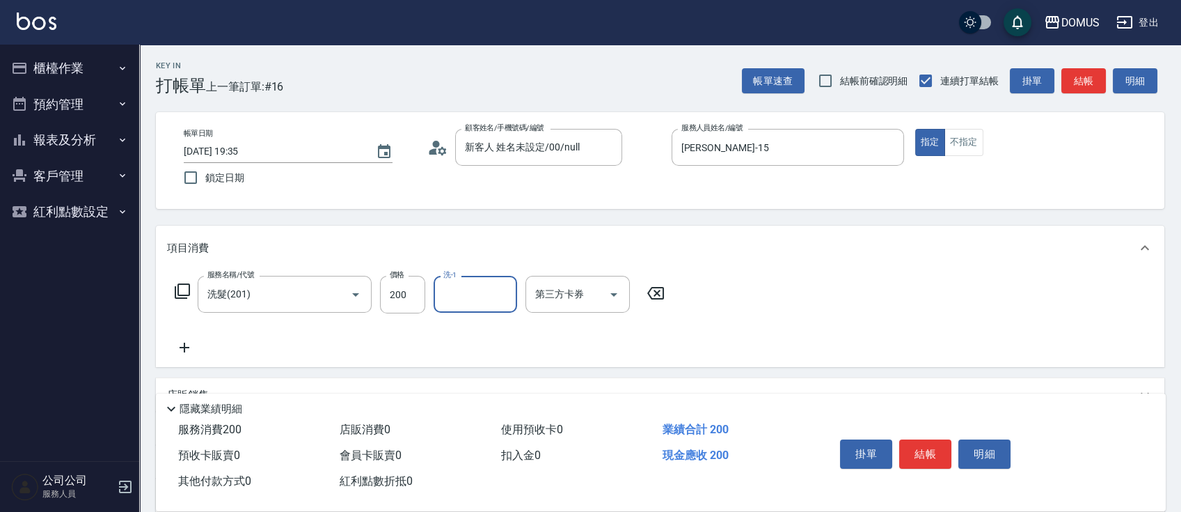
click at [426, 307] on div "服務名稱/代號 洗髮(201) 服務名稱/代號 價格 200 價格 洗-1 洗-1 第三方卡券 第三方卡券" at bounding box center [420, 295] width 506 height 38
click at [380, 298] on input "200" at bounding box center [402, 295] width 45 height 38
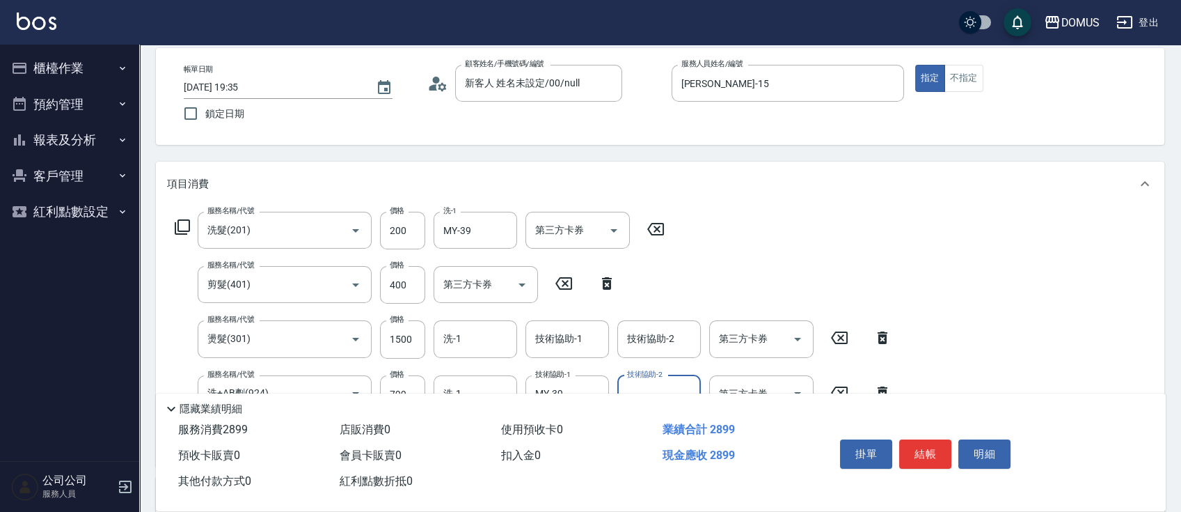
scroll to position [97, 0]
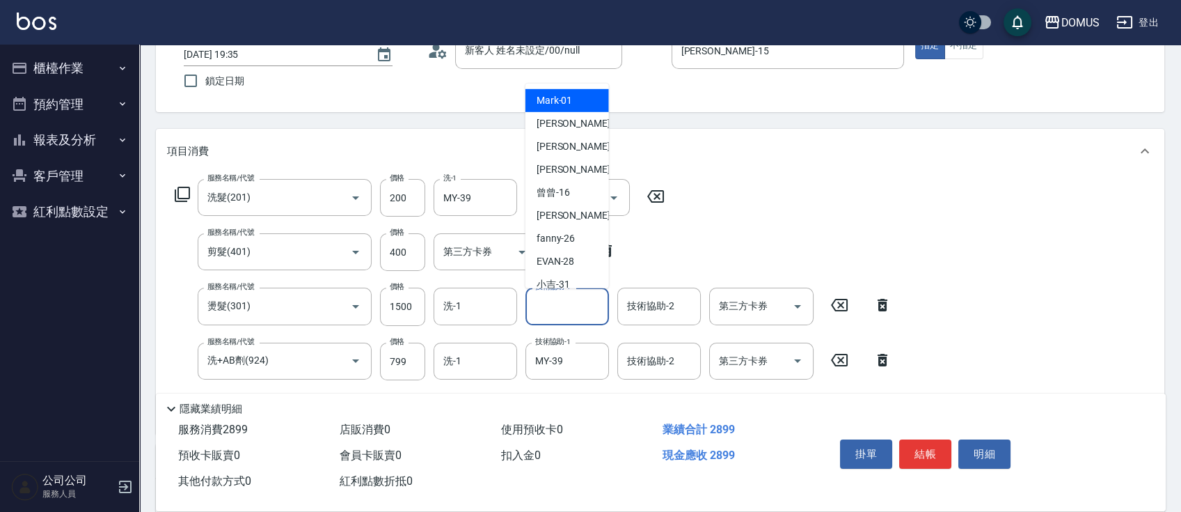
click at [561, 314] on input "技術協助-1" at bounding box center [567, 306] width 71 height 24
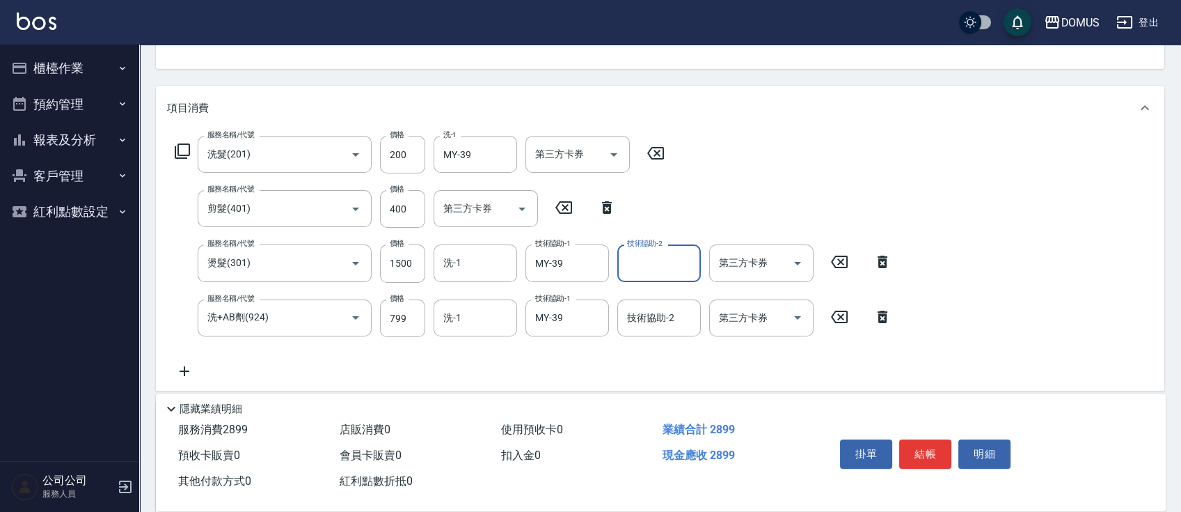
scroll to position [0, 0]
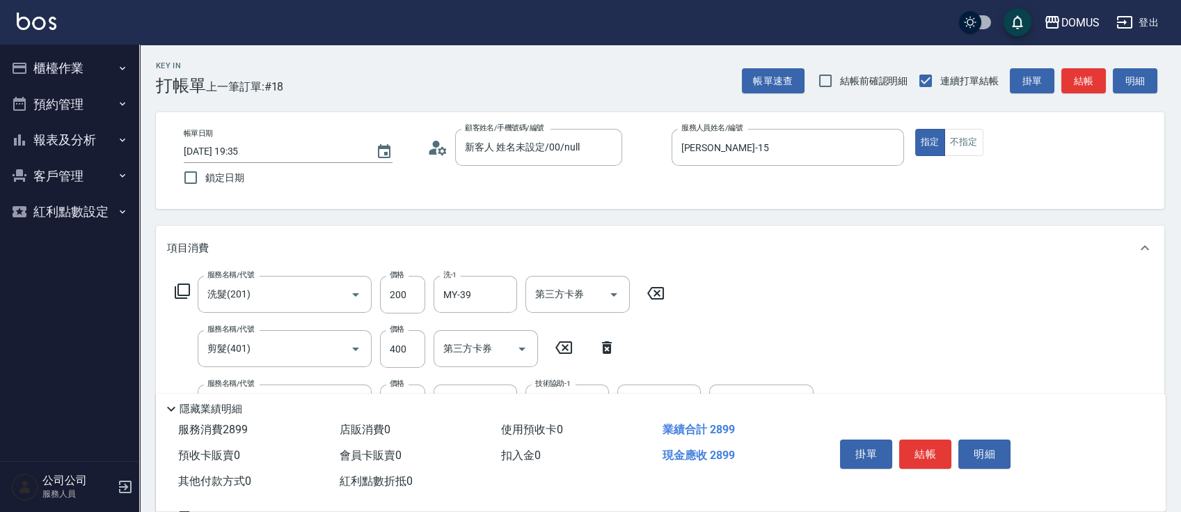
click at [935, 434] on div "掛單 結帳 明細" at bounding box center [926, 456] width 182 height 44
click at [923, 451] on button "結帳" at bounding box center [925, 453] width 52 height 29
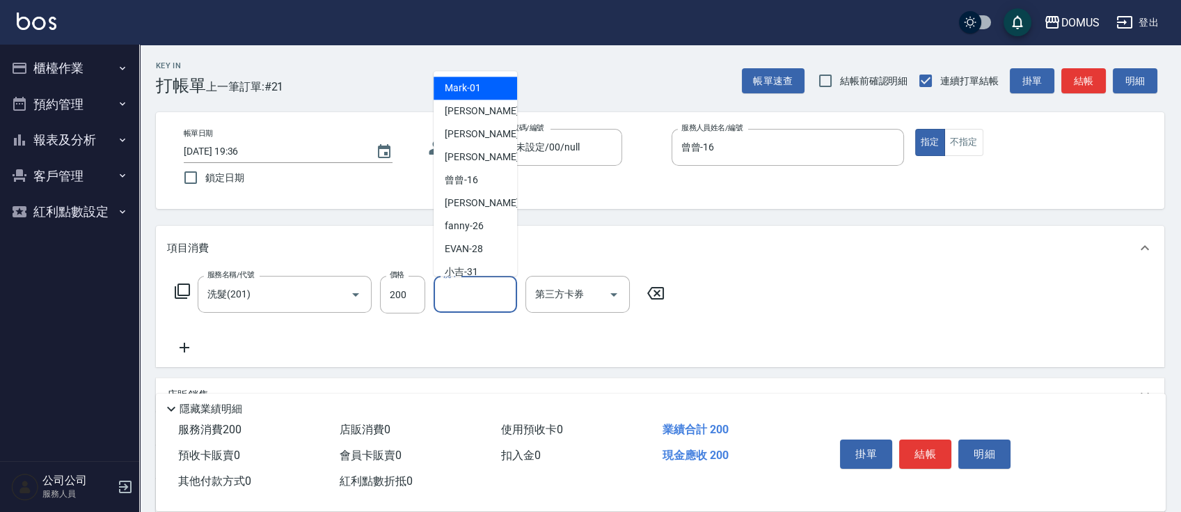
click at [475, 297] on input "洗-1" at bounding box center [475, 294] width 71 height 24
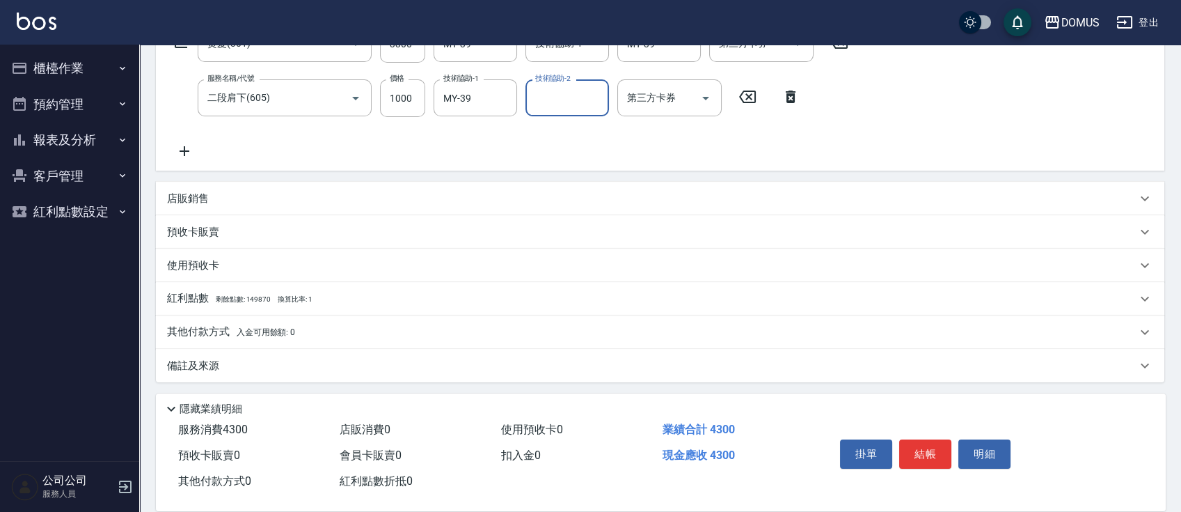
scroll to position [253, 0]
click at [204, 192] on p "店販銷售" at bounding box center [188, 196] width 42 height 15
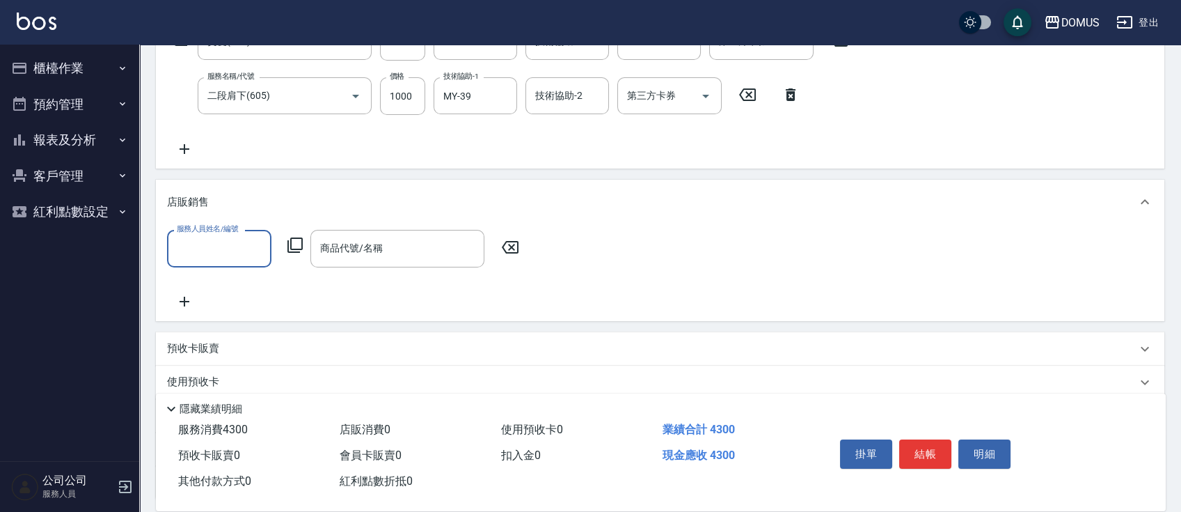
scroll to position [0, 0]
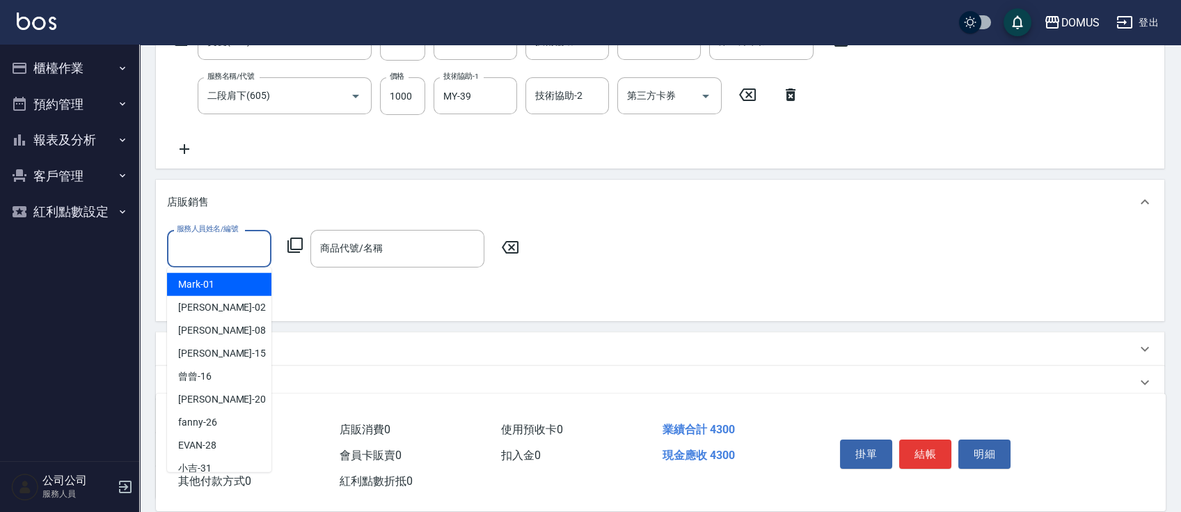
click at [217, 247] on input "服務人員姓名/編號" at bounding box center [219, 248] width 92 height 24
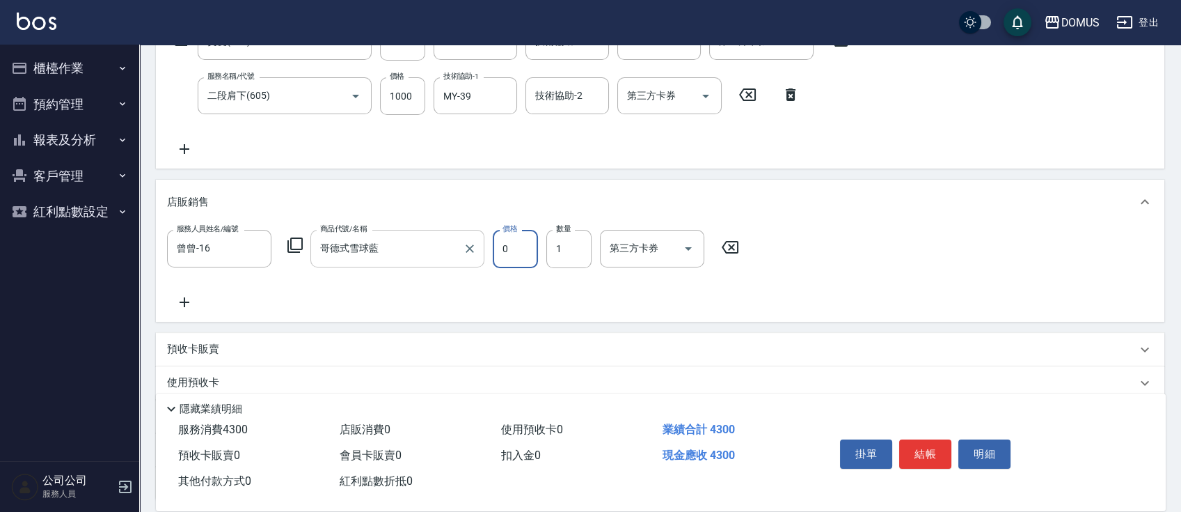
click at [370, 238] on input "哥德式雪球藍" at bounding box center [387, 248] width 141 height 24
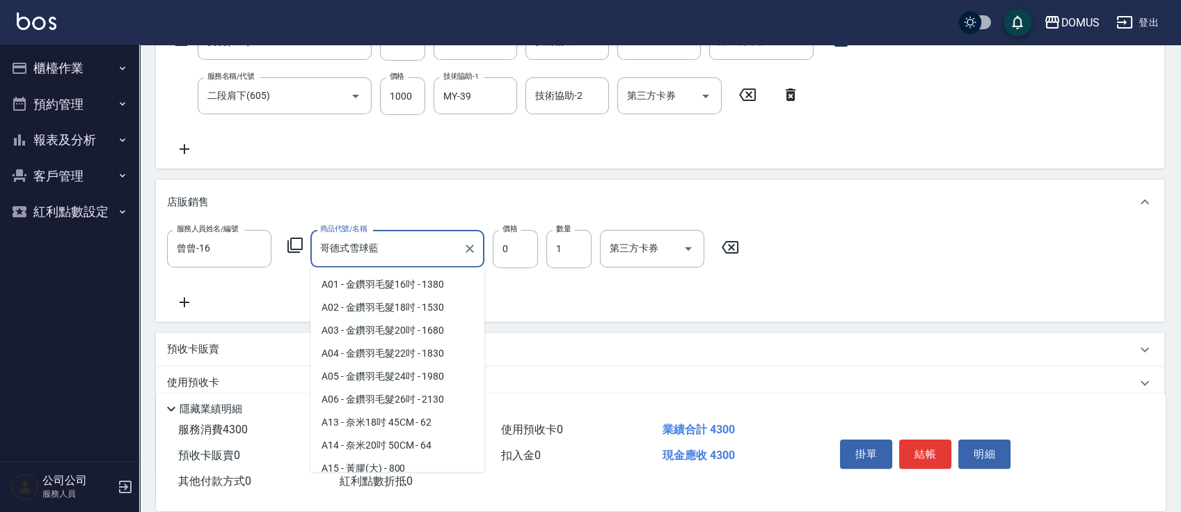
scroll to position [3502, 0]
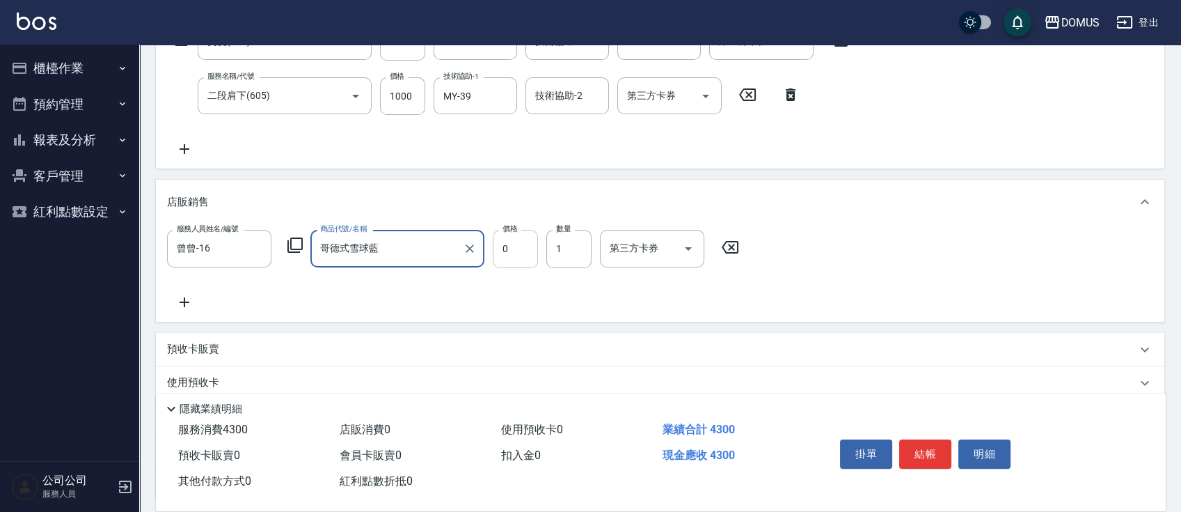
click at [504, 262] on input "0" at bounding box center [515, 249] width 45 height 38
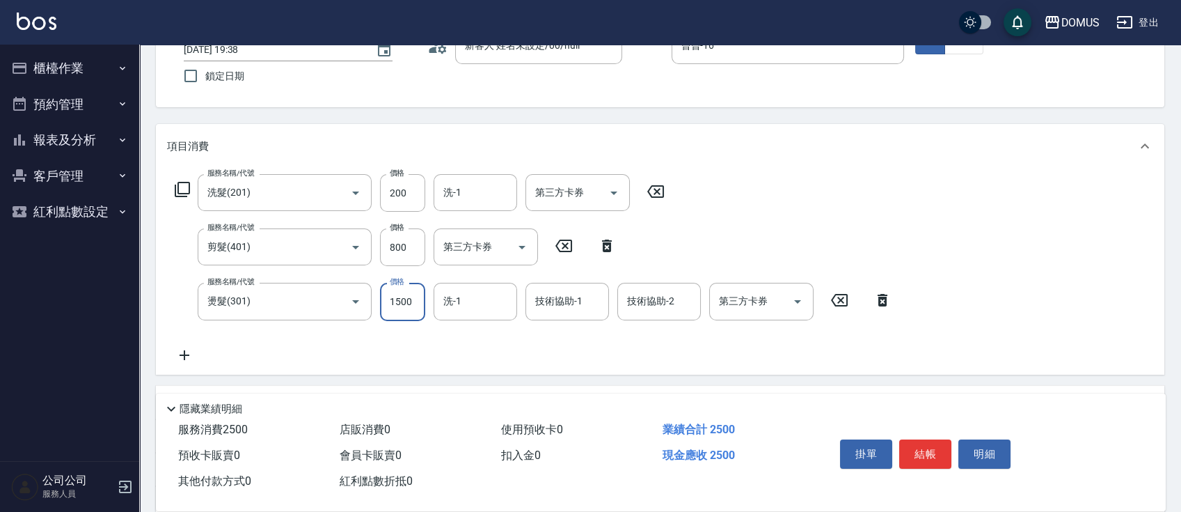
scroll to position [120, 0]
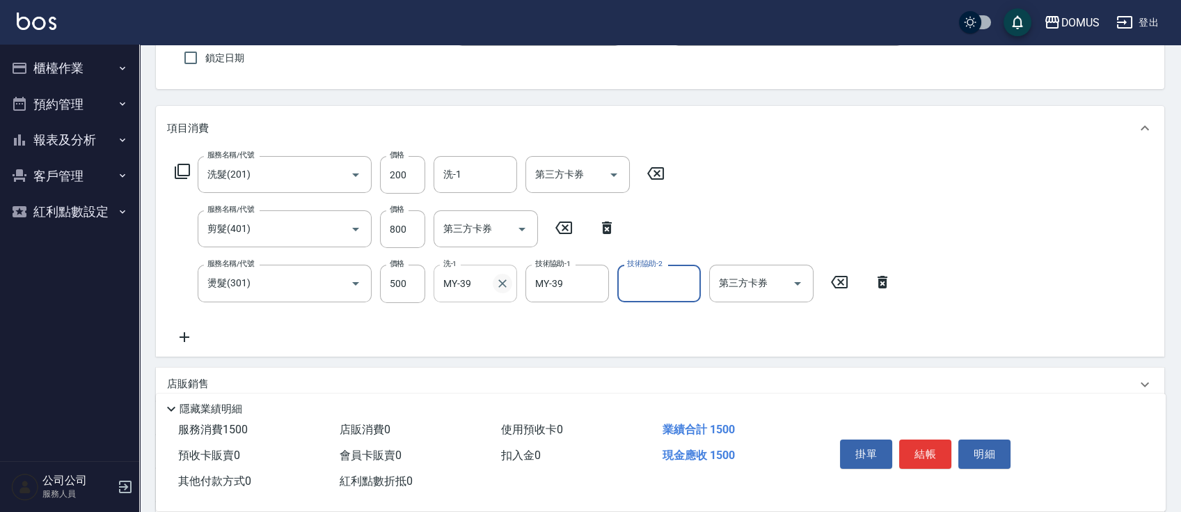
click at [504, 283] on icon "Clear" at bounding box center [503, 283] width 14 height 14
click at [514, 322] on div "服務名稱/代號 洗髮(201) 服務名稱/代號 價格 200 價格 洗-1 洗-1 第三方卡券 第三方卡券 服務名稱/代號 剪髮(401) 服務名稱/代號 價…" at bounding box center [533, 250] width 733 height 189
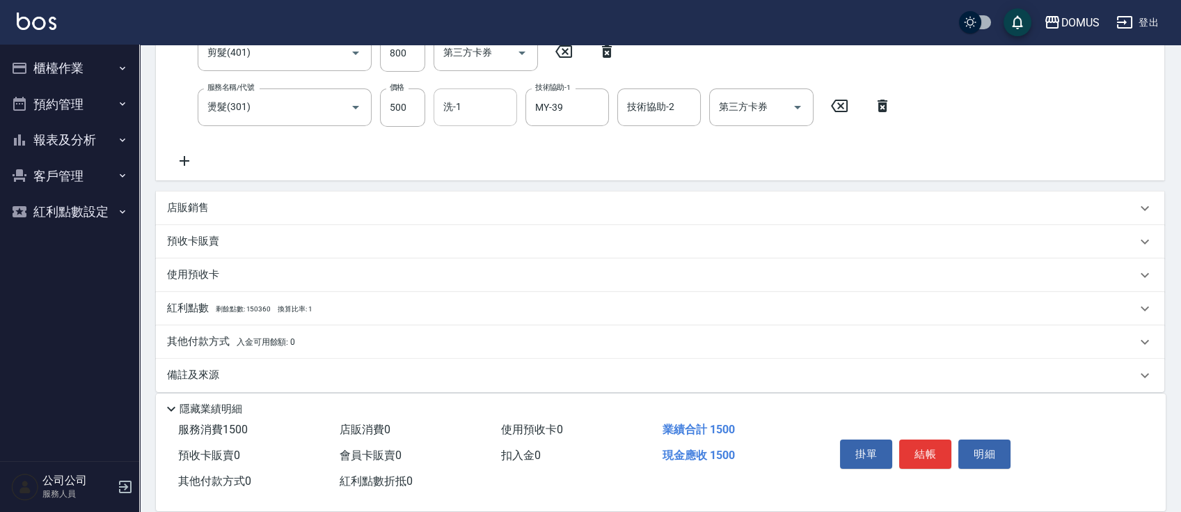
scroll to position [307, 0]
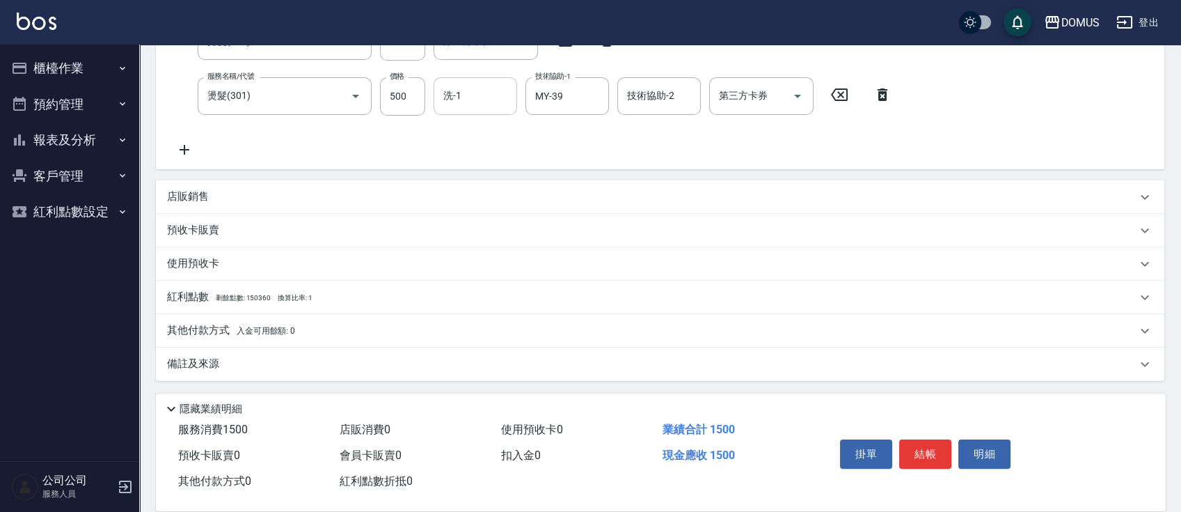
click at [244, 333] on p "其他付款方式 入金可用餘額: 0" at bounding box center [231, 330] width 128 height 15
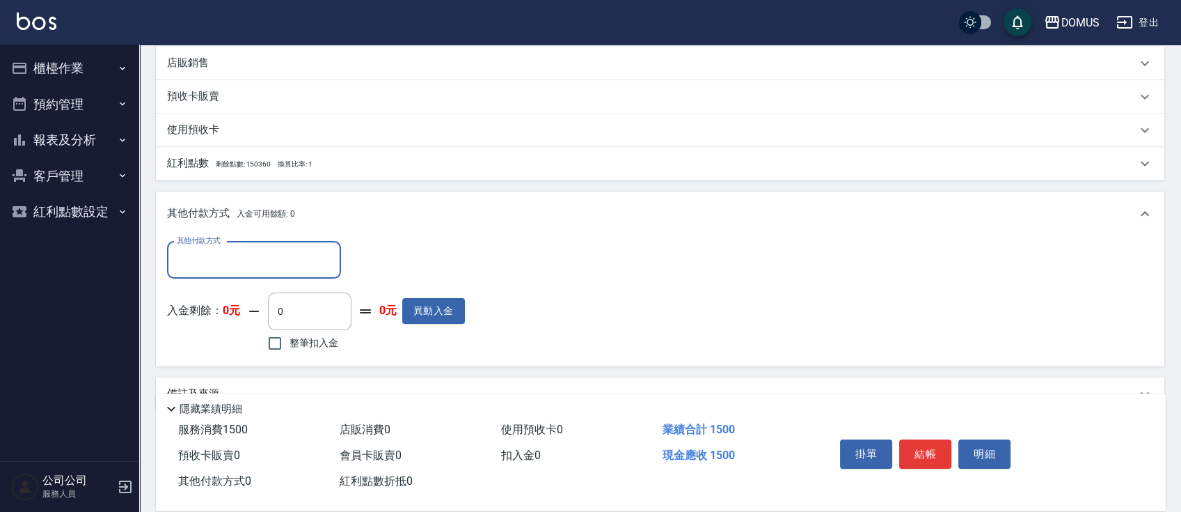
scroll to position [0, 0]
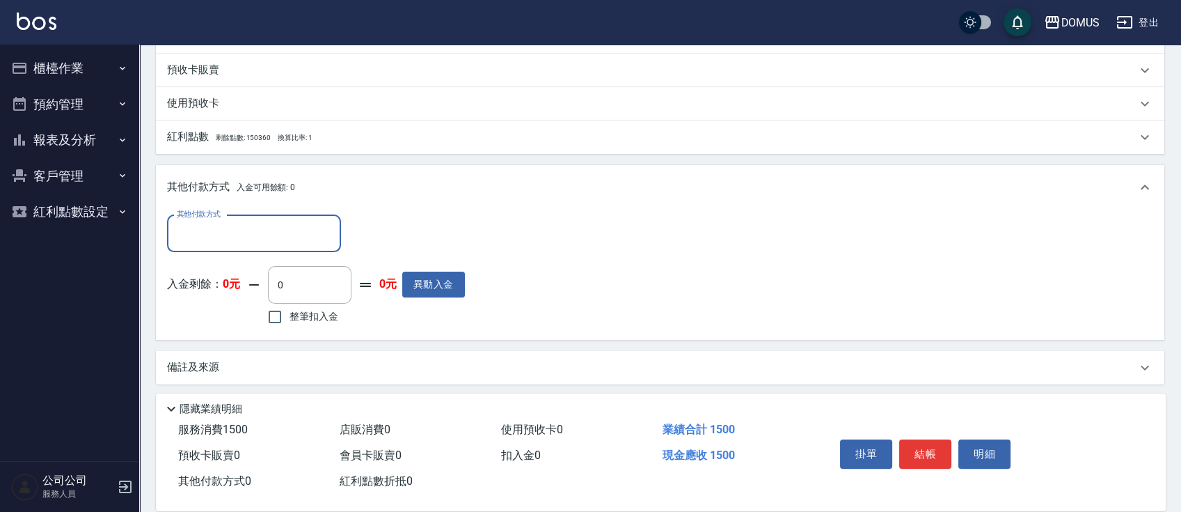
click at [304, 249] on div "其他付款方式" at bounding box center [254, 233] width 174 height 37
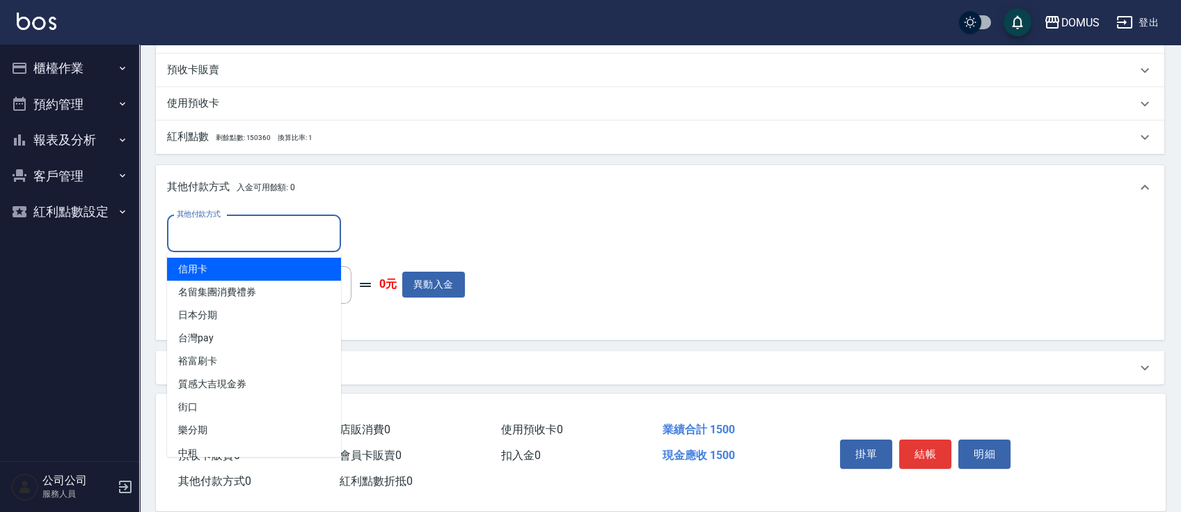
click at [292, 246] on div "其他付款方式" at bounding box center [254, 233] width 174 height 37
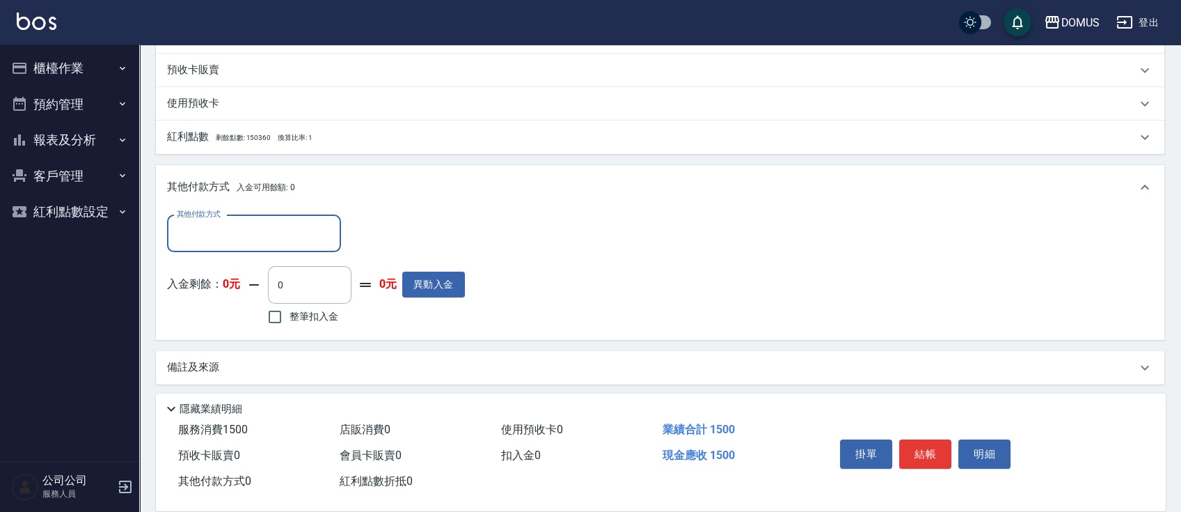
click at [285, 225] on input "其他付款方式" at bounding box center [254, 233] width 162 height 24
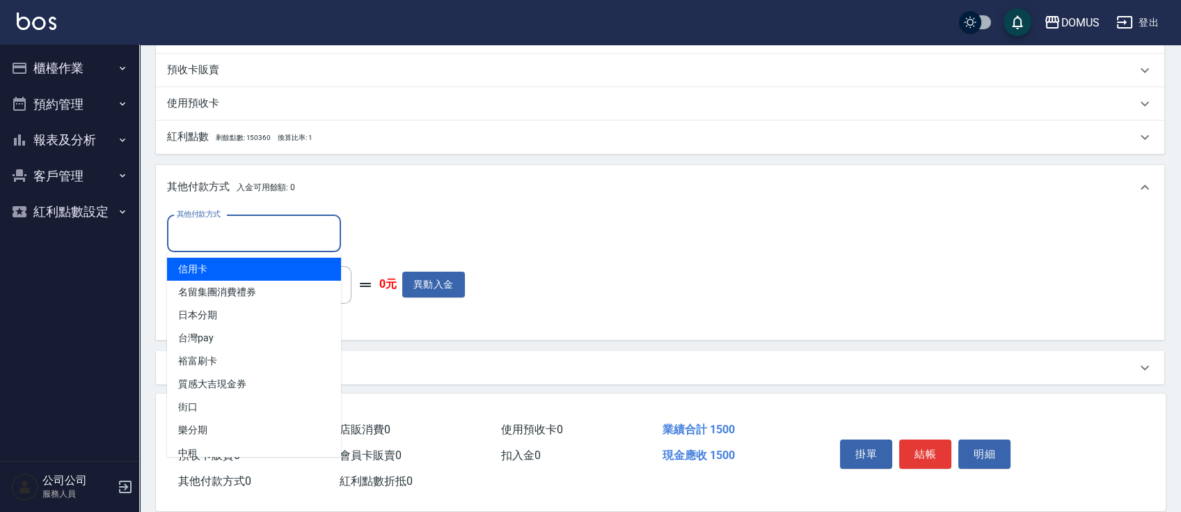
click at [281, 265] on span "信用卡" at bounding box center [254, 269] width 174 height 23
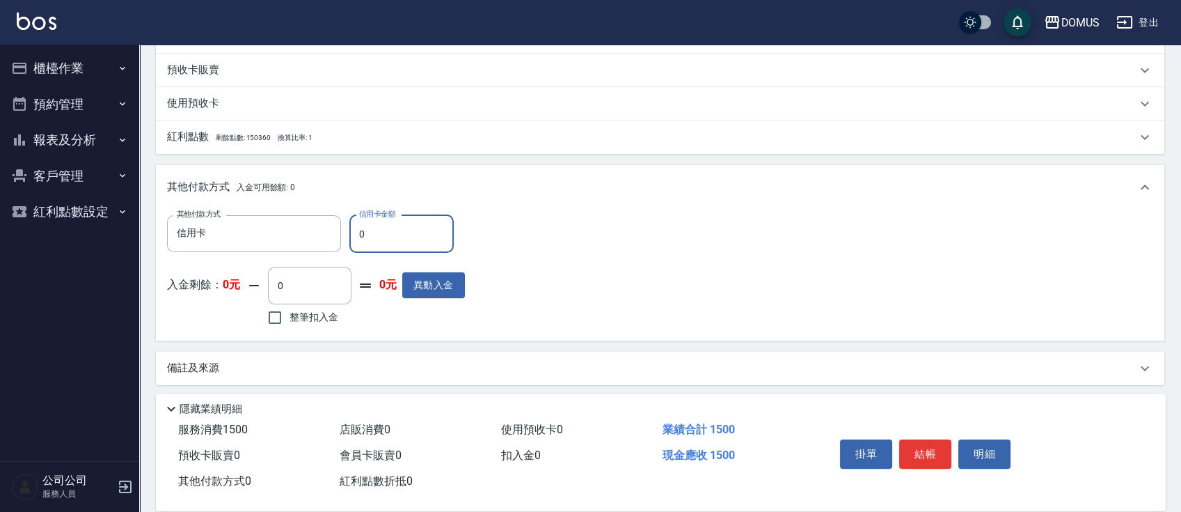
click at [354, 237] on input "0" at bounding box center [401, 234] width 104 height 38
click at [361, 235] on input "0" at bounding box center [401, 234] width 104 height 38
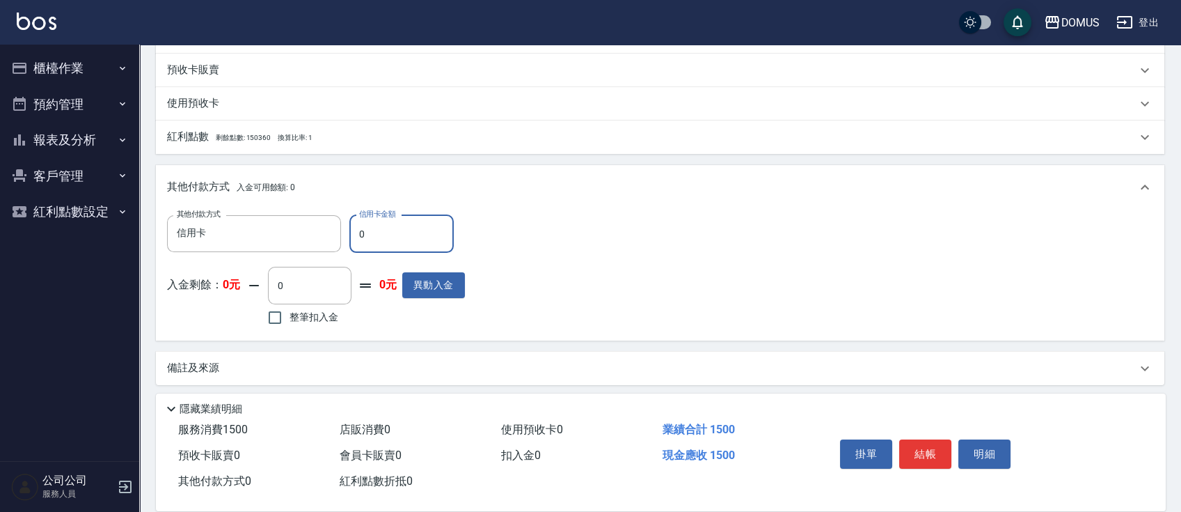
click at [361, 235] on input "0" at bounding box center [401, 234] width 104 height 38
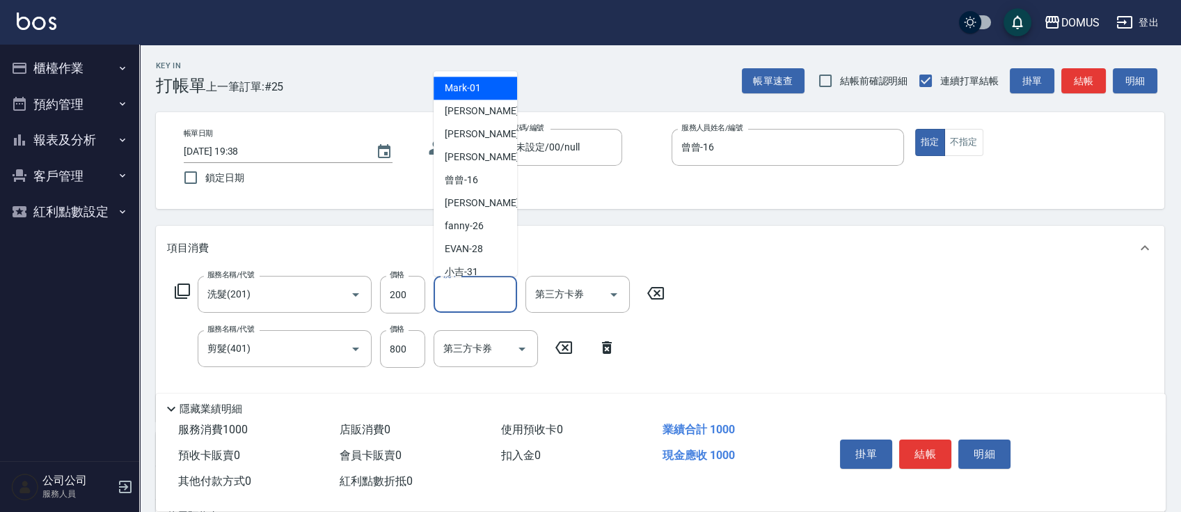
click at [465, 292] on input "洗-1" at bounding box center [475, 294] width 71 height 24
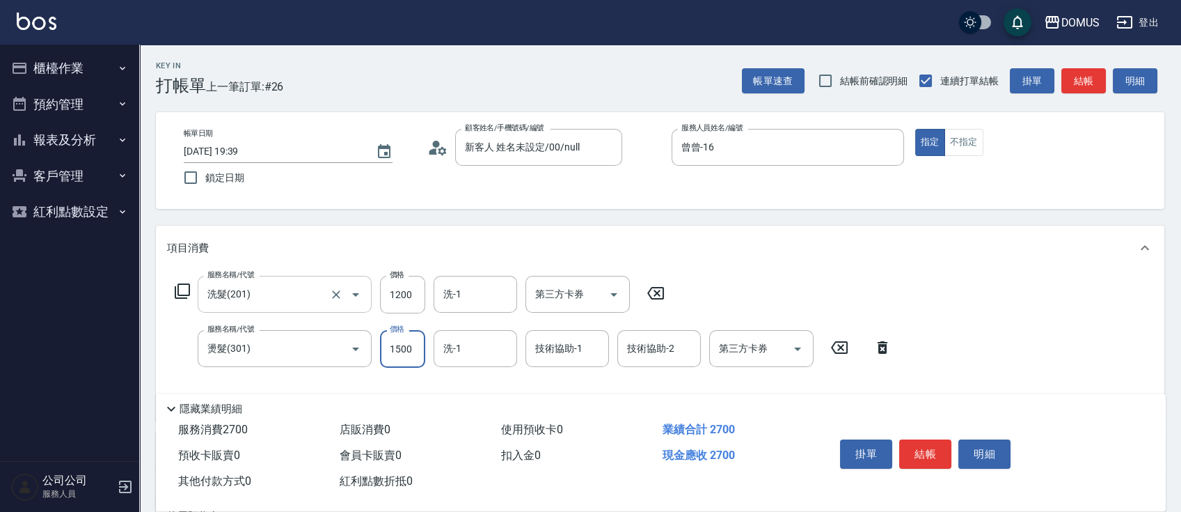
click at [227, 307] on div "洗髮(201) 服務名稱/代號" at bounding box center [285, 294] width 174 height 37
click at [242, 301] on input "洗髮(201)" at bounding box center [265, 294] width 123 height 24
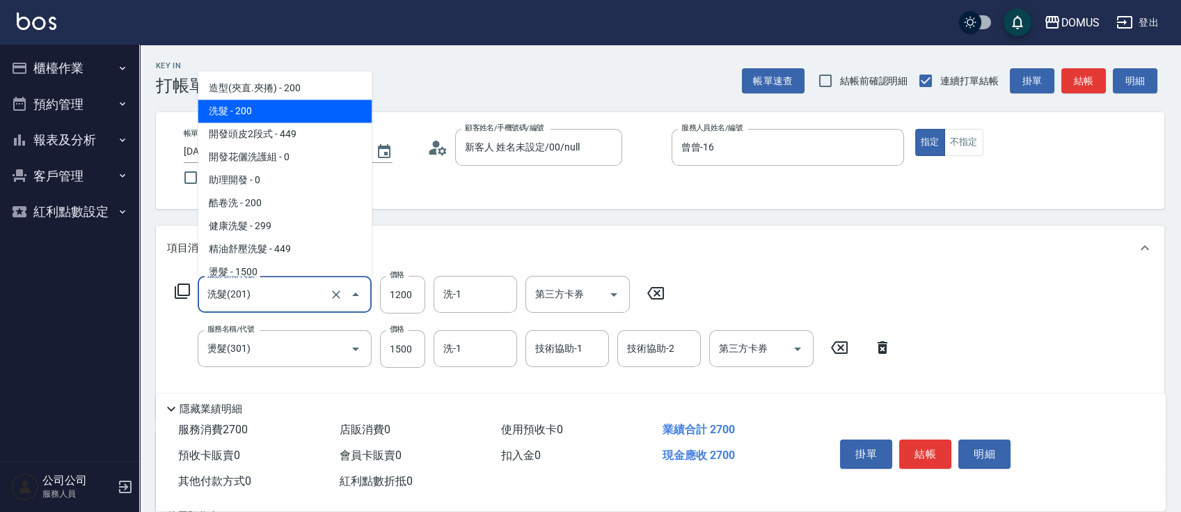
click at [267, 309] on div "洗髮(201) 服務名稱/代號" at bounding box center [285, 294] width 174 height 37
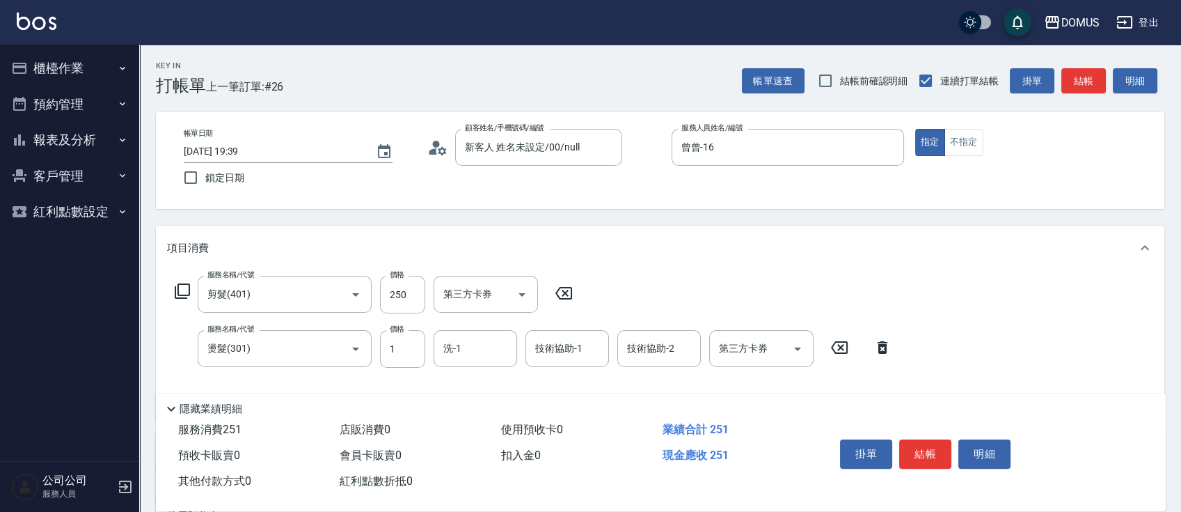
click at [332, 329] on div "服務名稱/代號 剪髮(401) 服務名稱/代號 價格 250 價格 第三方卡券 第三方卡券 服務名稱/代號 燙髮(301) 服務名稱/代號 價格 1 價格 洗…" at bounding box center [533, 343] width 733 height 134
click at [412, 299] on input "250" at bounding box center [402, 295] width 45 height 38
click at [418, 368] on div "服務名稱/代號 剪髮(401) 服務名稱/代號 價格 1200 價格 第三方卡券 第三方卡券 服務名稱/代號 燙髮(301) 服務名稱/代號 價格 1 價格 …" at bounding box center [533, 343] width 733 height 134
click at [418, 365] on input "1" at bounding box center [402, 349] width 45 height 38
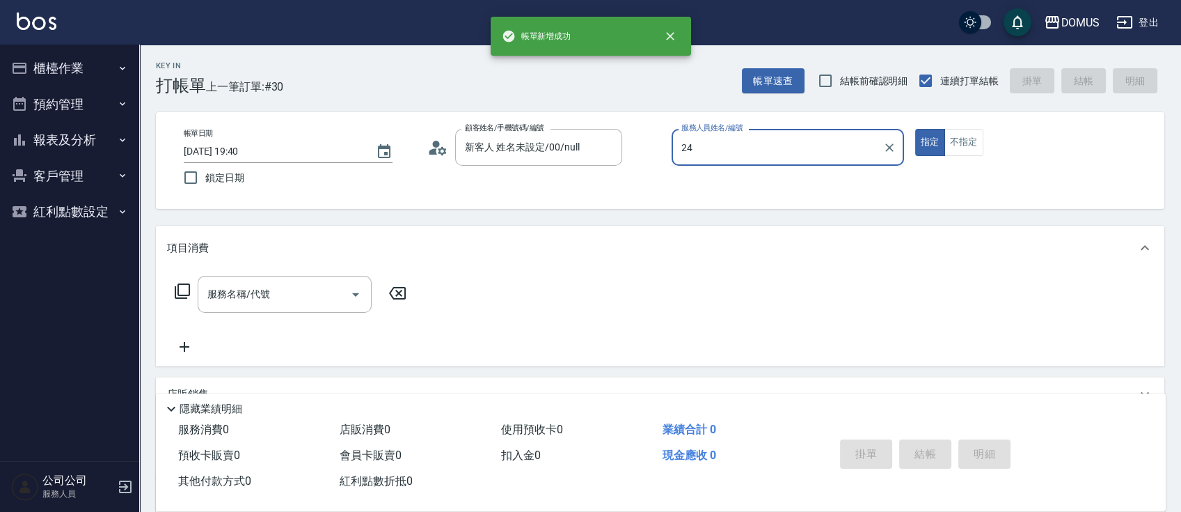
click at [916, 129] on button "指定" at bounding box center [931, 142] width 30 height 27
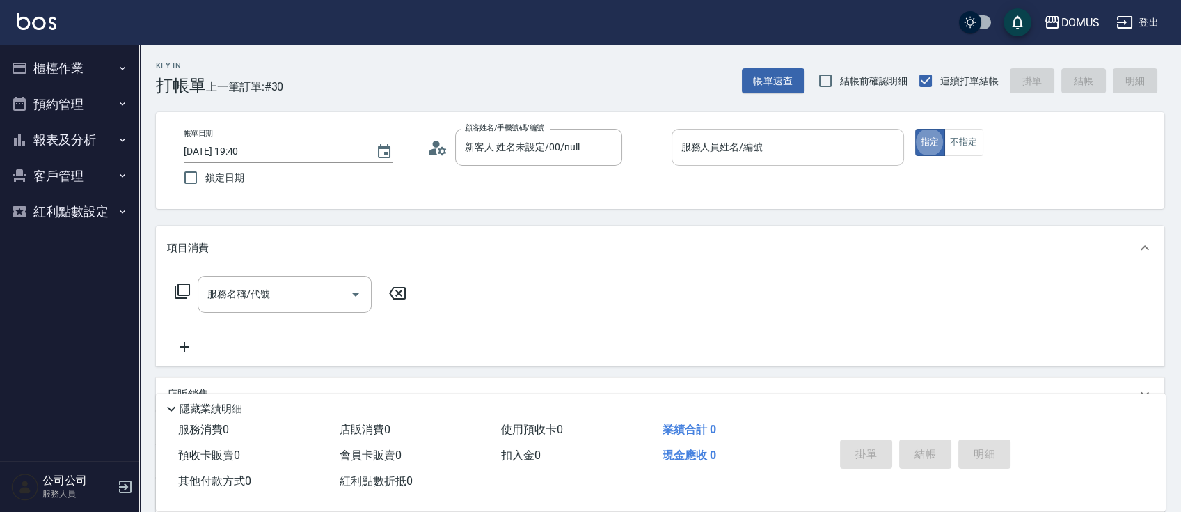
click at [827, 164] on div "服務人員姓名/編號" at bounding box center [788, 147] width 233 height 37
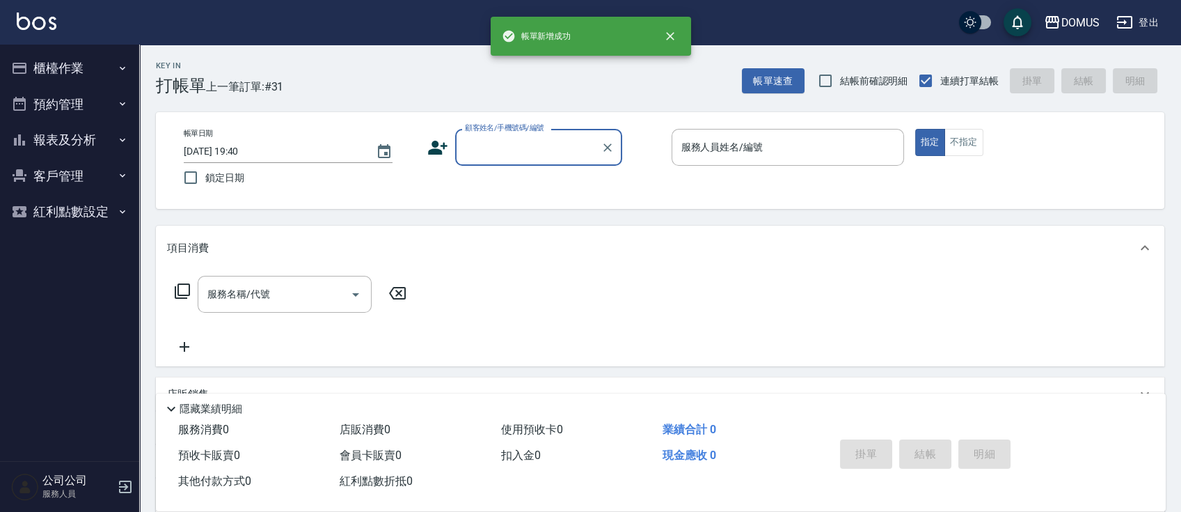
click at [82, 125] on button "報表及分析" at bounding box center [70, 140] width 128 height 36
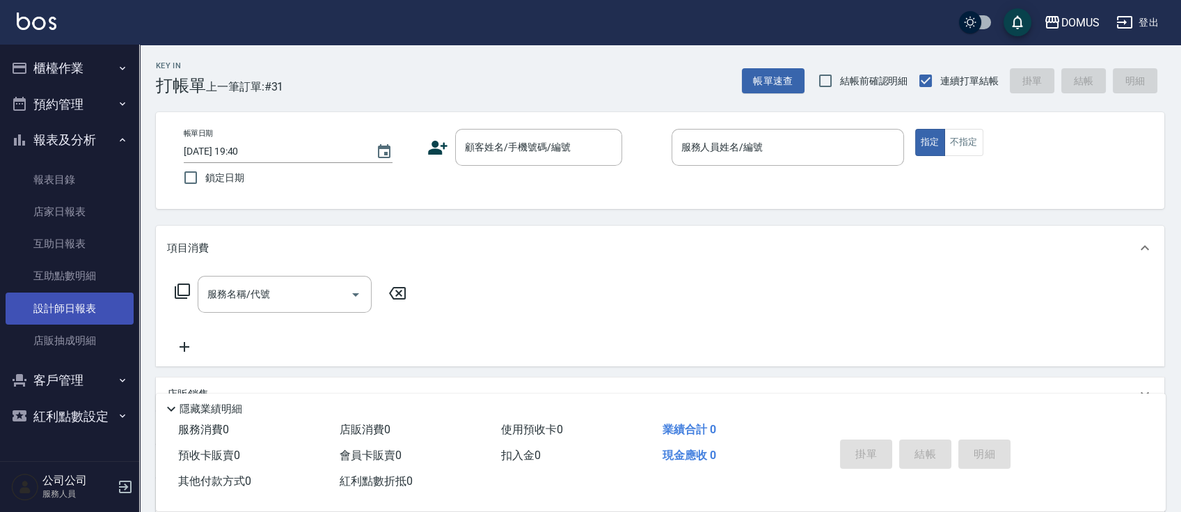
click at [97, 294] on link "設計師日報表" at bounding box center [70, 308] width 128 height 32
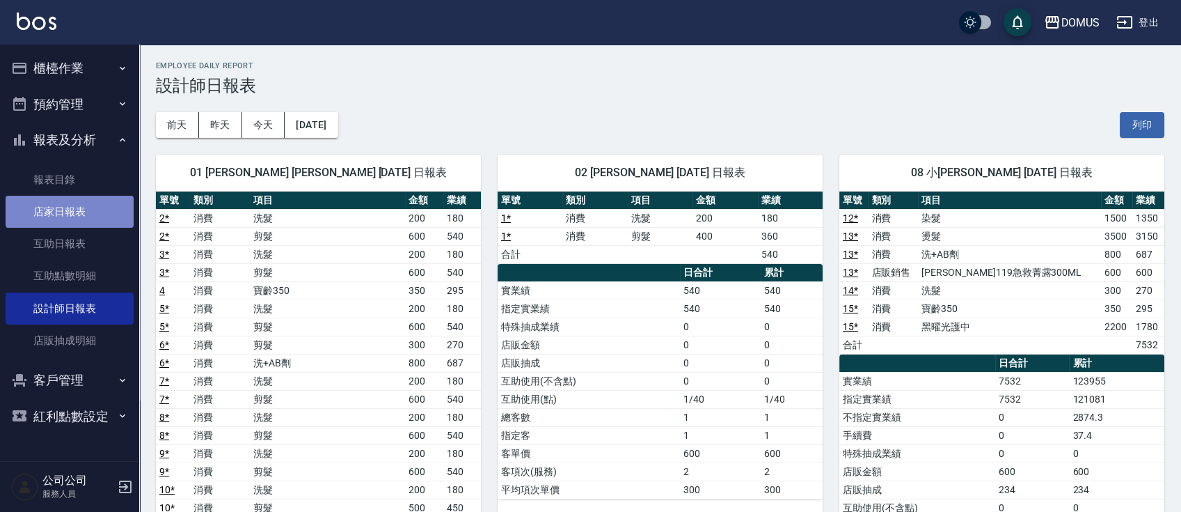
click at [36, 219] on link "店家日報表" at bounding box center [70, 212] width 128 height 32
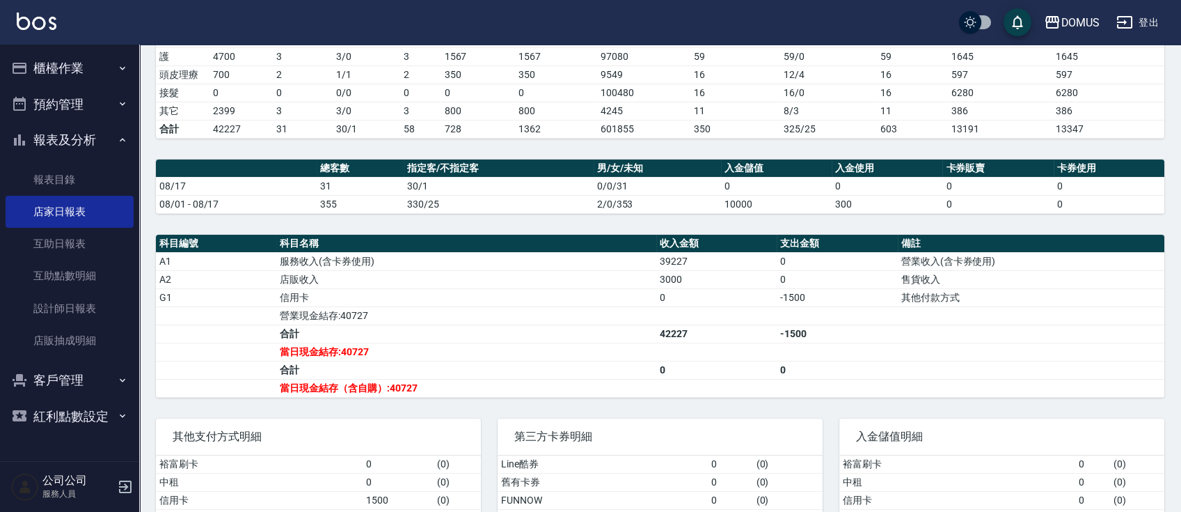
scroll to position [288, 0]
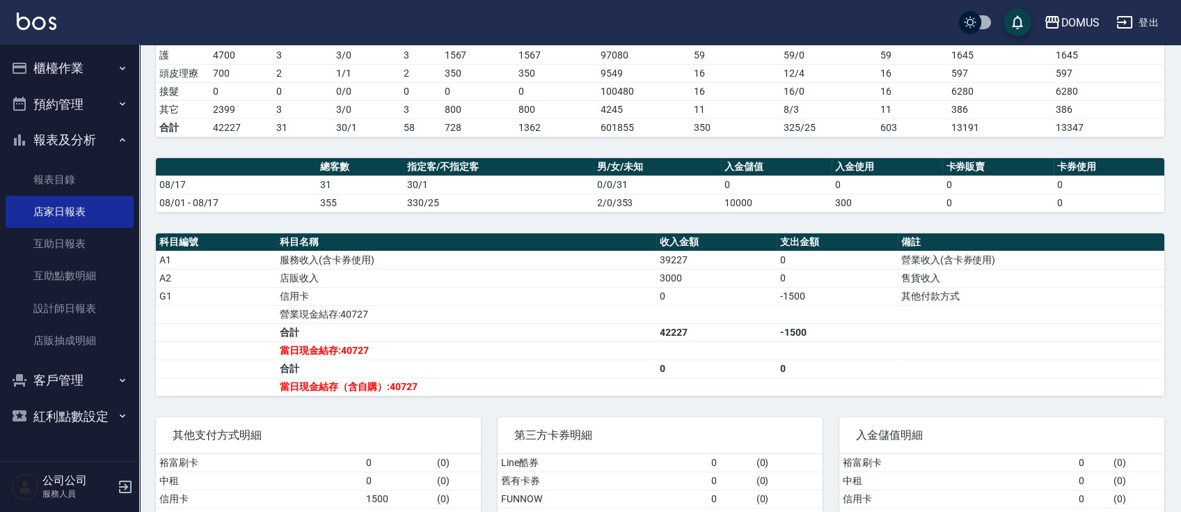
click at [90, 74] on button "櫃檯作業" at bounding box center [70, 68] width 128 height 36
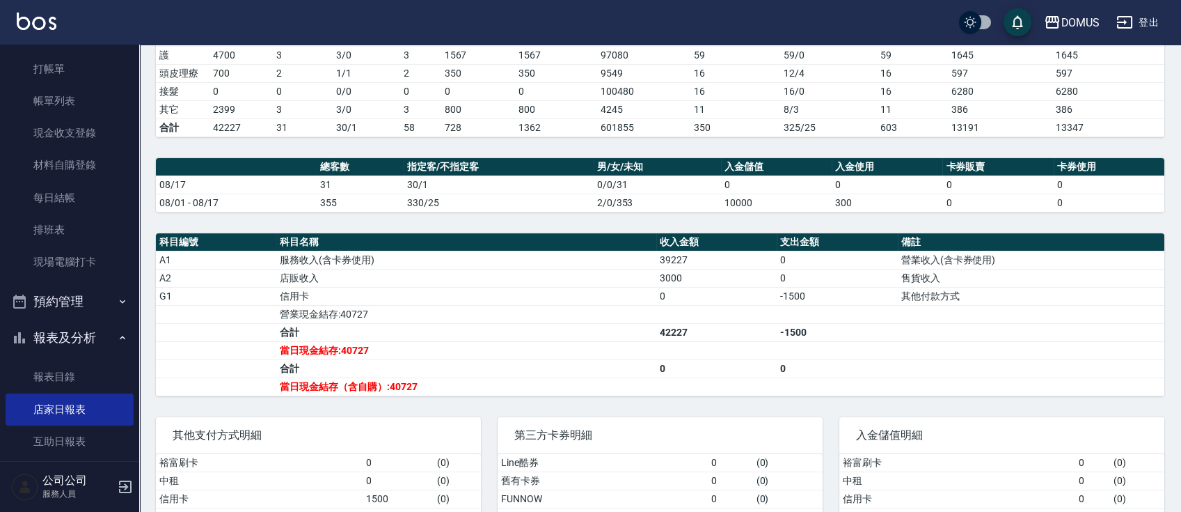
scroll to position [0, 0]
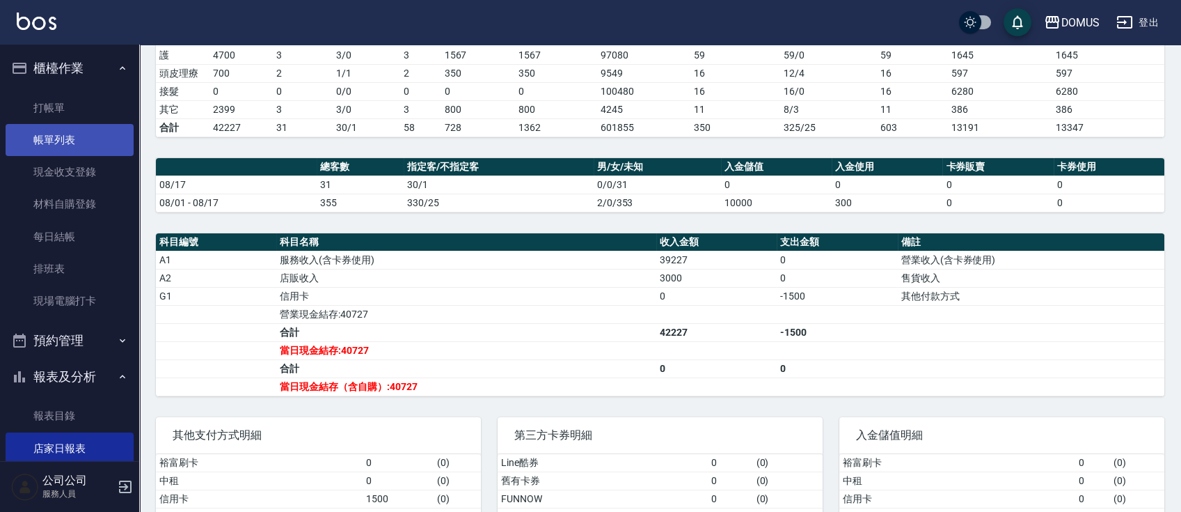
click at [26, 146] on link "帳單列表" at bounding box center [70, 140] width 128 height 32
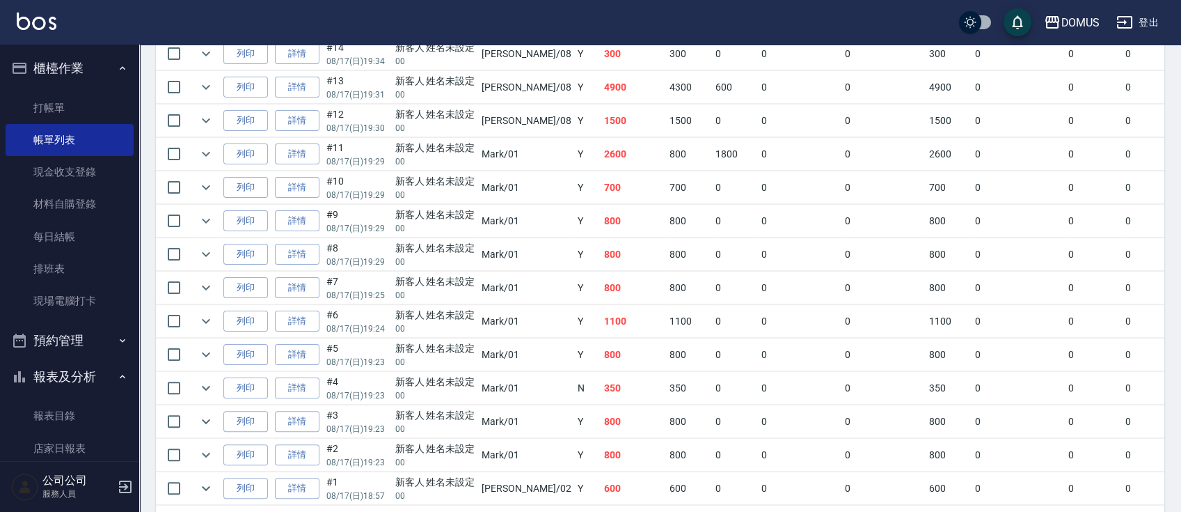
scroll to position [948, 0]
click at [306, 483] on link "詳情" at bounding box center [297, 491] width 45 height 22
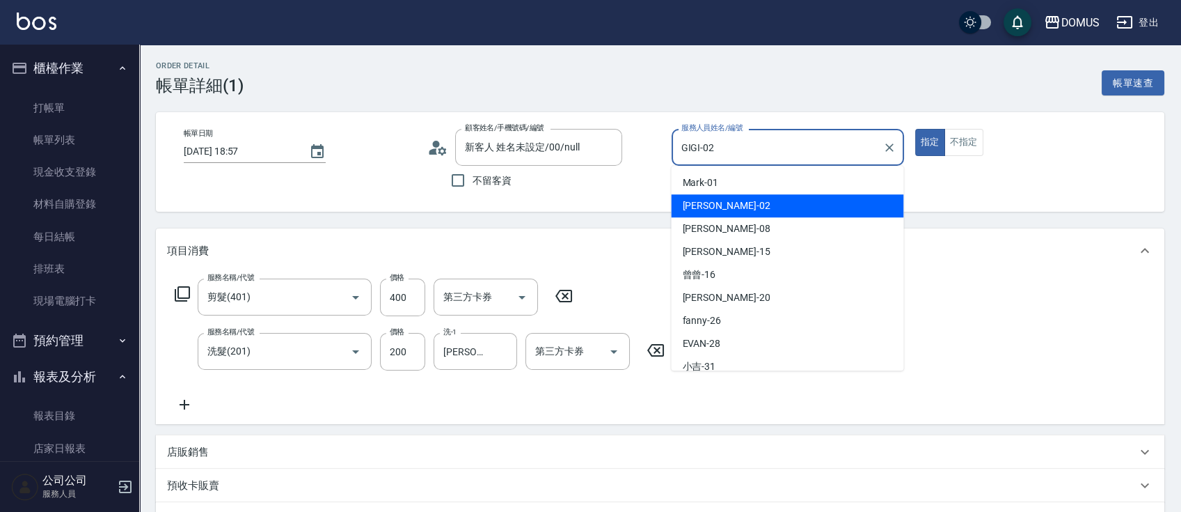
click at [729, 137] on input "GIGI-02" at bounding box center [777, 147] width 199 height 24
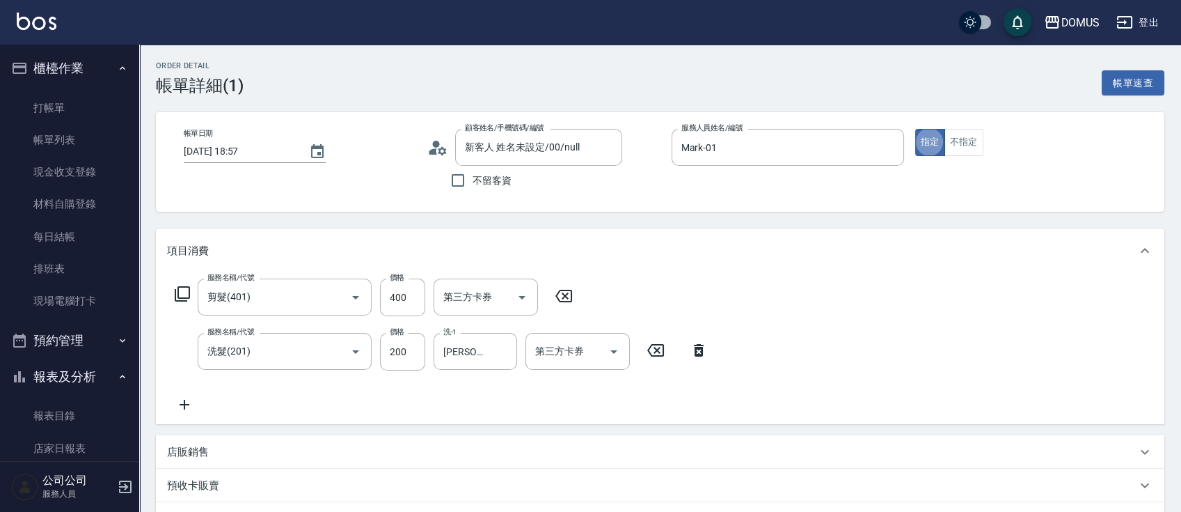
scroll to position [410, 0]
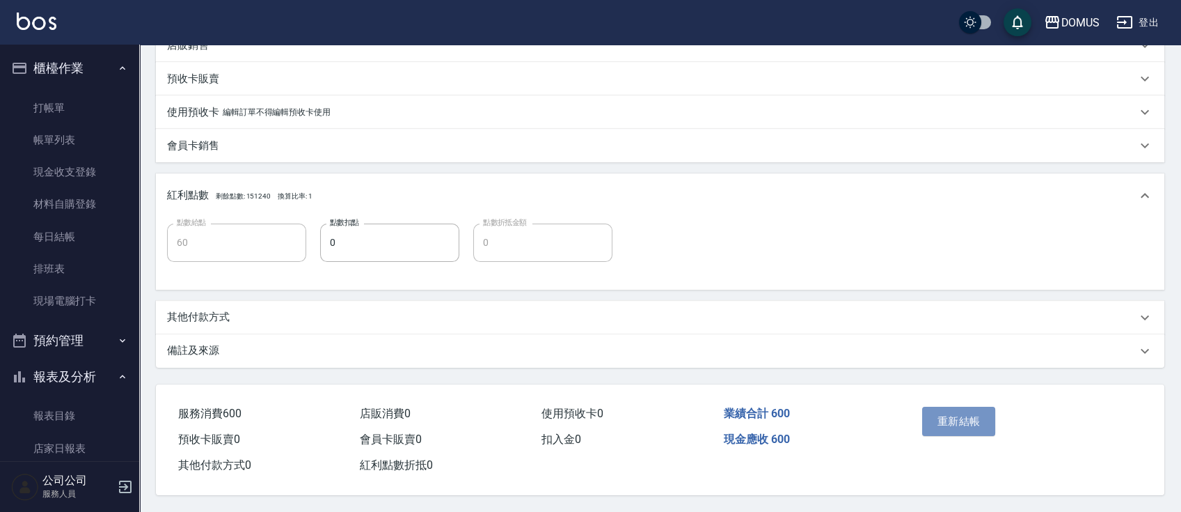
drag, startPoint x: 963, startPoint y: 409, endPoint x: 963, endPoint y: 421, distance: 11.1
click at [963, 421] on button "重新結帳" at bounding box center [959, 421] width 74 height 29
click at [964, 421] on div "重新結帳" at bounding box center [970, 431] width 107 height 61
click at [964, 419] on div "重新結帳" at bounding box center [970, 431] width 107 height 61
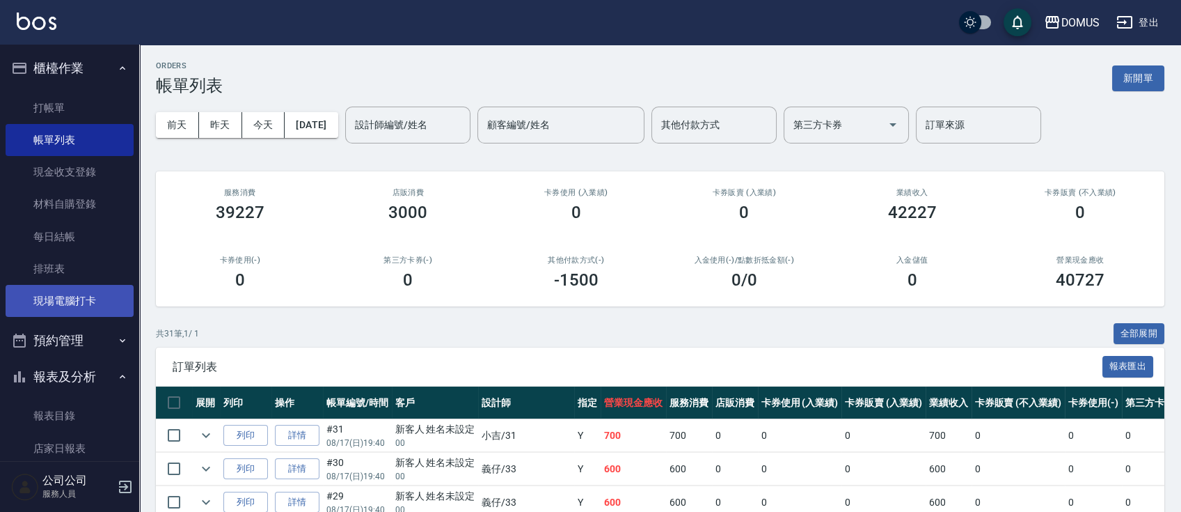
drag, startPoint x: 129, startPoint y: 214, endPoint x: 113, endPoint y: 287, distance: 74.2
click at [113, 287] on nav "櫃檯作業 打帳單 帳單列表 現金收支登錄 材料自購登錄 每日結帳 排班表 現場電腦打卡 預約管理 預約管理 單日預約紀錄 單週預約紀錄 報表及分析 報表目錄 …" at bounding box center [69, 253] width 139 height 416
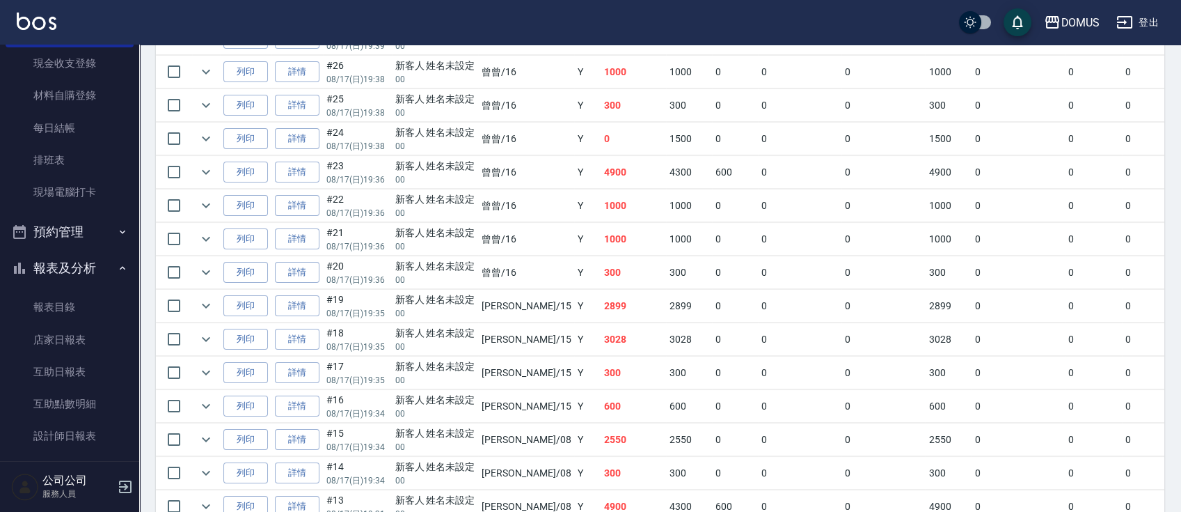
scroll to position [109, 0]
click at [91, 336] on link "店家日報表" at bounding box center [70, 339] width 128 height 32
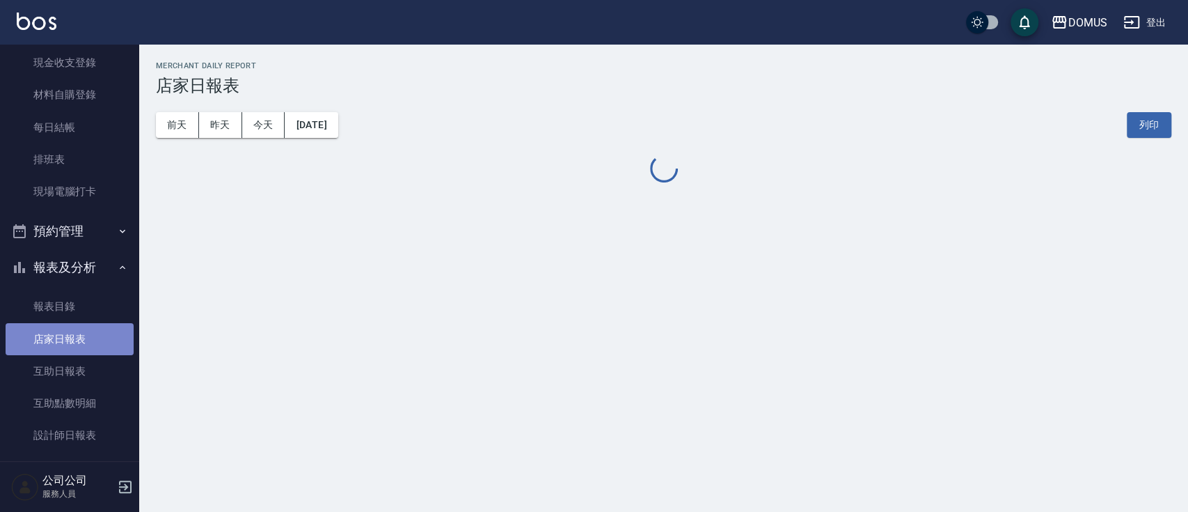
click at [91, 335] on link "店家日報表" at bounding box center [70, 339] width 128 height 32
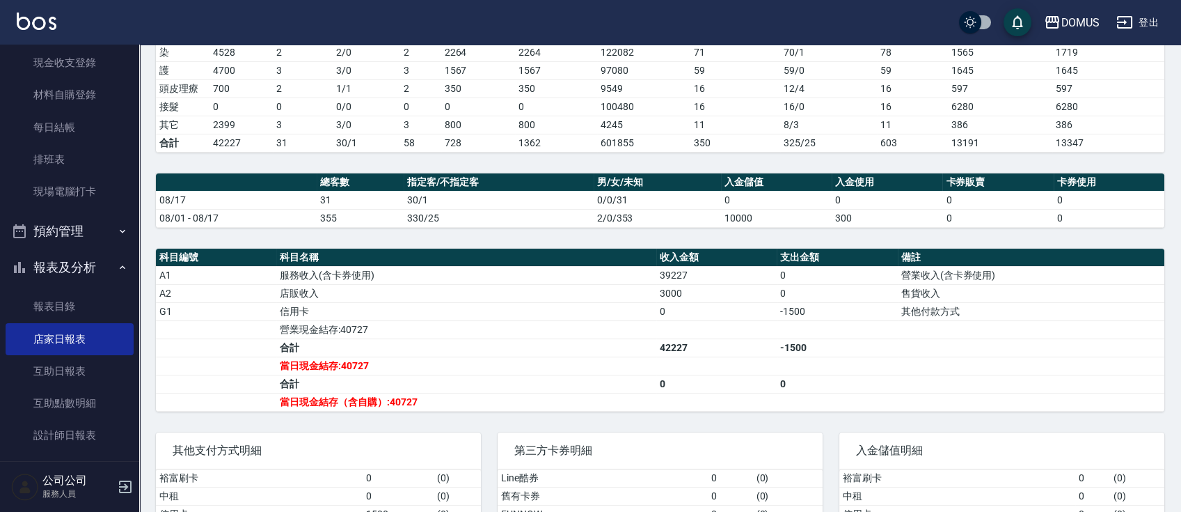
scroll to position [276, 0]
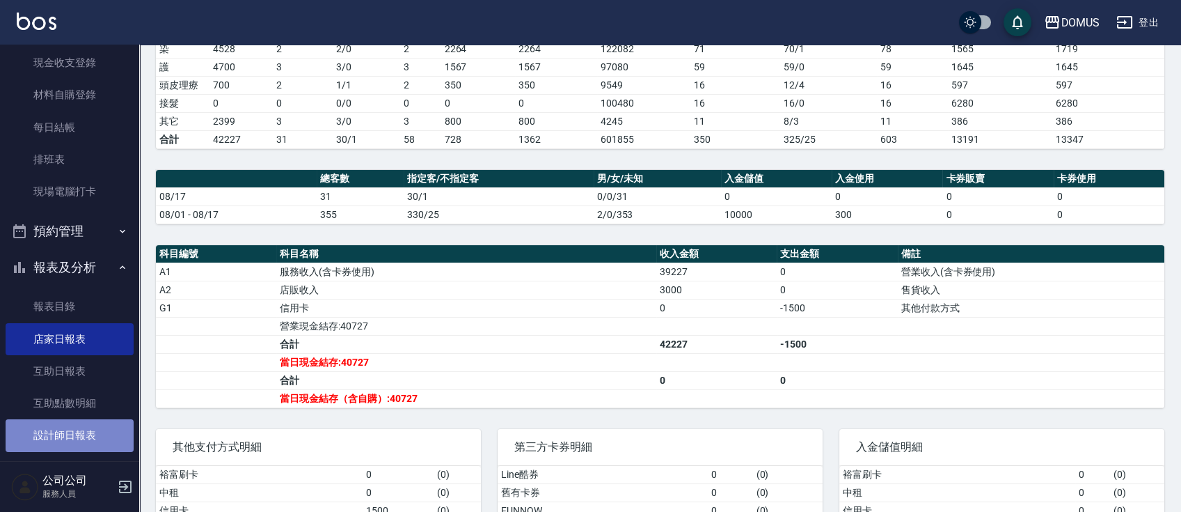
click at [80, 426] on link "設計師日報表" at bounding box center [70, 435] width 128 height 32
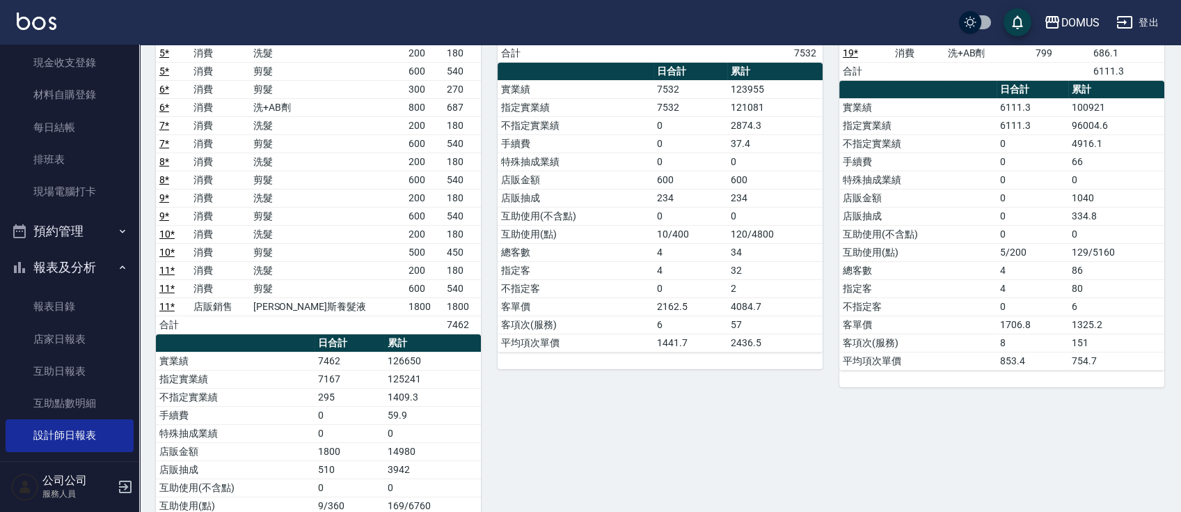
scroll to position [253, 0]
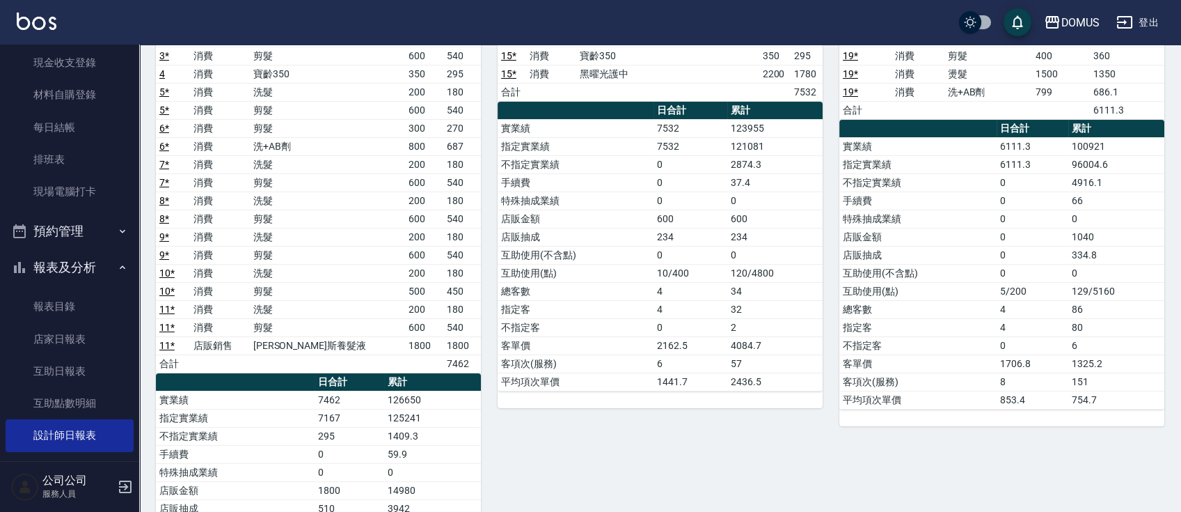
drag, startPoint x: 1149, startPoint y: 202, endPoint x: 1149, endPoint y: 194, distance: 7.7
click at [1149, 194] on td "66" at bounding box center [1117, 200] width 96 height 18
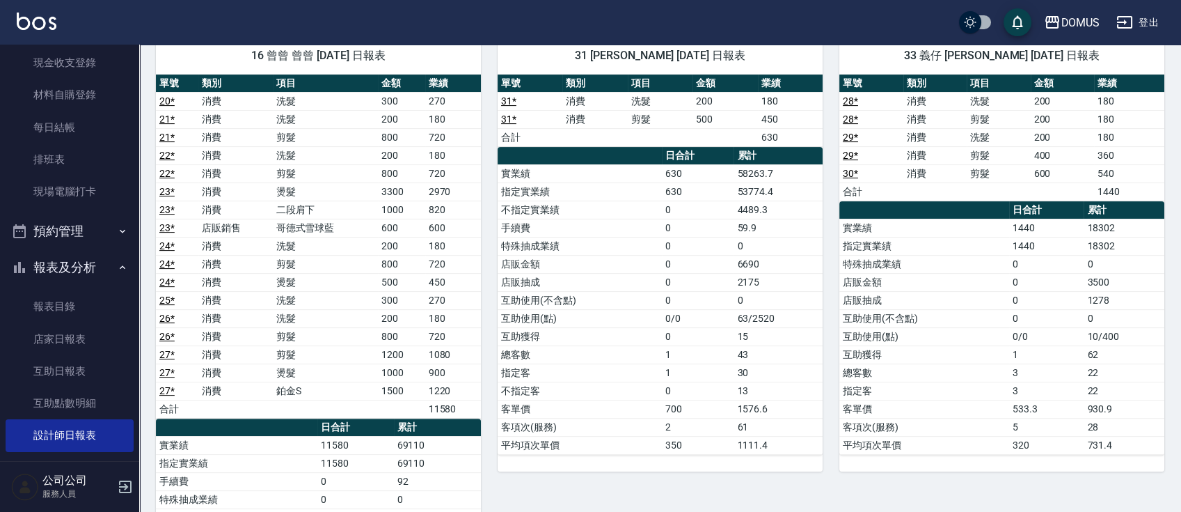
scroll to position [913, 0]
